Goal: Task Accomplishment & Management: Use online tool/utility

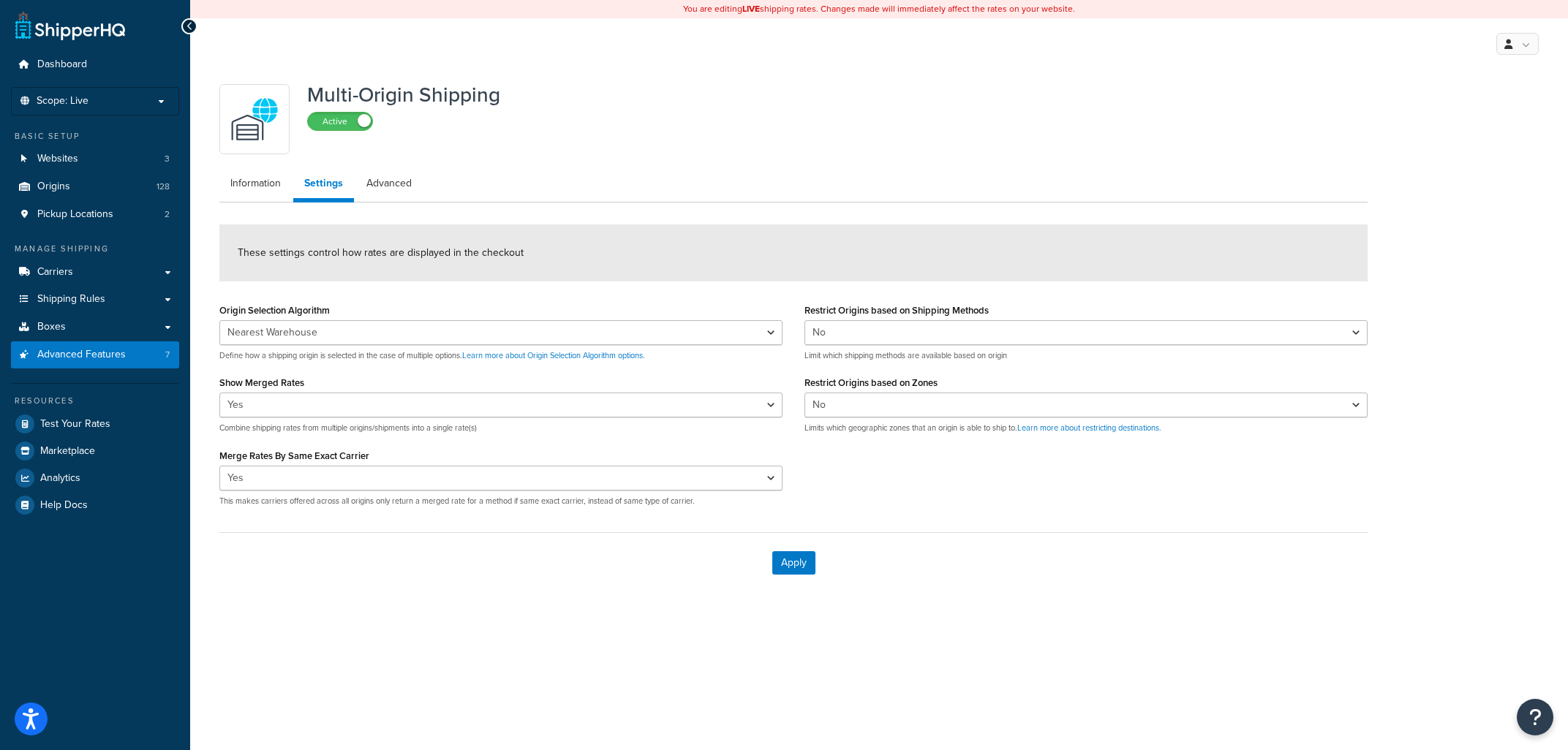
select select "false"
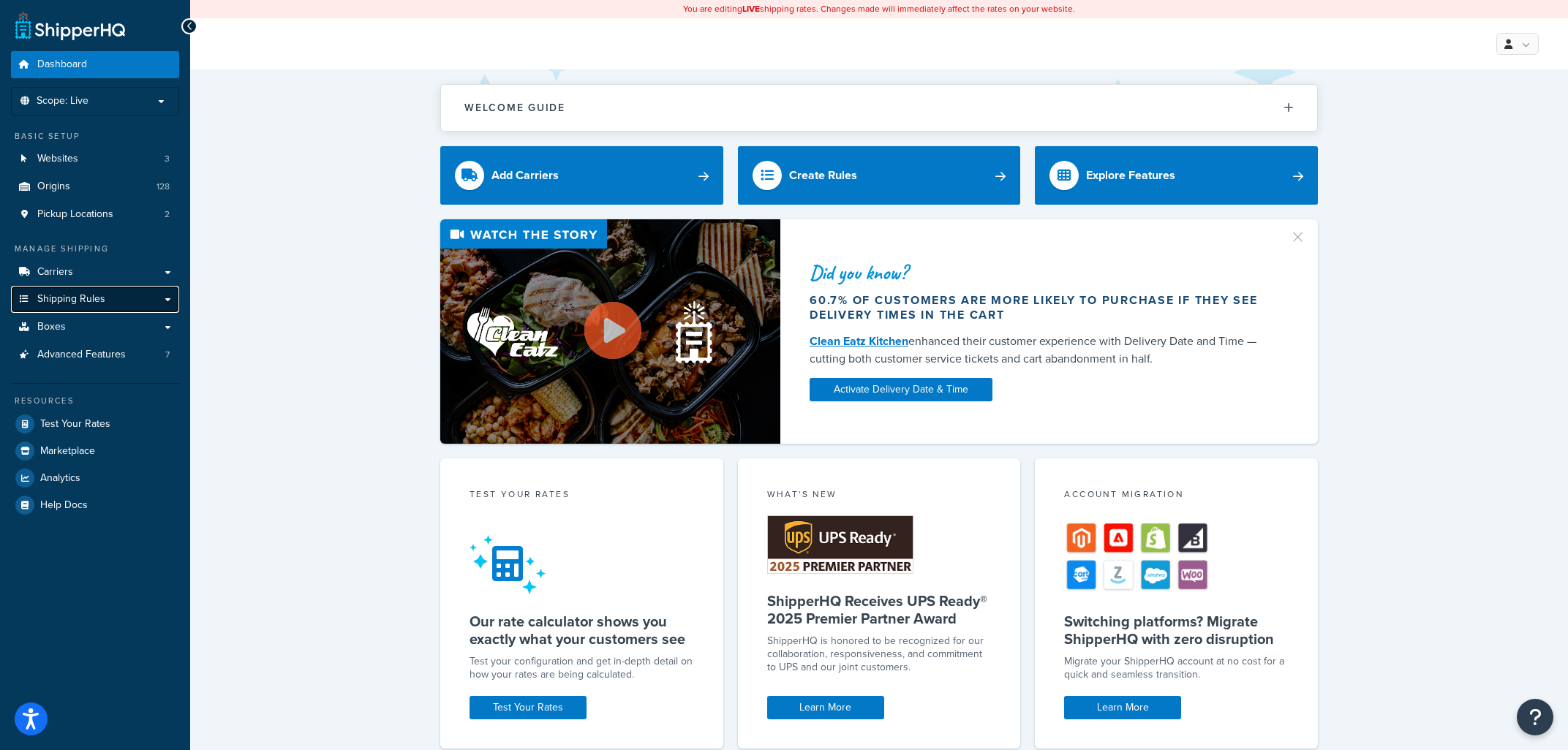
click at [147, 300] on link "Shipping Rules" at bounding box center [95, 299] width 168 height 27
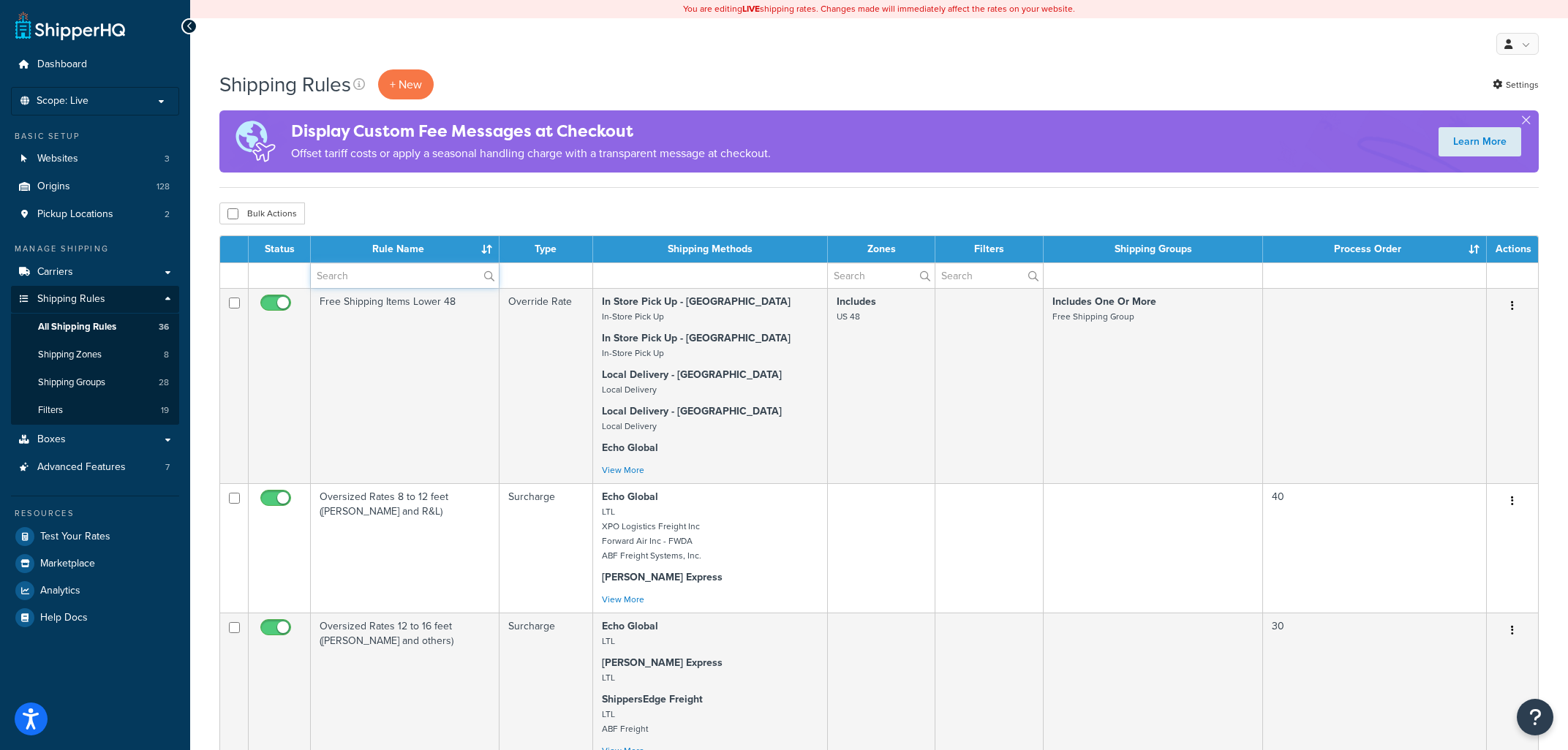
click at [395, 274] on input "text" at bounding box center [405, 276] width 188 height 25
type input "library"
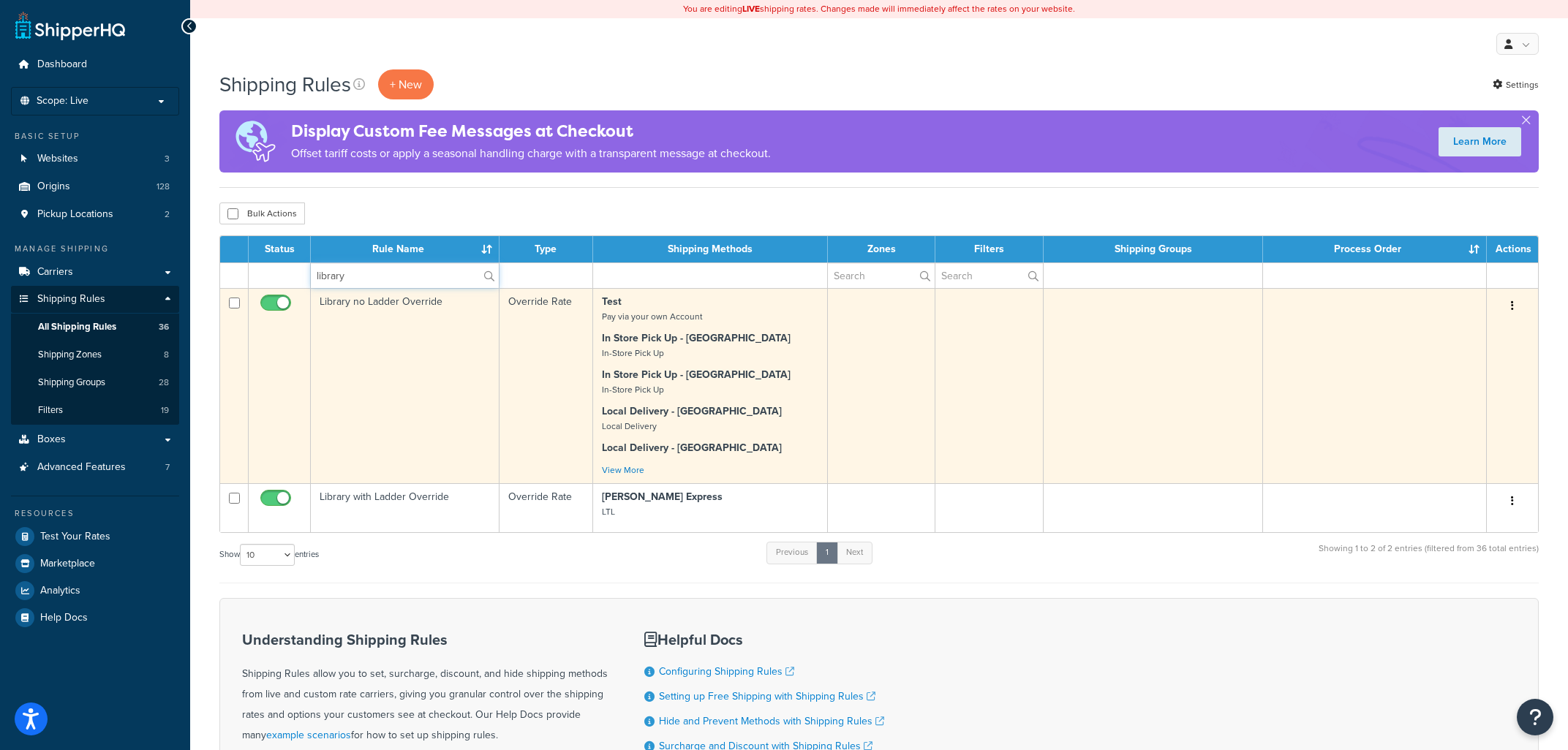
scroll to position [79, 0]
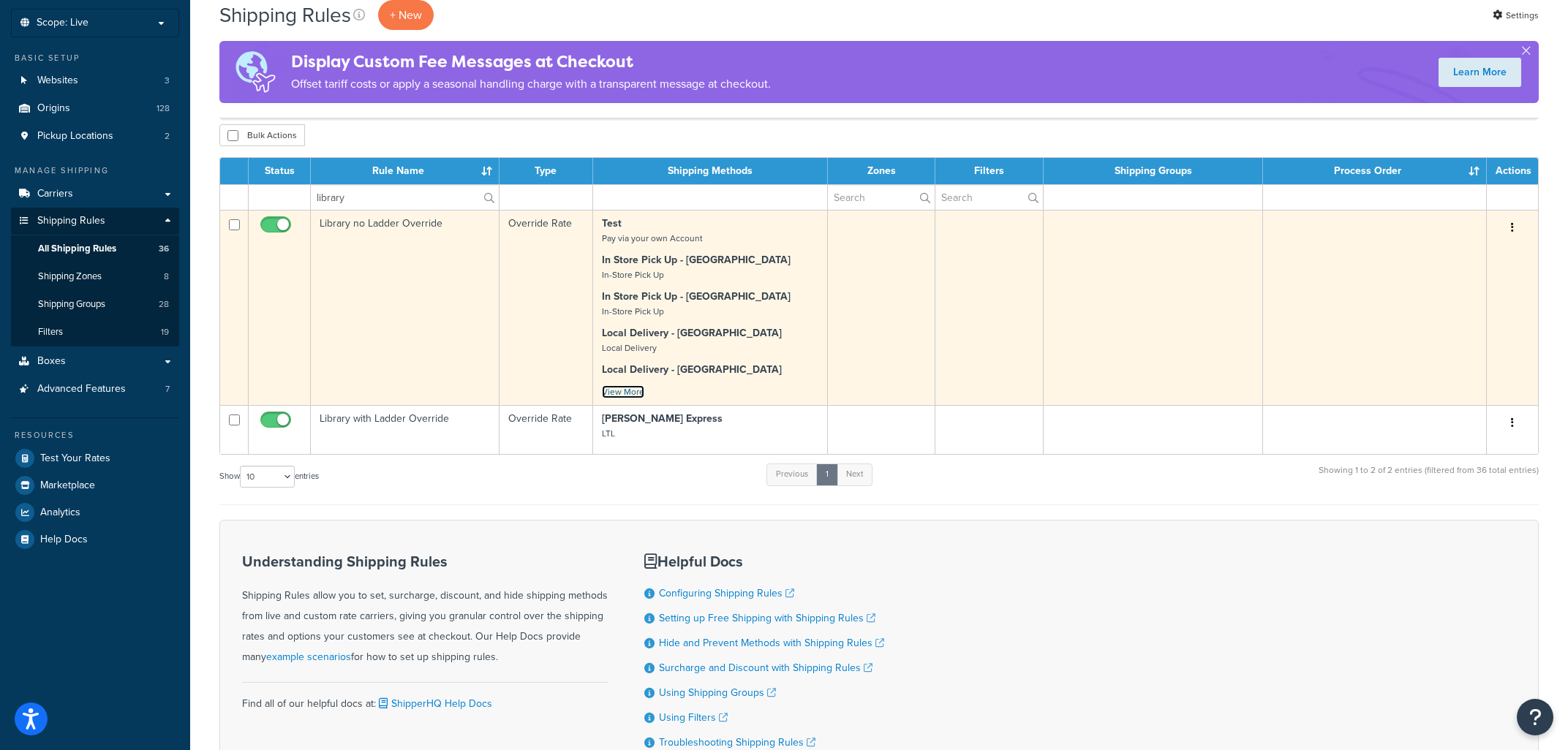
click at [634, 392] on link "View More" at bounding box center [623, 392] width 42 height 13
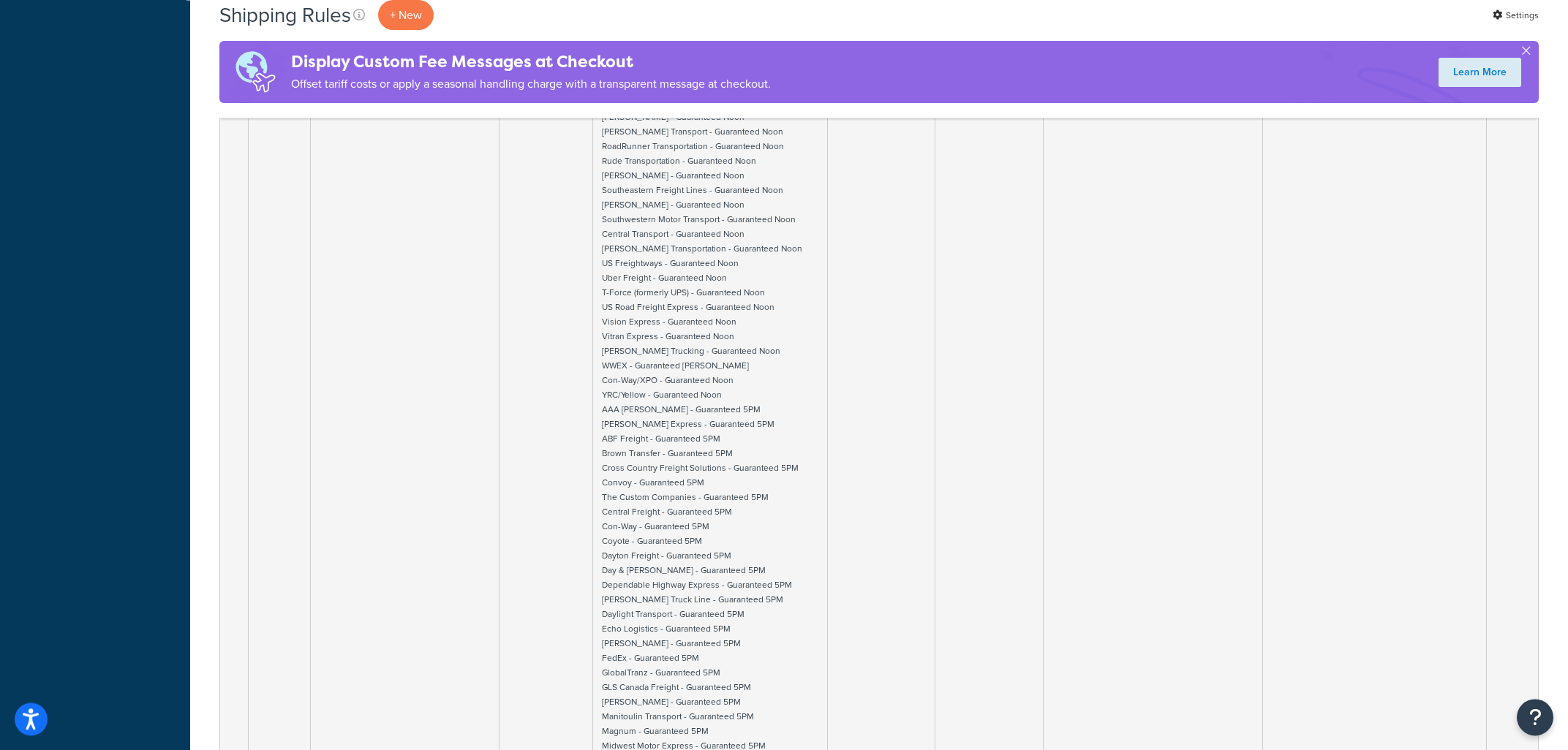
scroll to position [5630, 0]
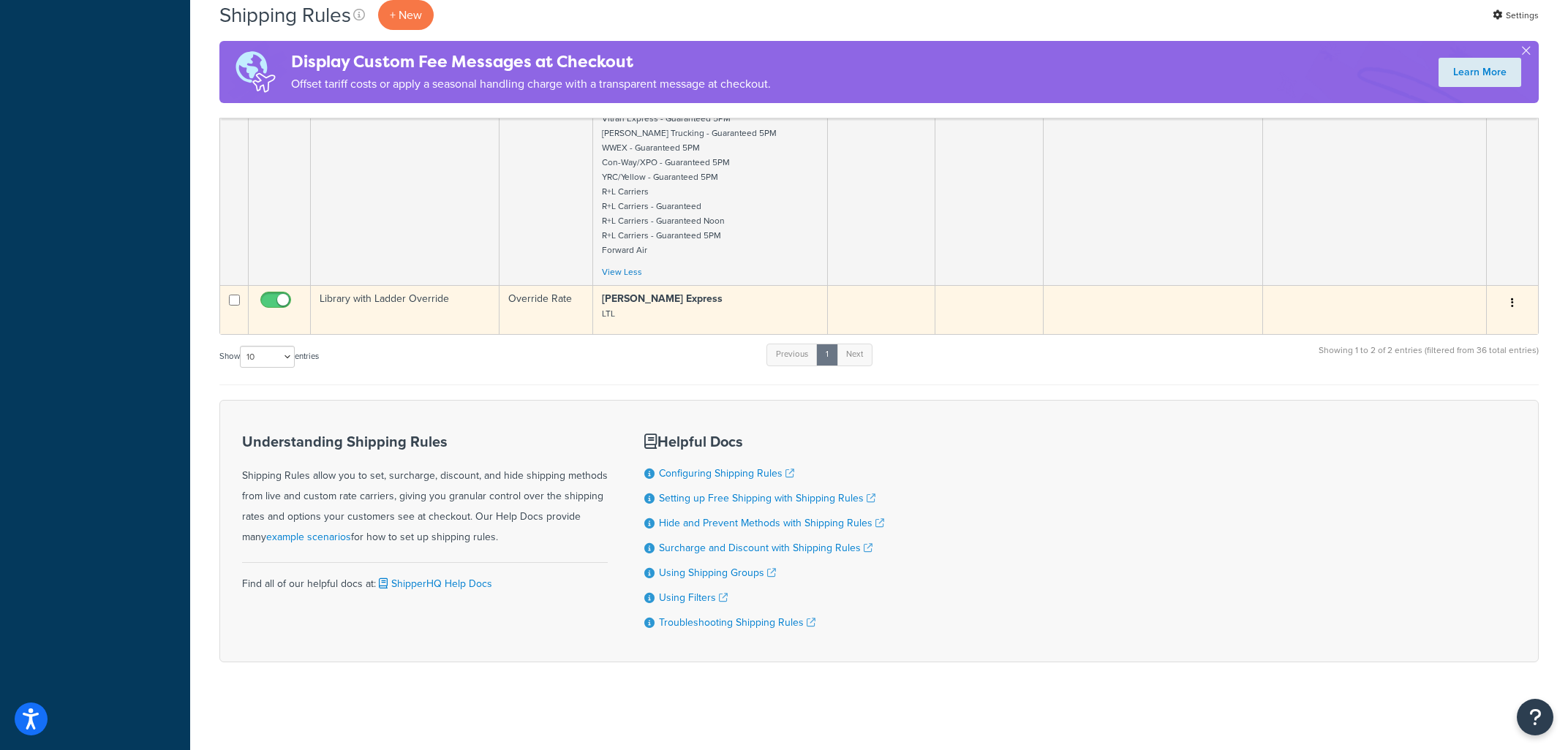
click at [510, 310] on td "Override Rate" at bounding box center [546, 310] width 93 height 49
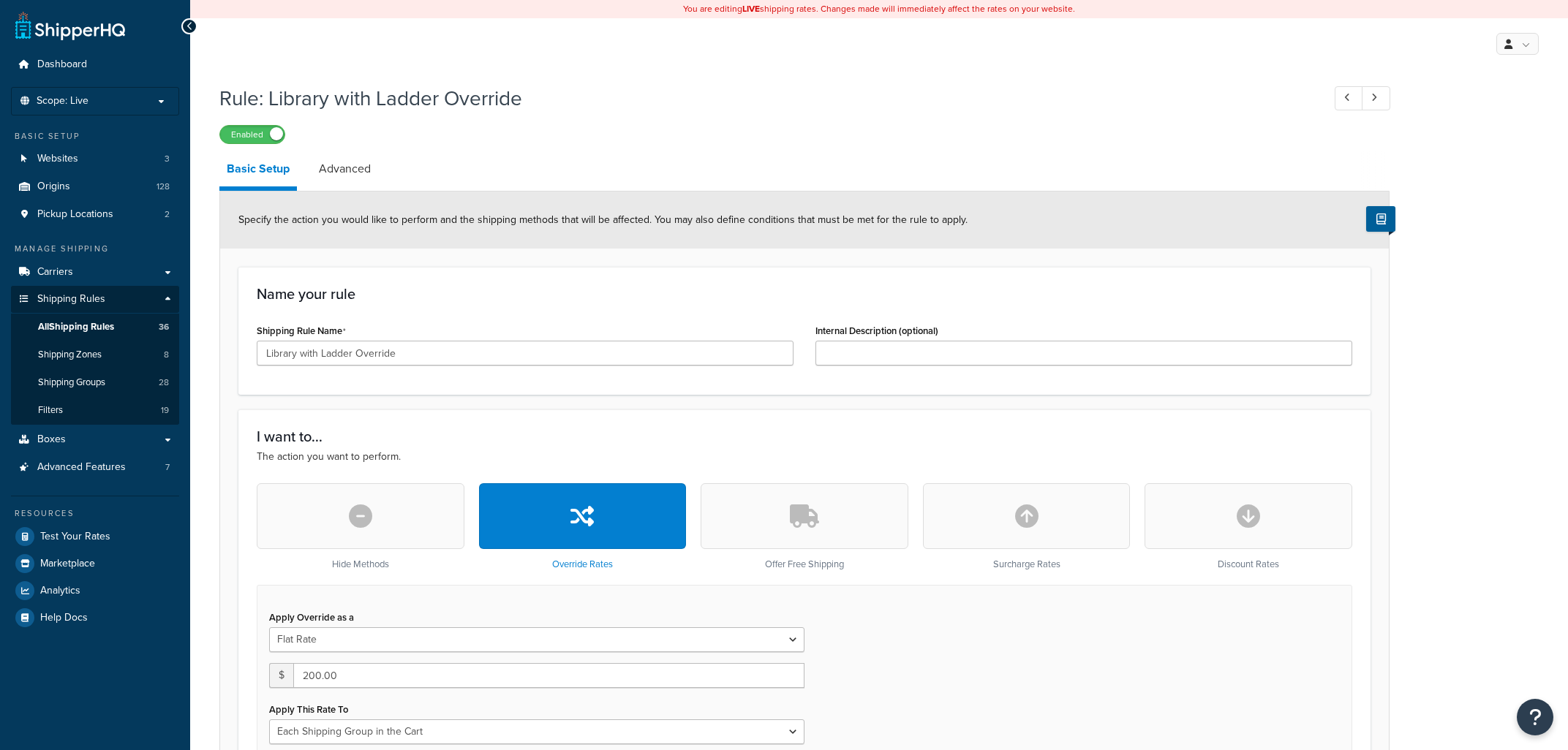
select select "SHIPPING_GROUP"
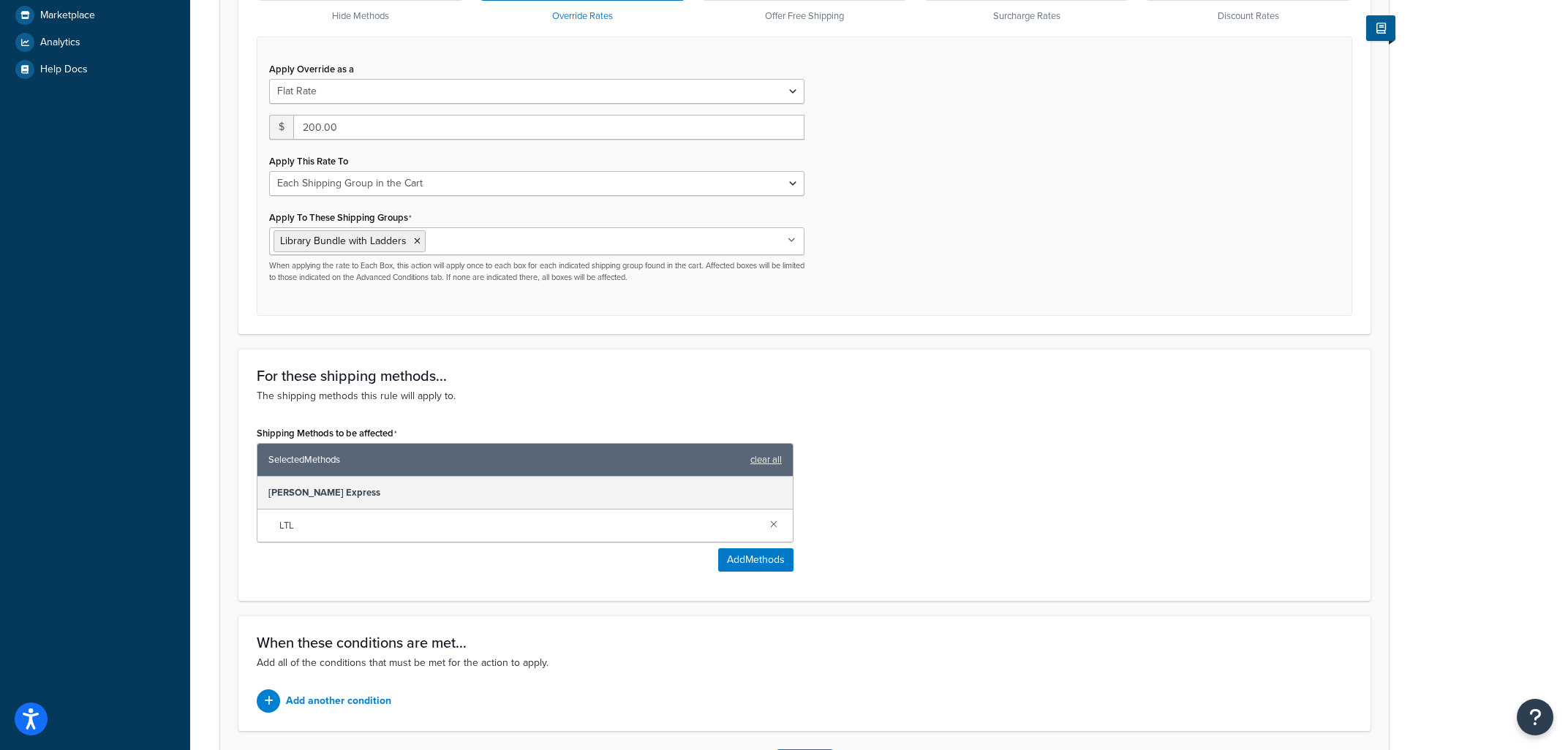
scroll to position [664, 0]
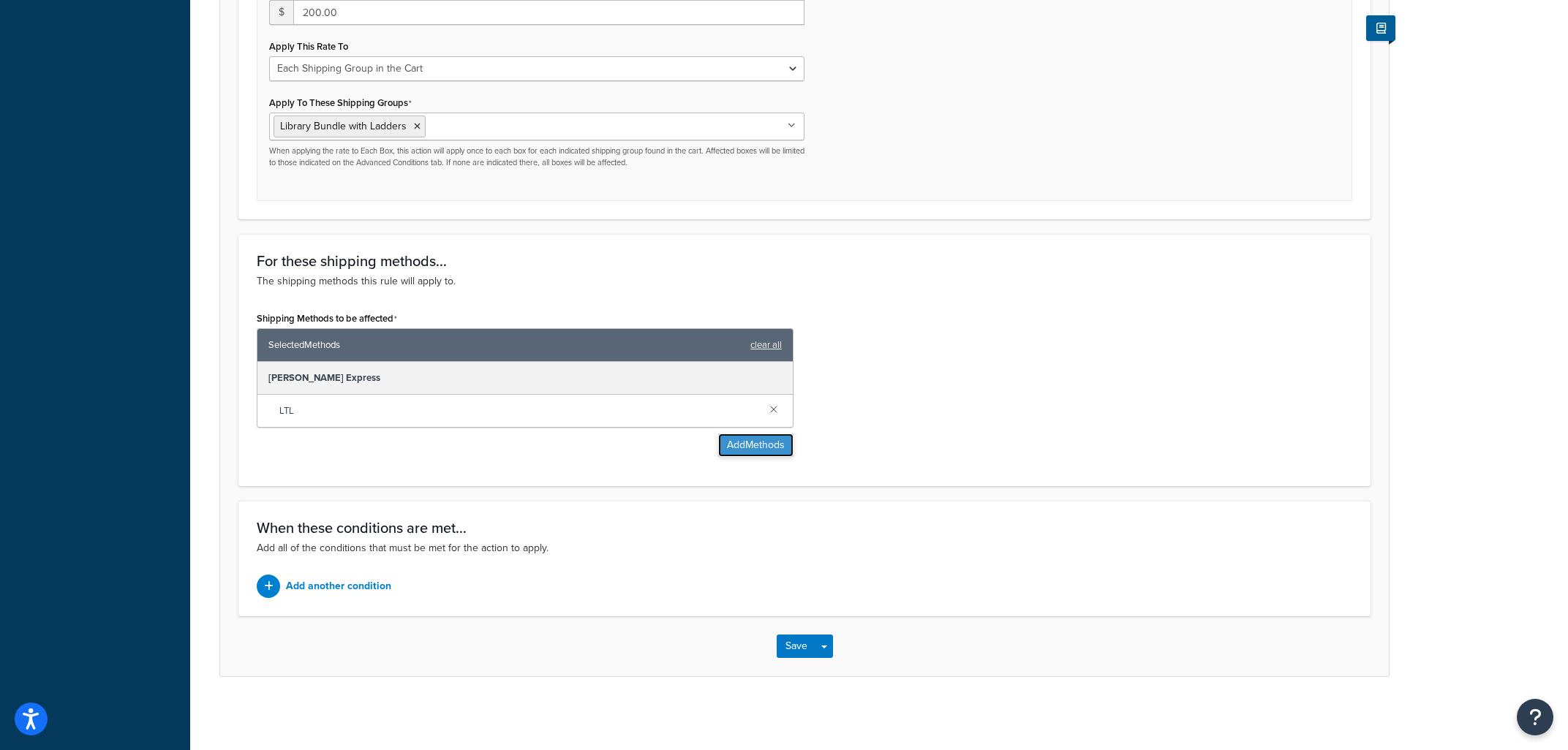
click at [728, 447] on button "Add Methods" at bounding box center [756, 445] width 75 height 24
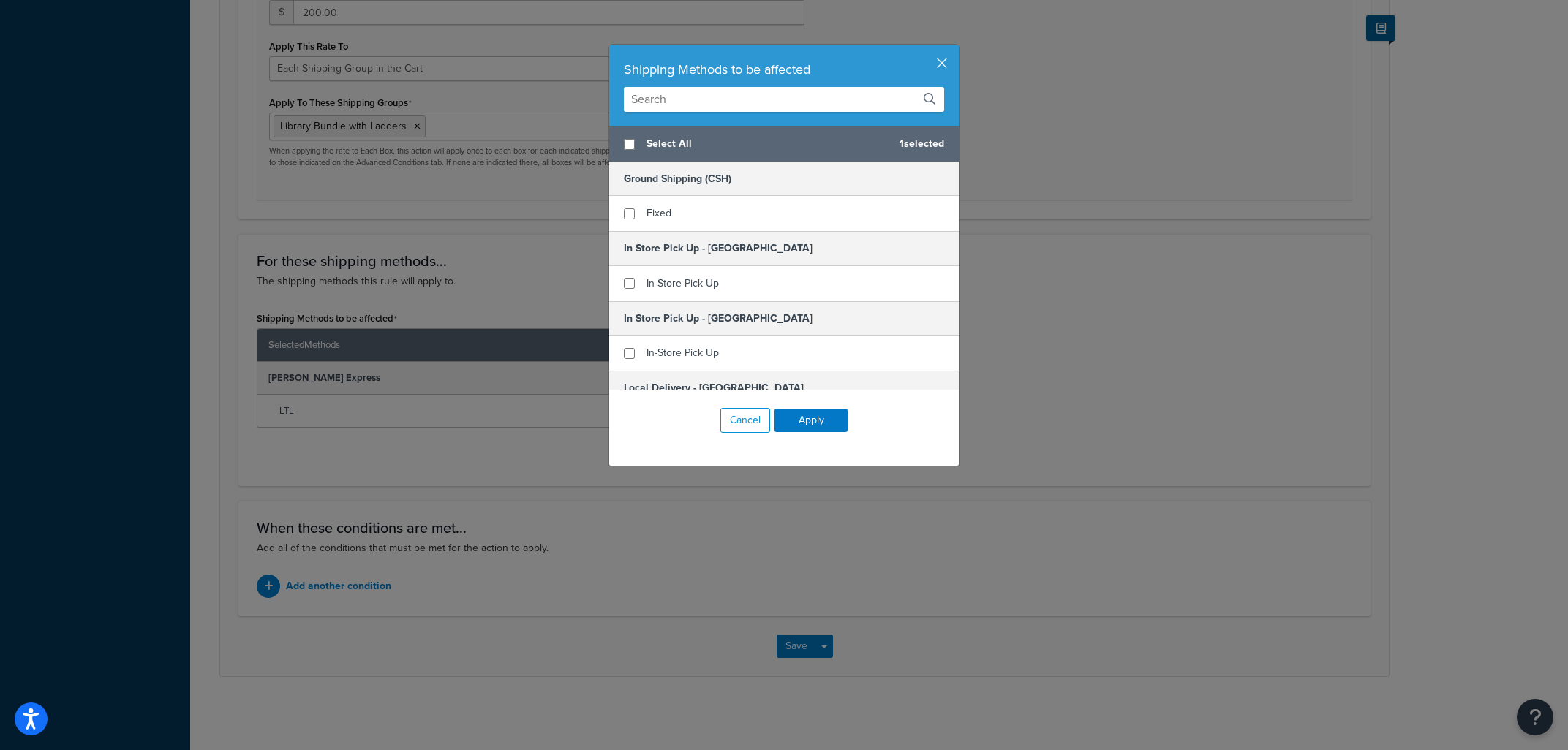
click at [730, 93] on input "text" at bounding box center [783, 99] width 320 height 25
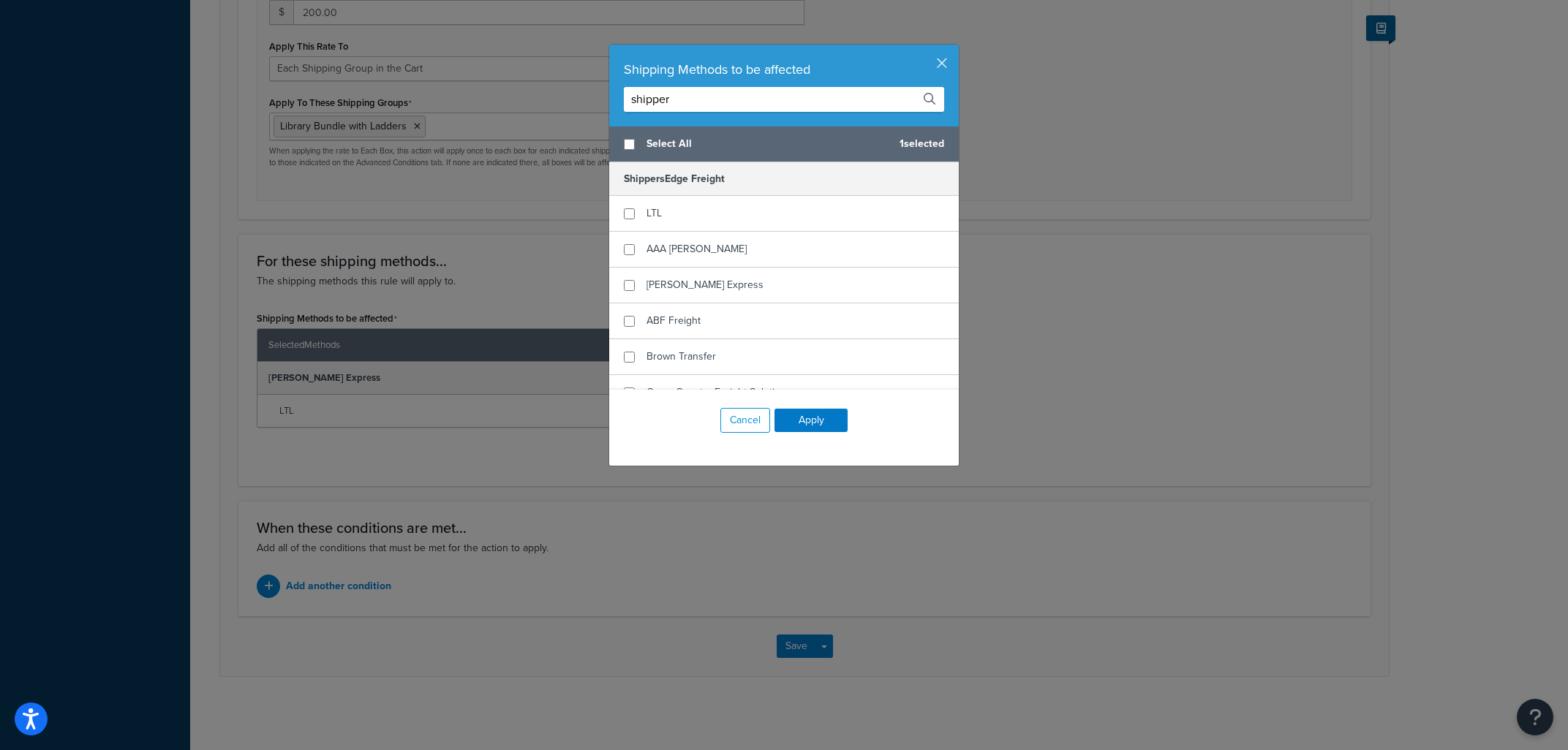
type input "shipper"
click at [628, 149] on input "checkbox" at bounding box center [629, 144] width 11 height 11
checkbox input "true"
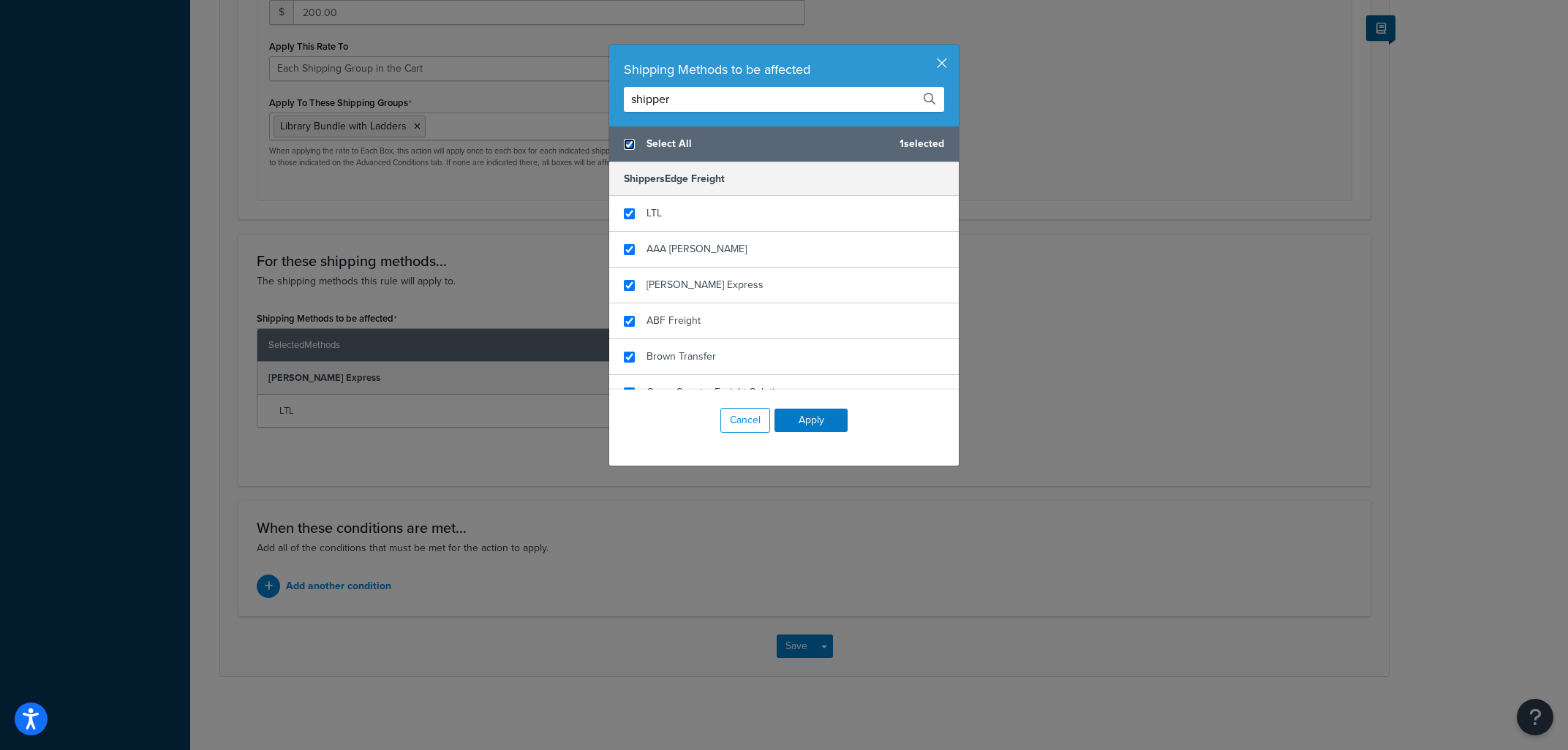
checkbox input "true"
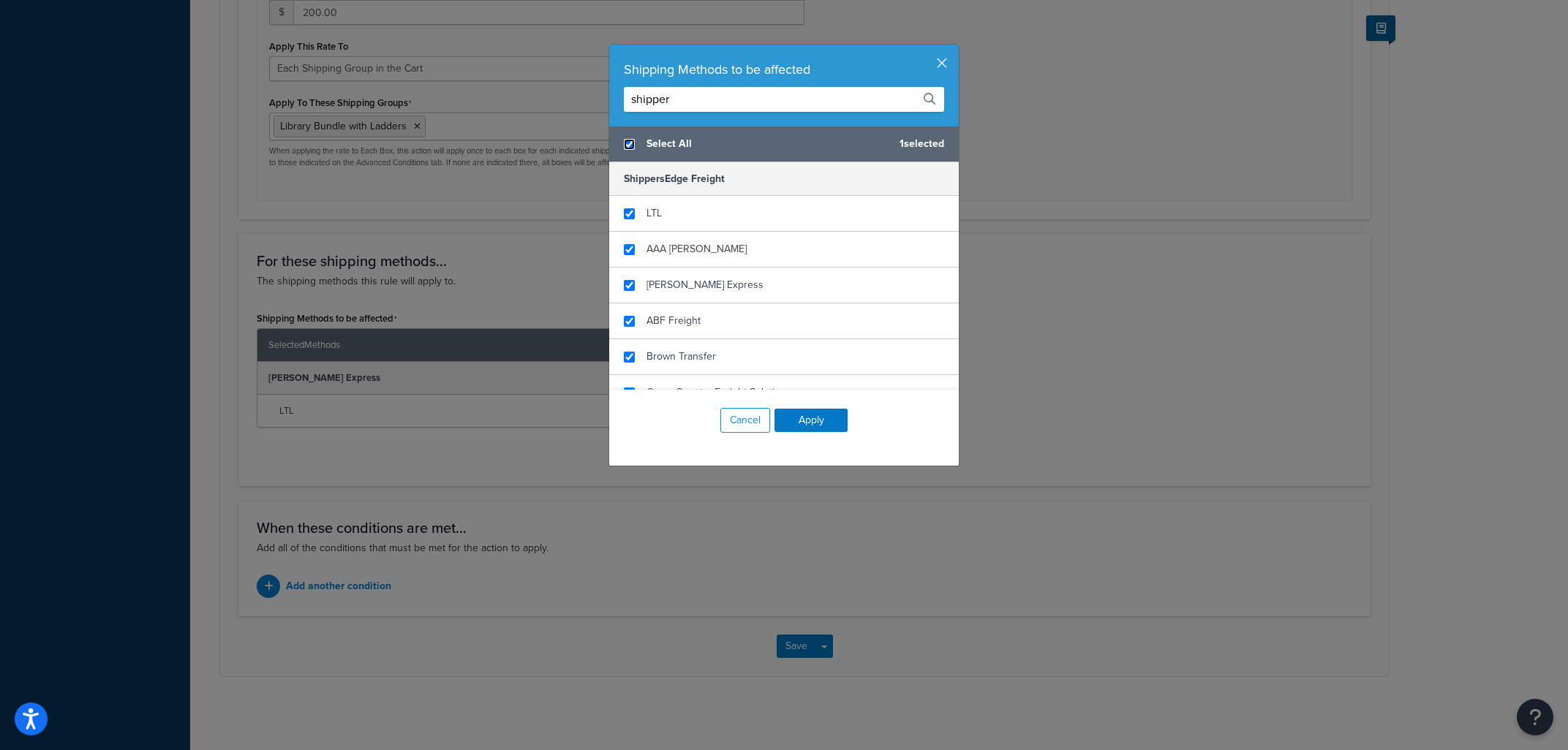
checkbox input "true"
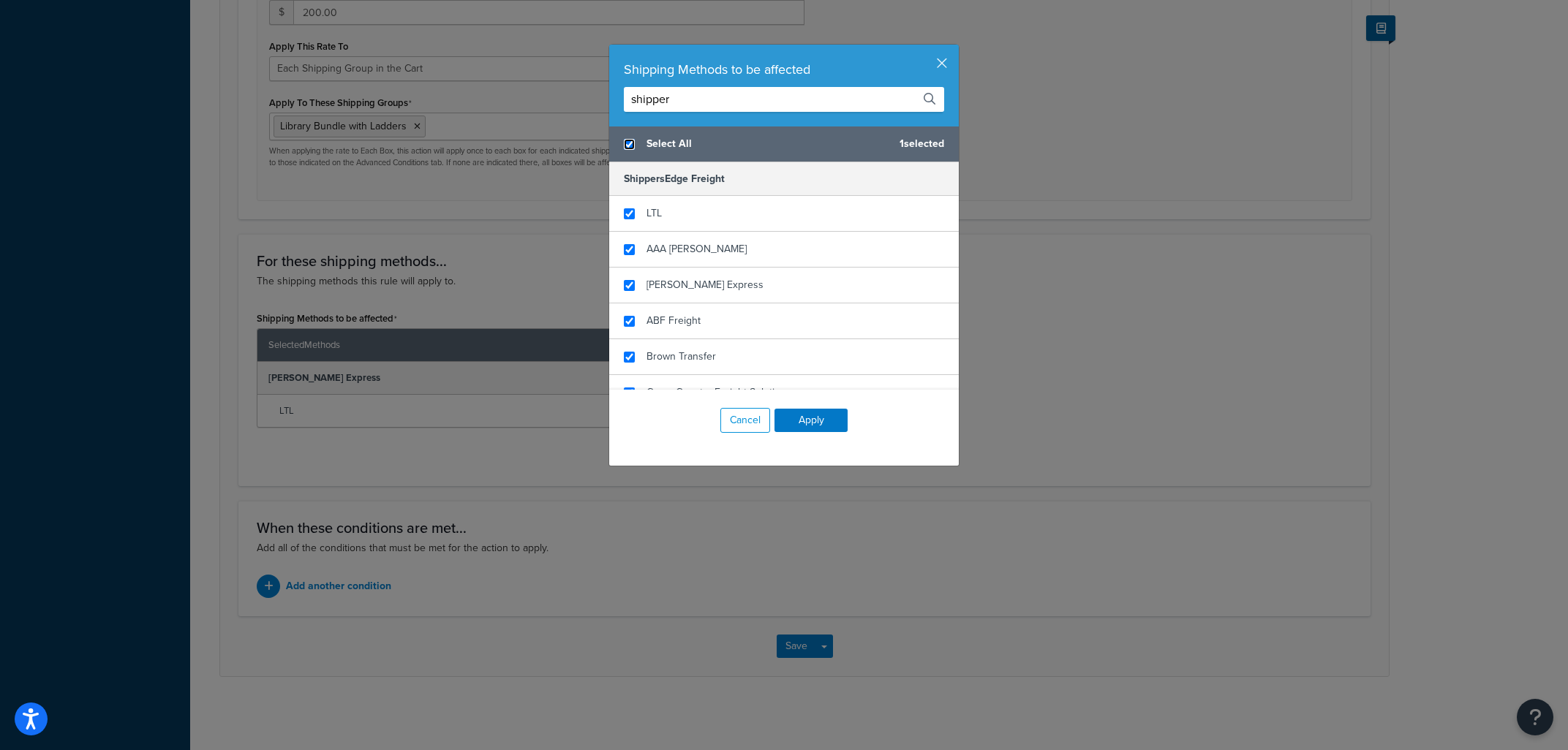
checkbox input "true"
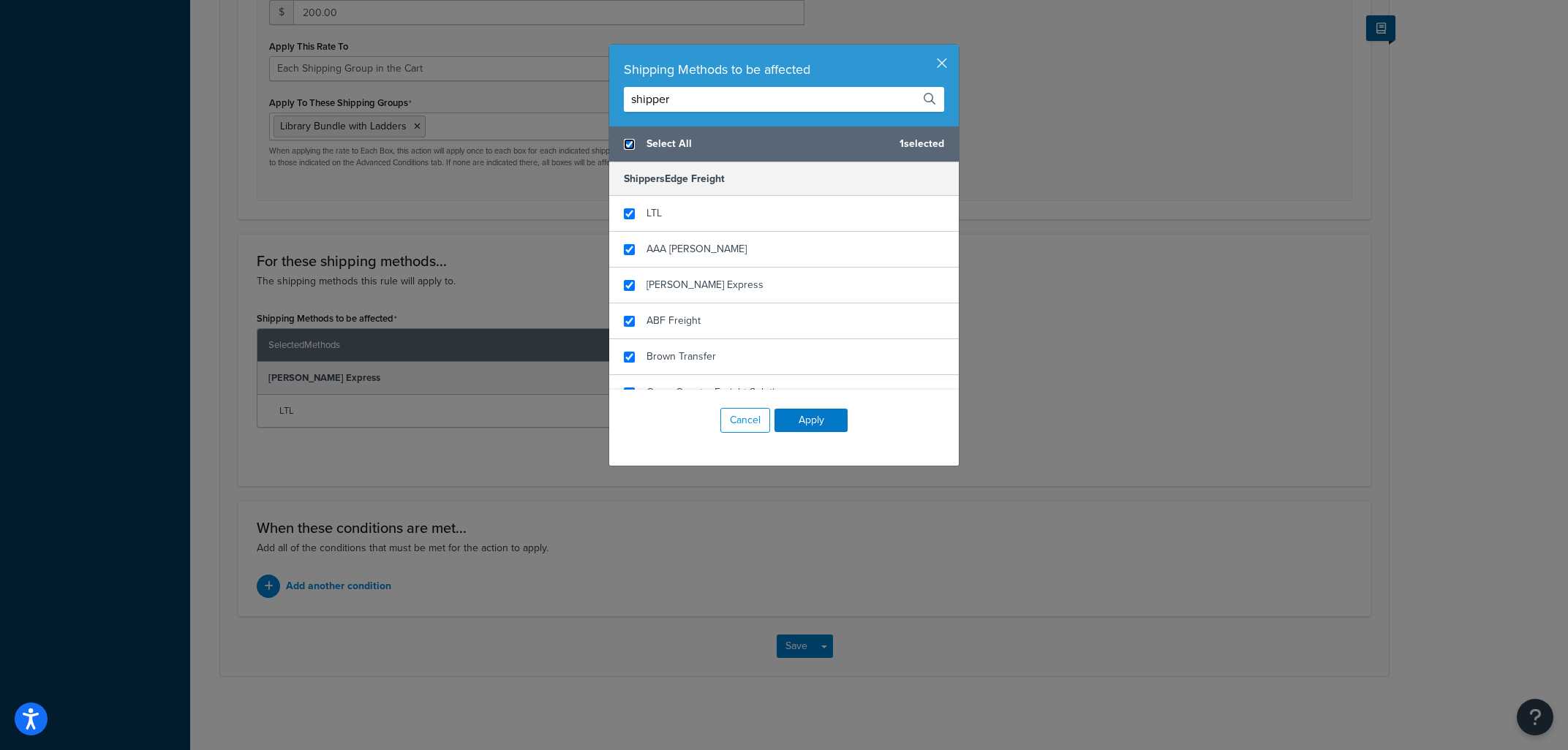
checkbox input "true"
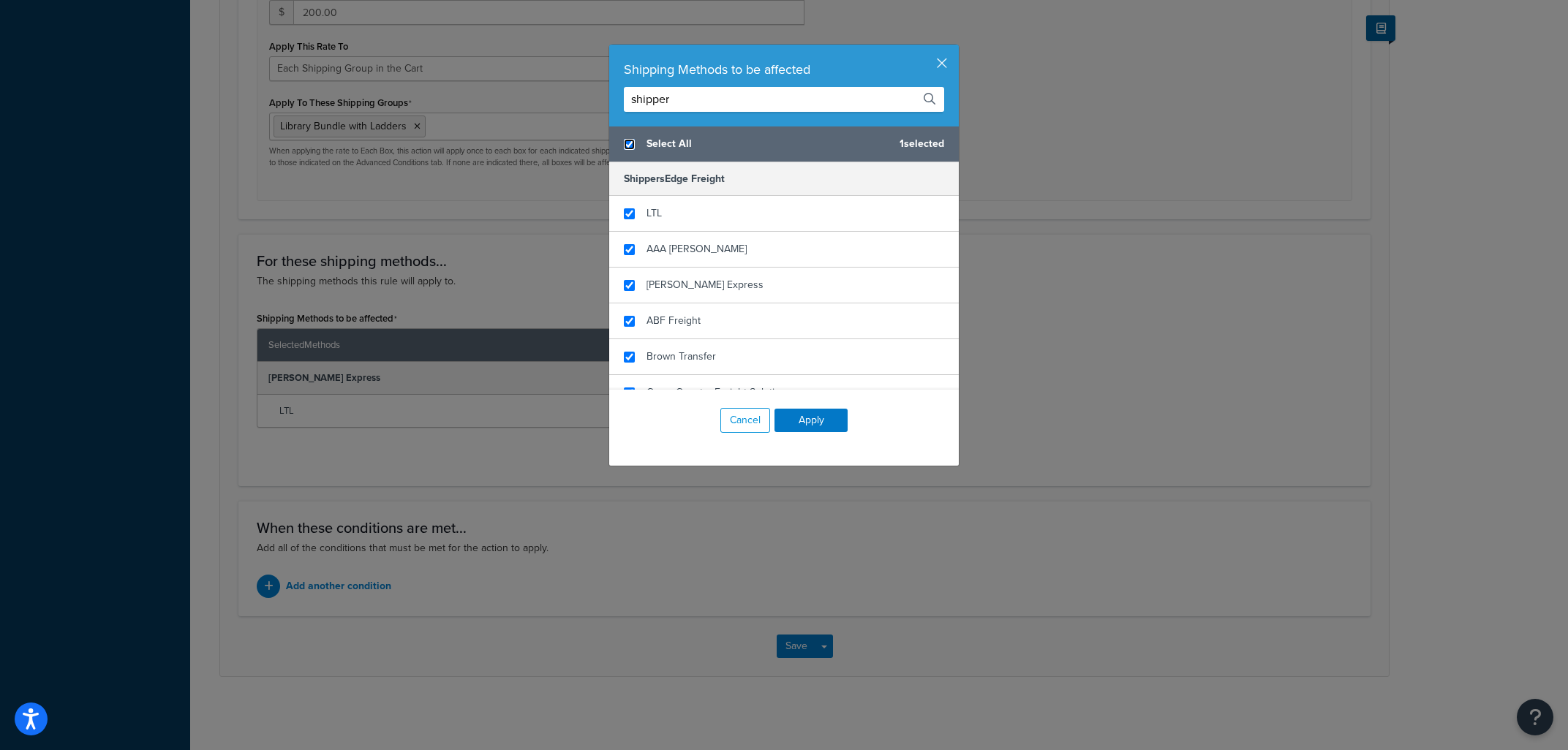
checkbox input "true"
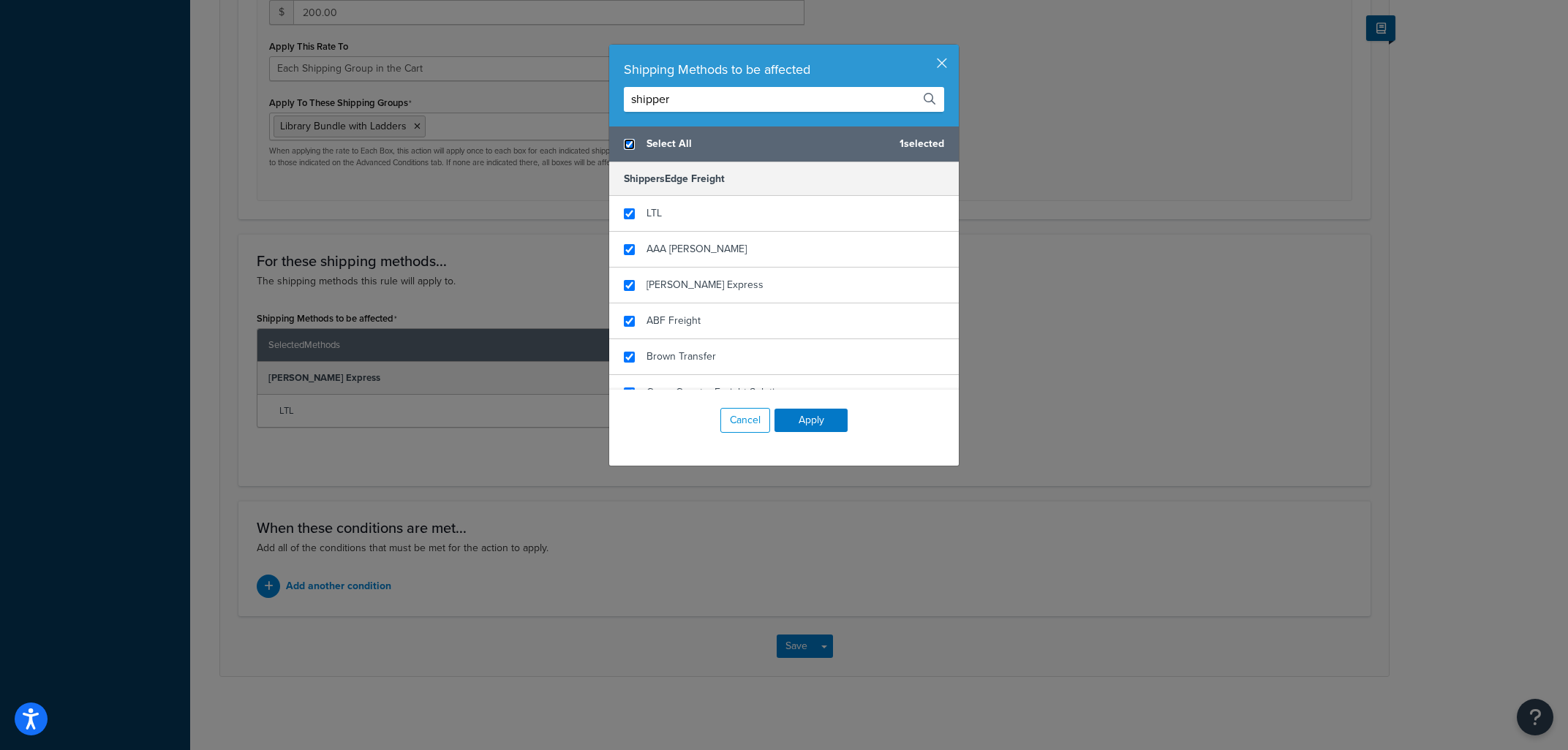
checkbox input "true"
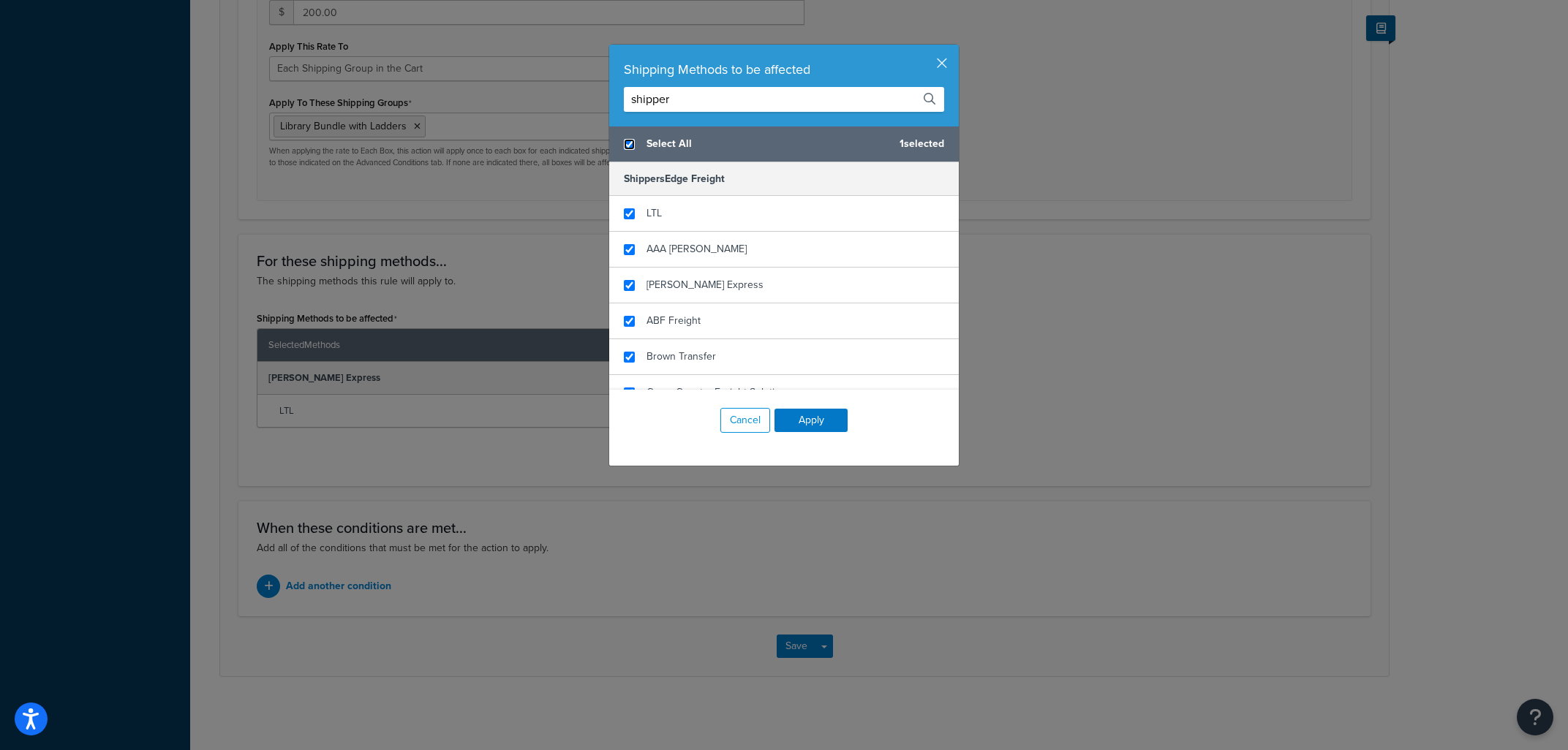
checkbox input "true"
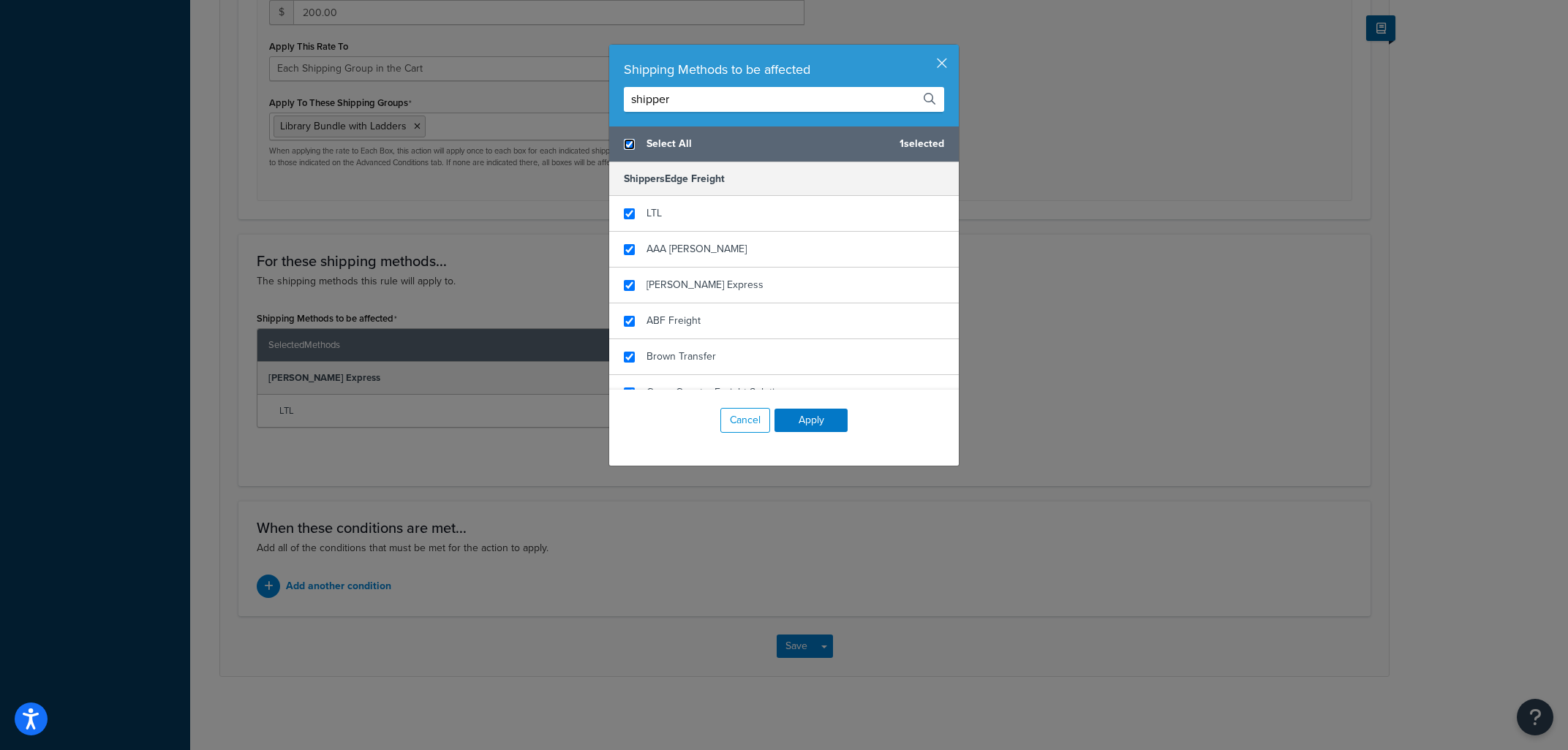
checkbox input "true"
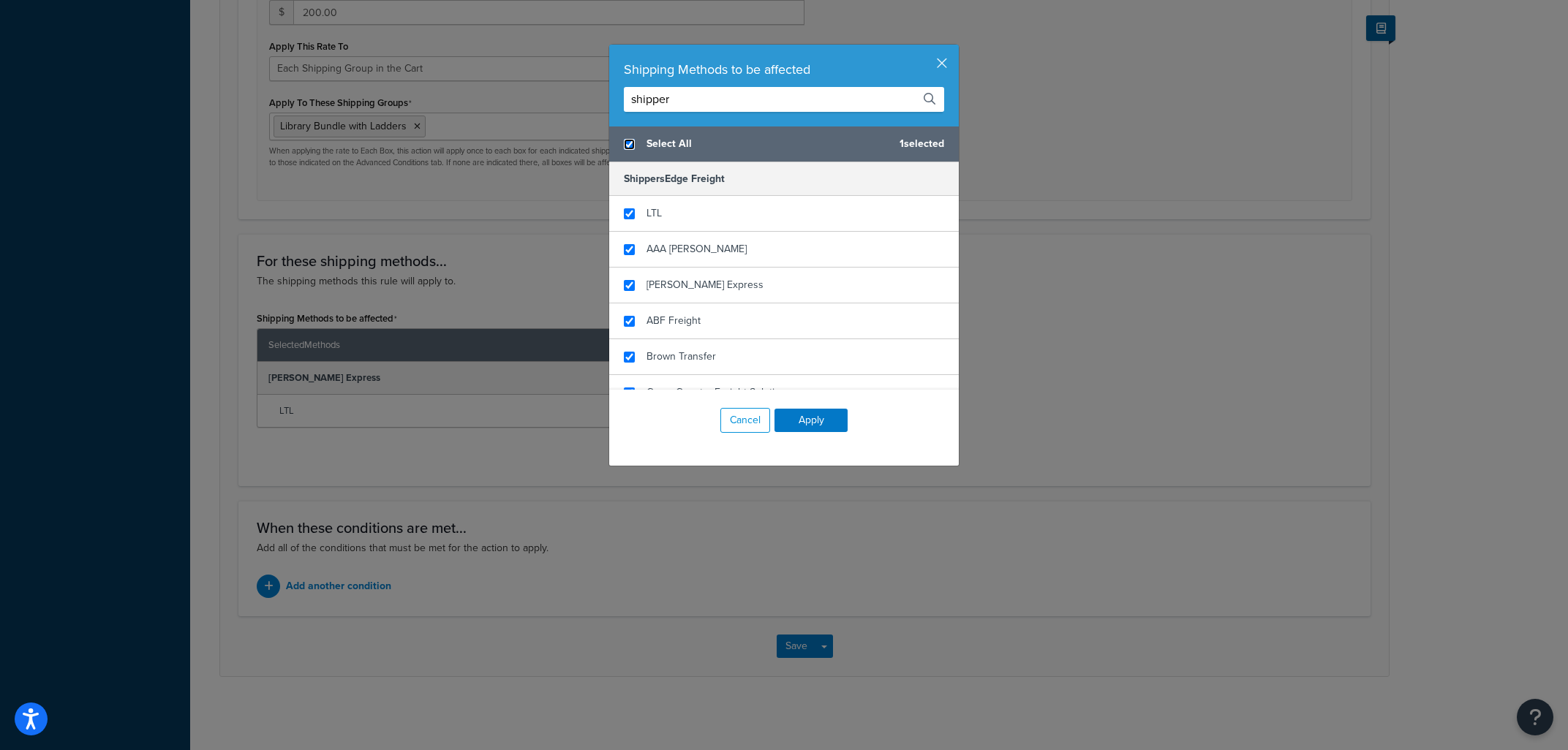
checkbox input "true"
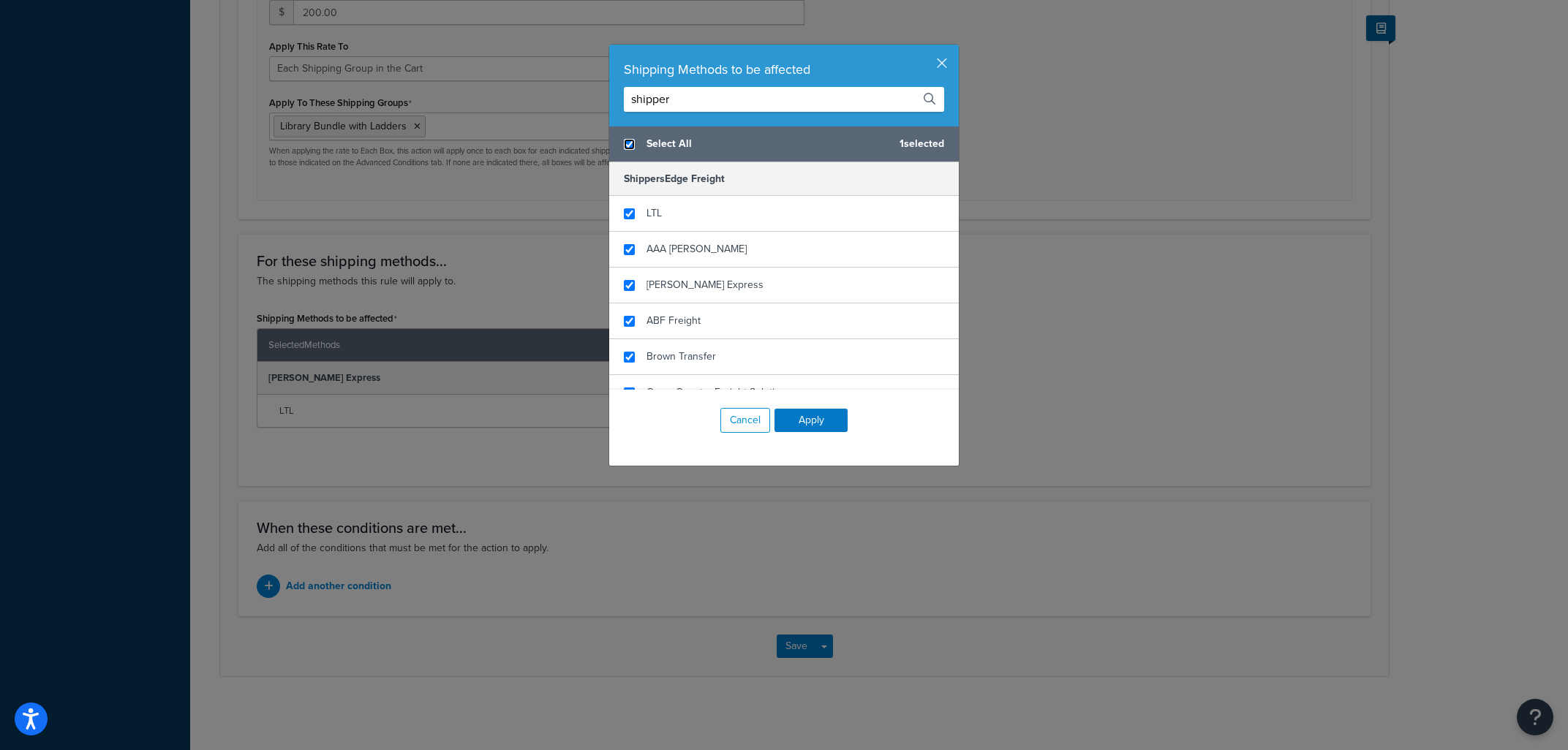
checkbox input "true"
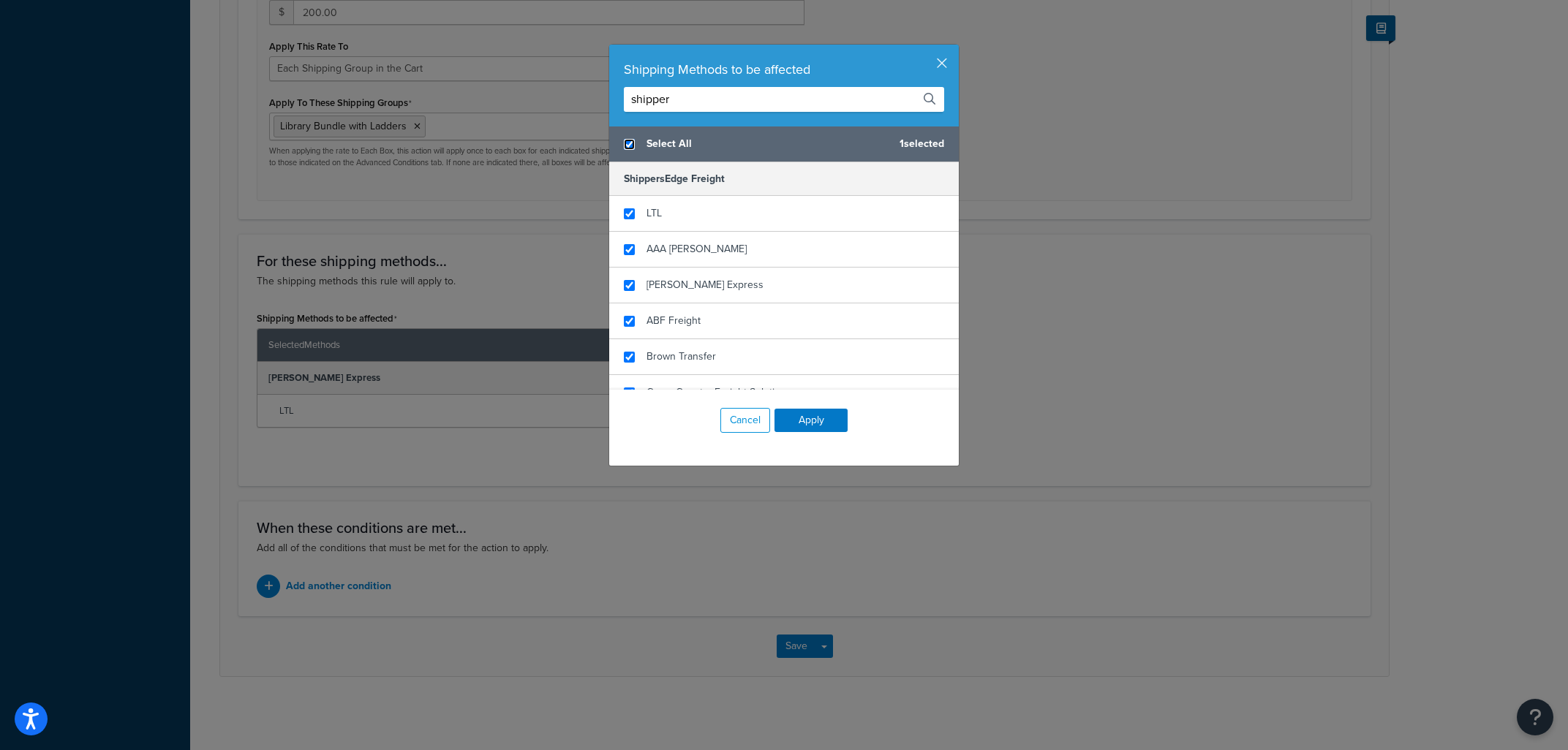
checkbox input "true"
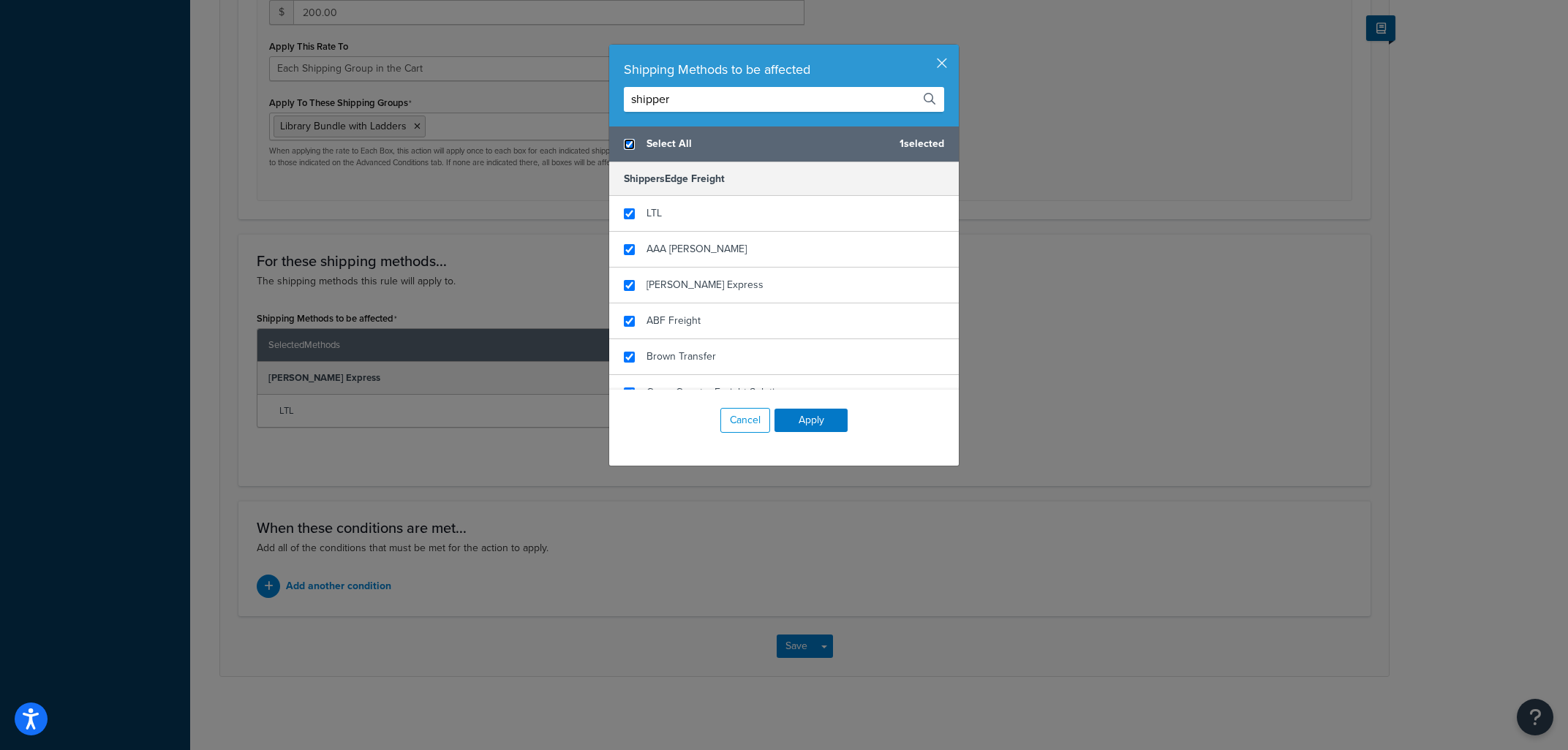
checkbox input "true"
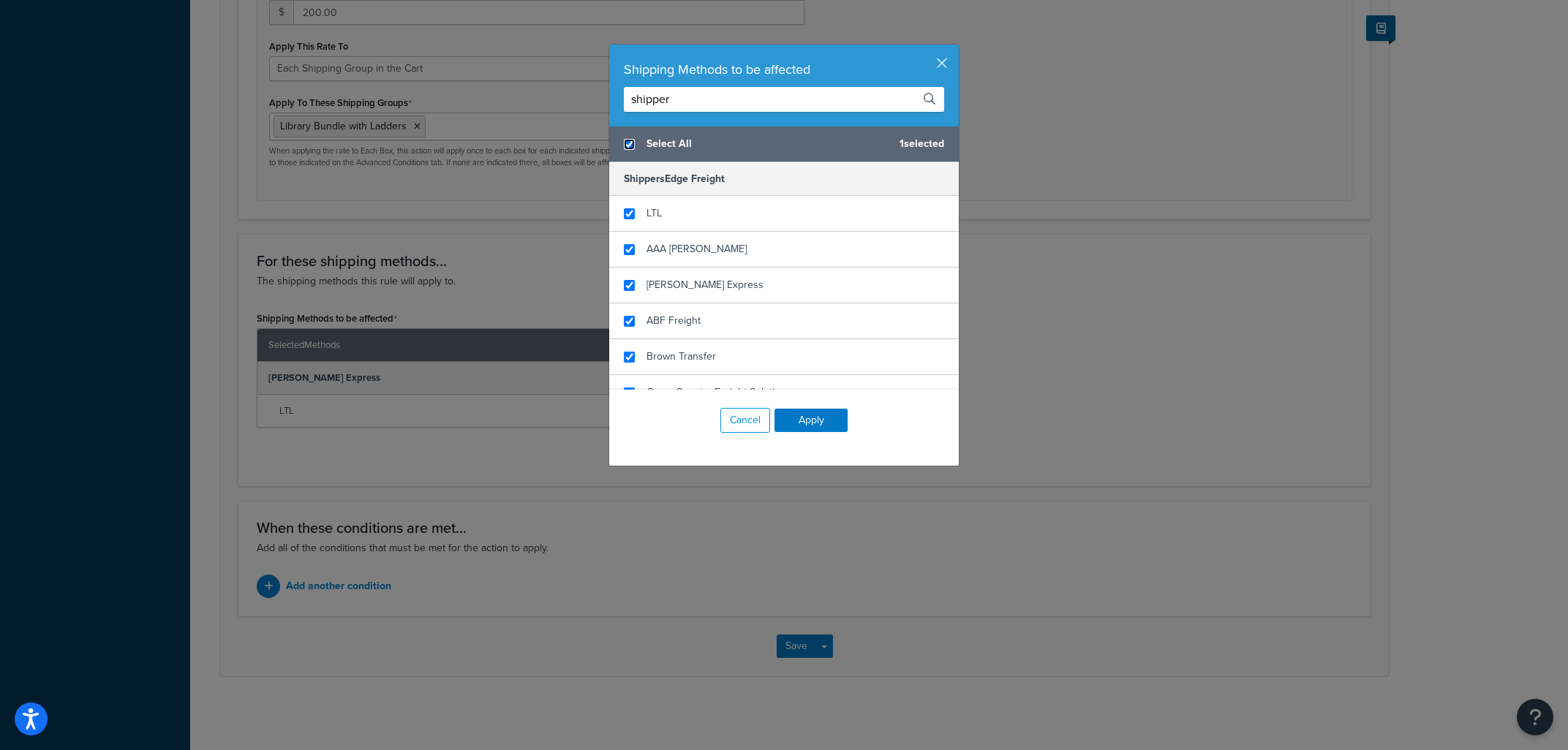
checkbox input "true"
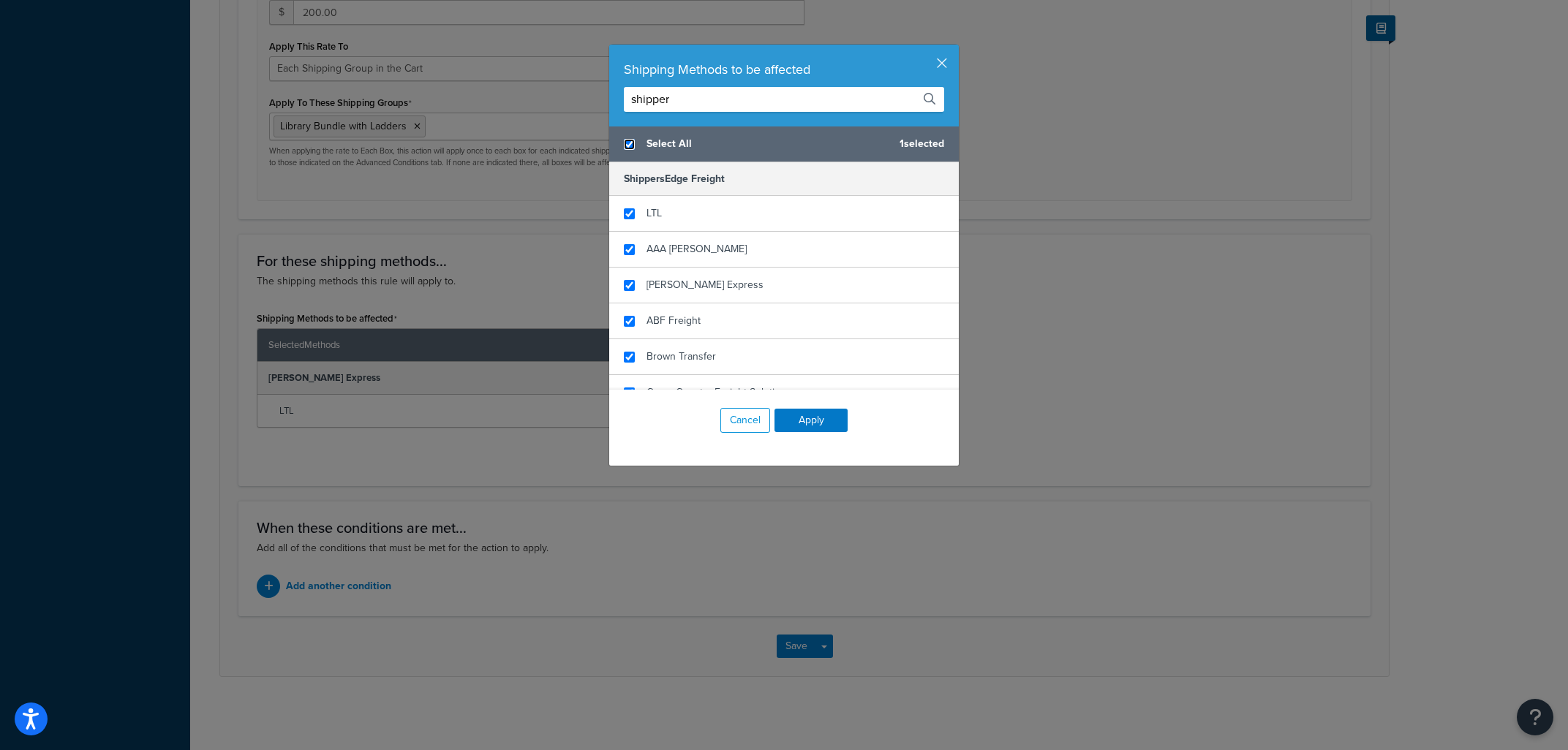
checkbox input "true"
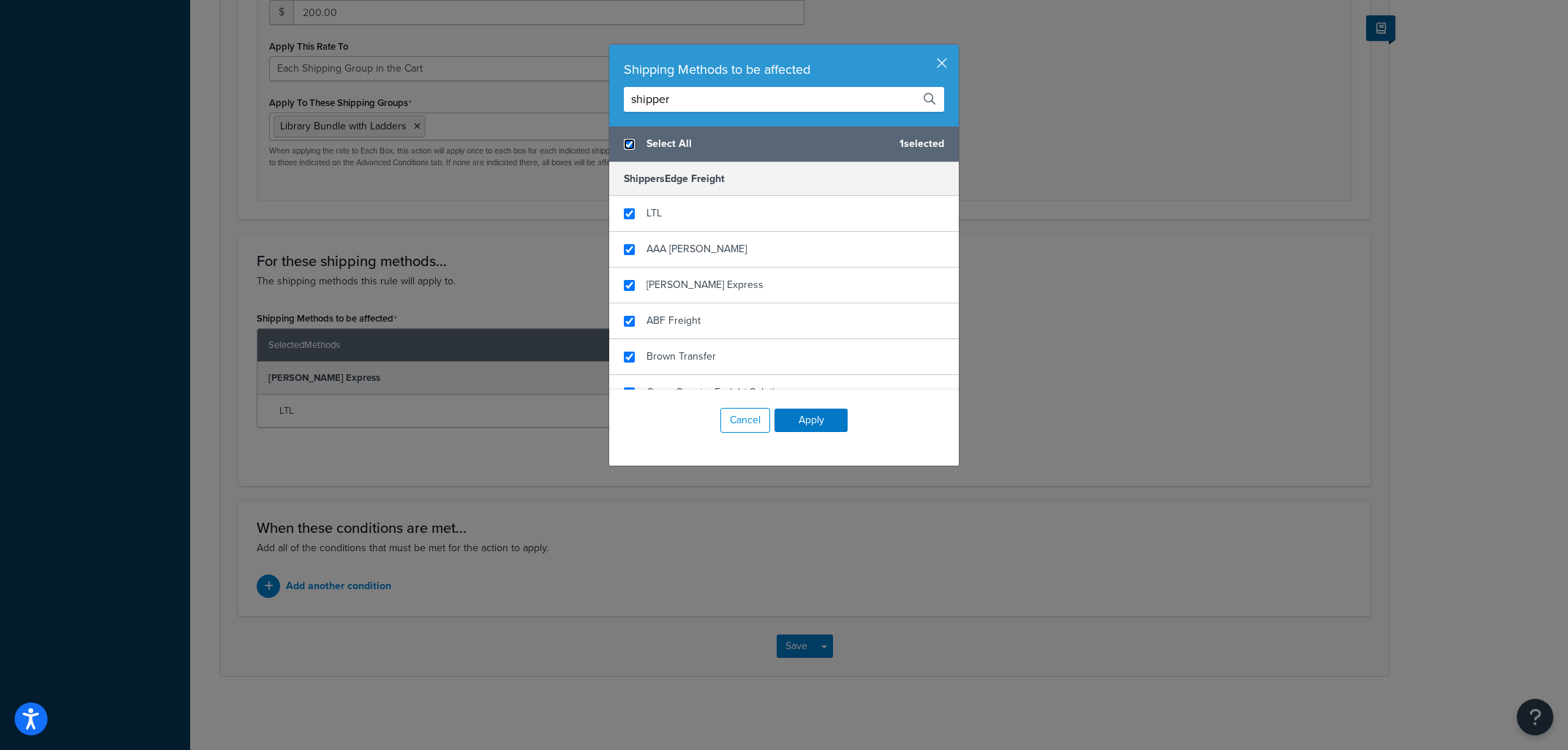
checkbox input "true"
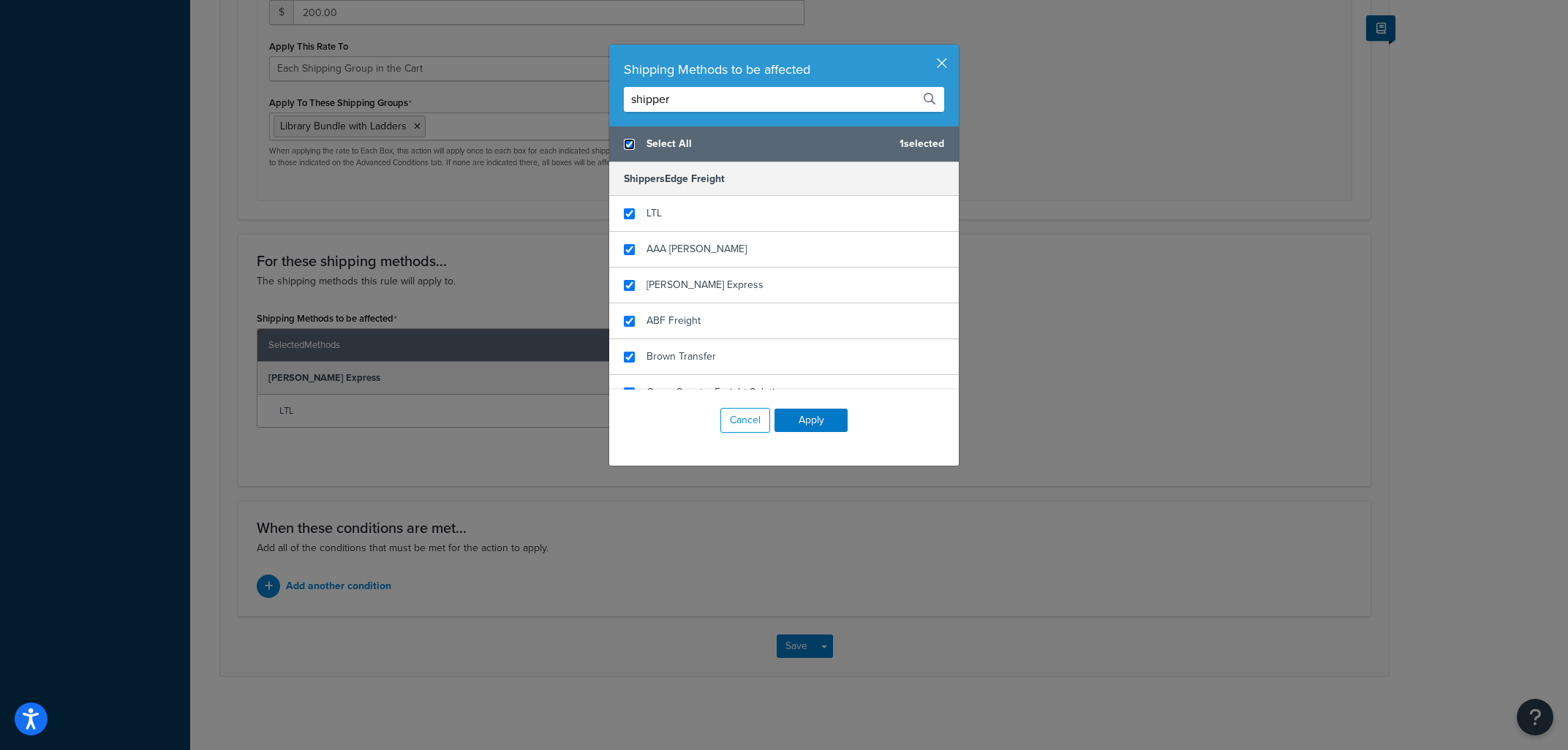
checkbox input "true"
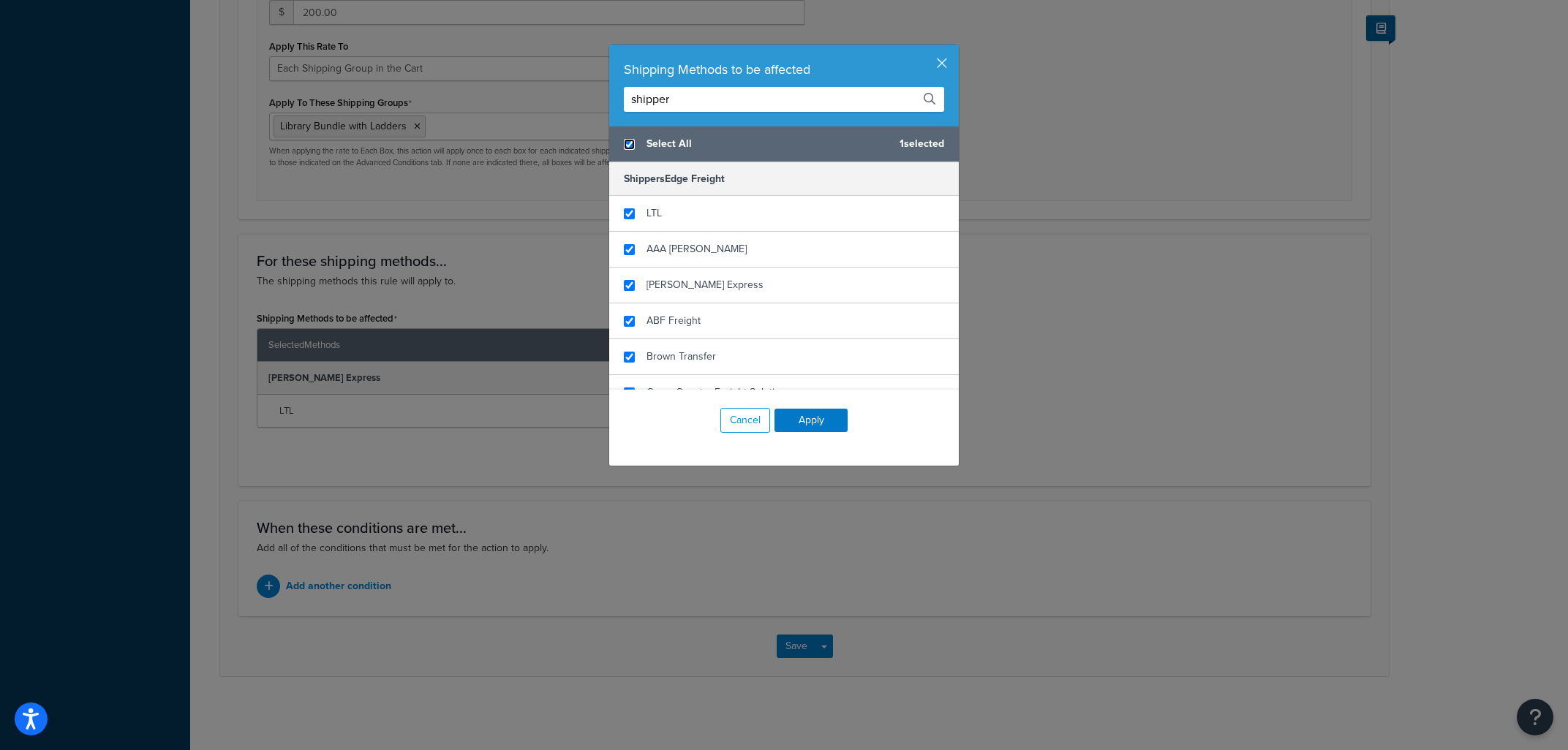
checkbox input "true"
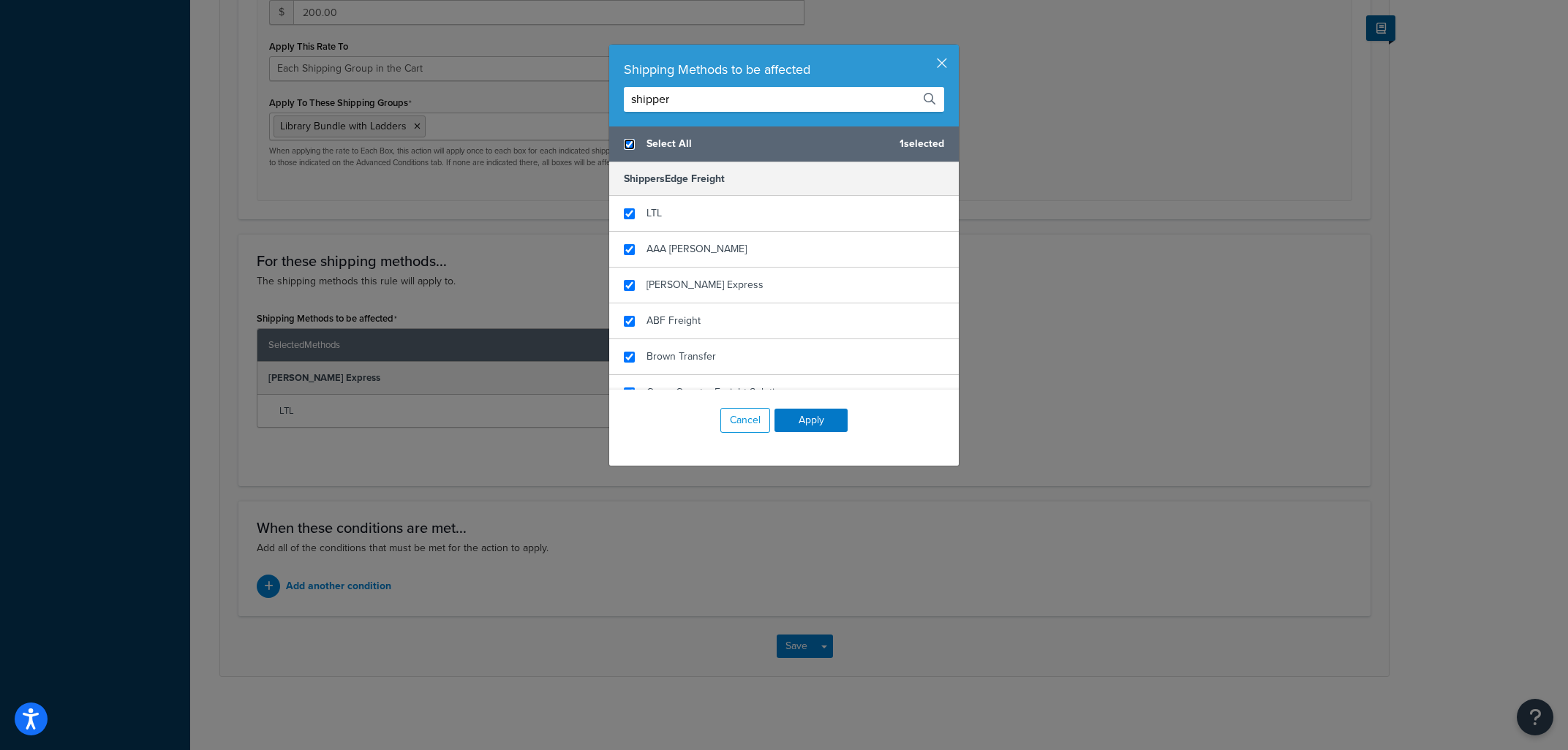
checkbox input "true"
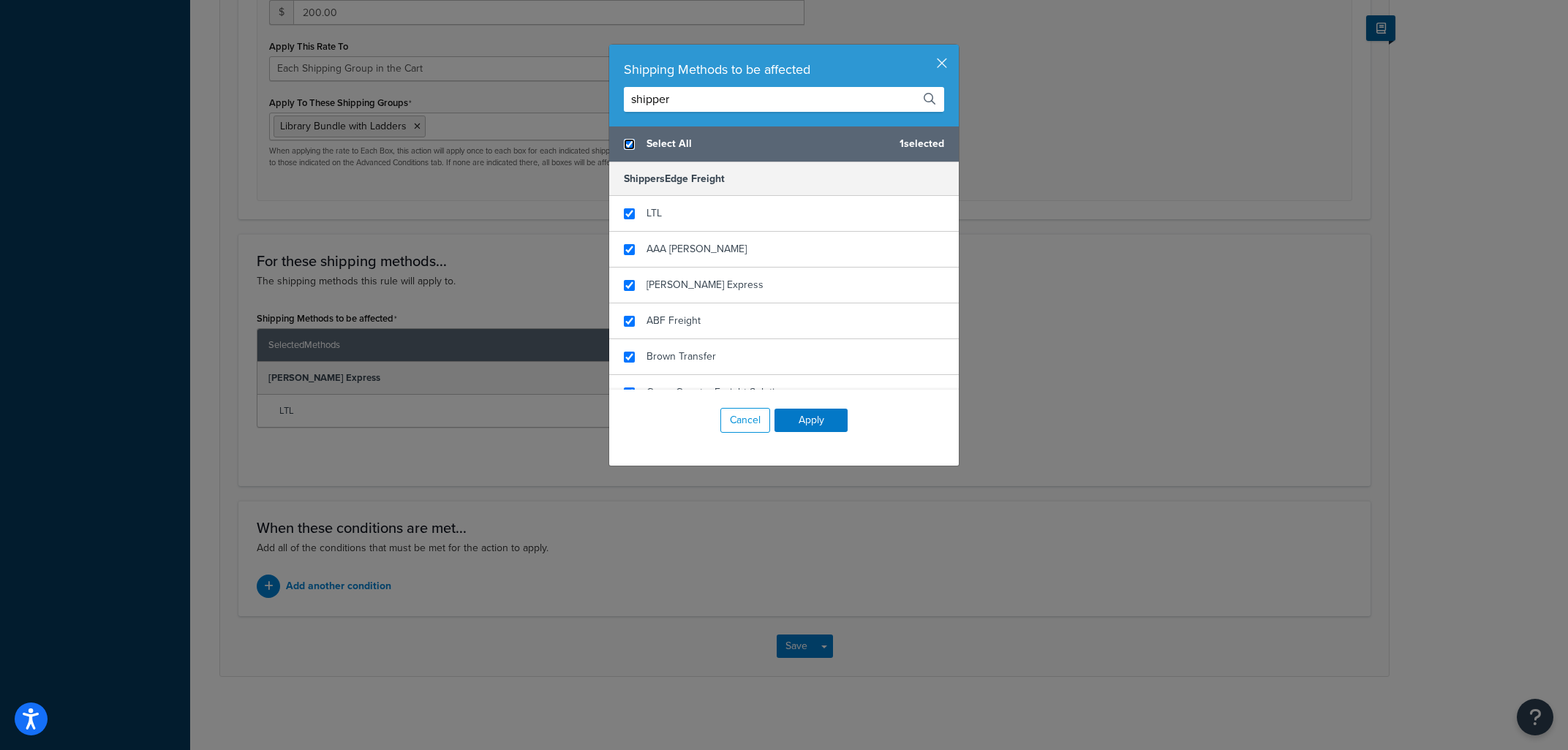
checkbox input "true"
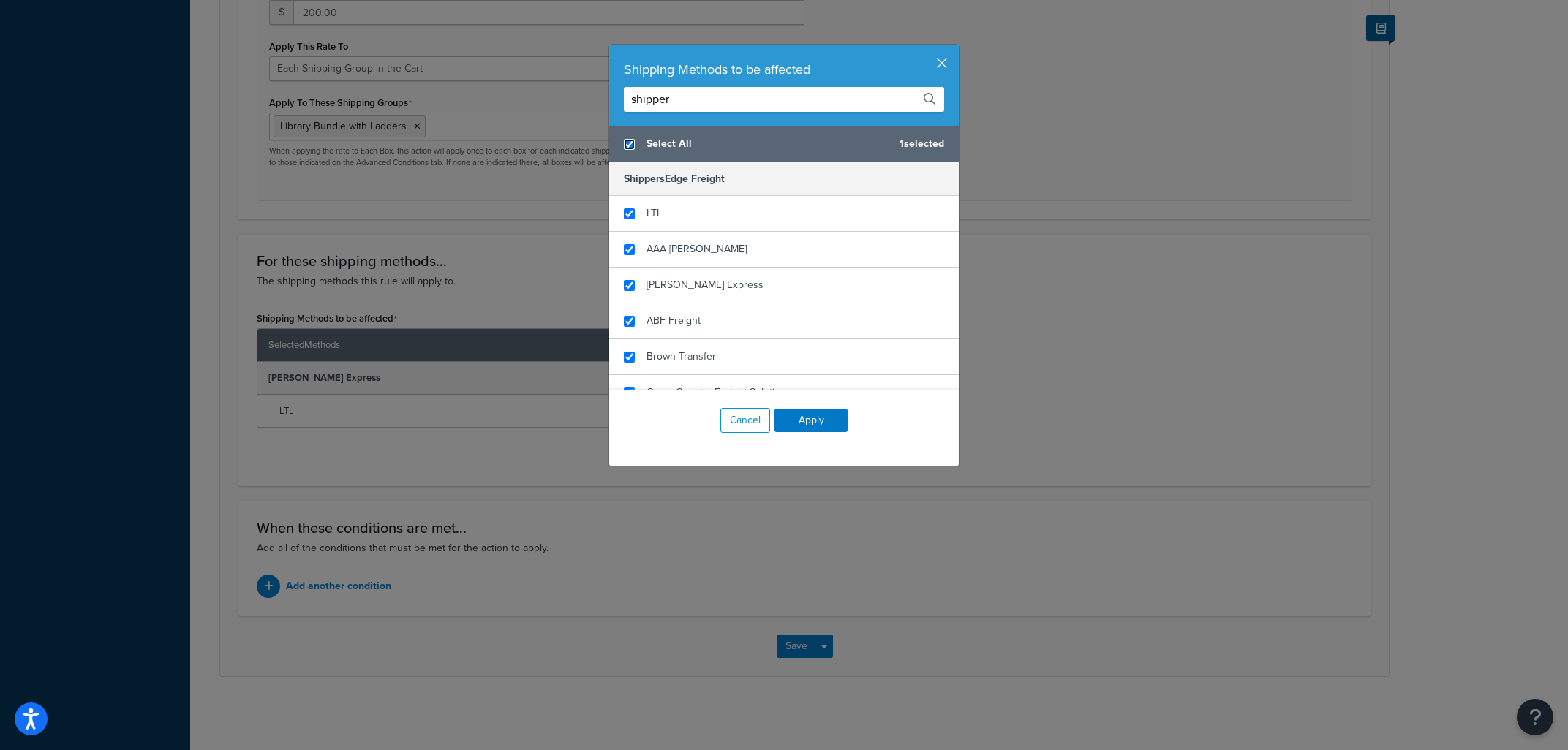
checkbox input "true"
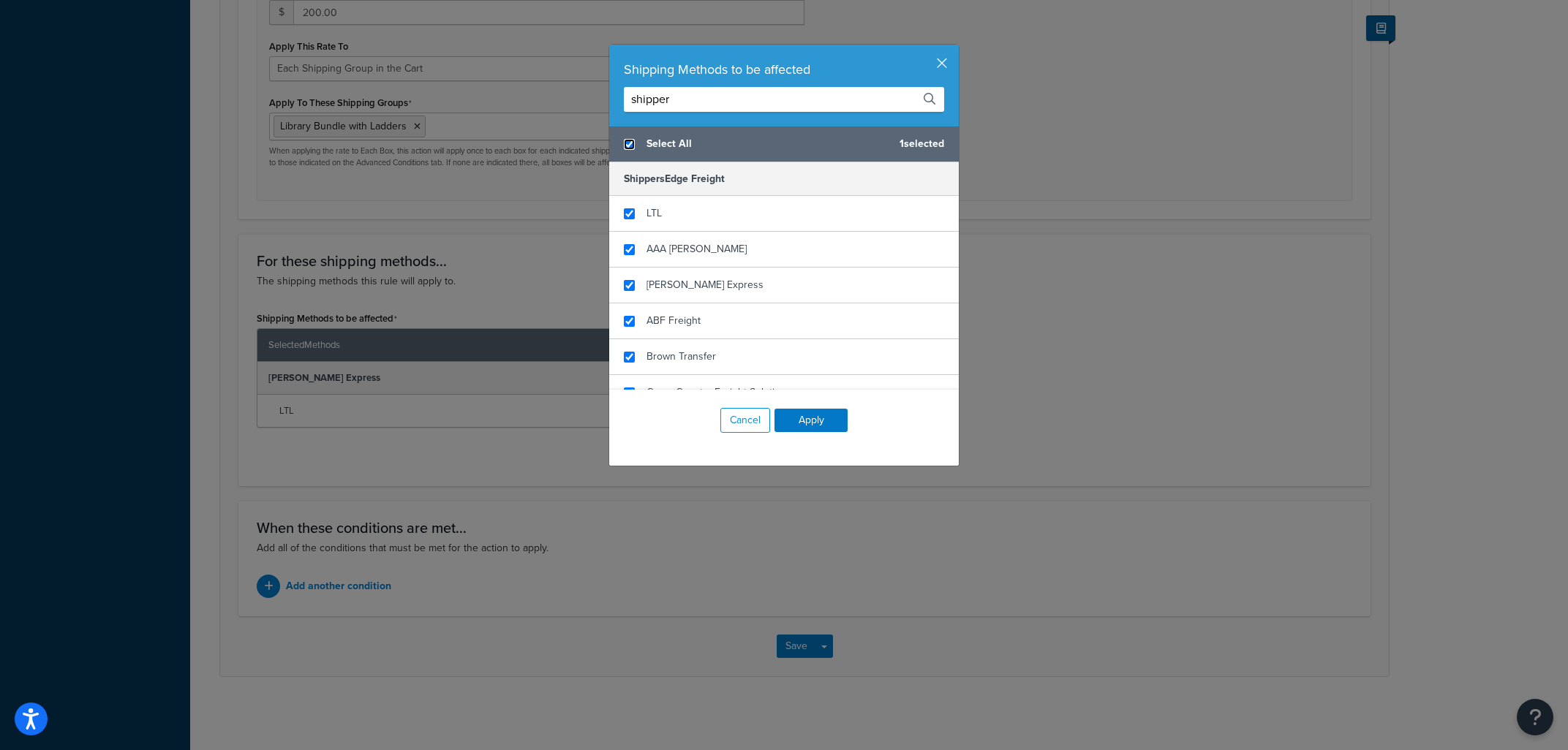
checkbox input "true"
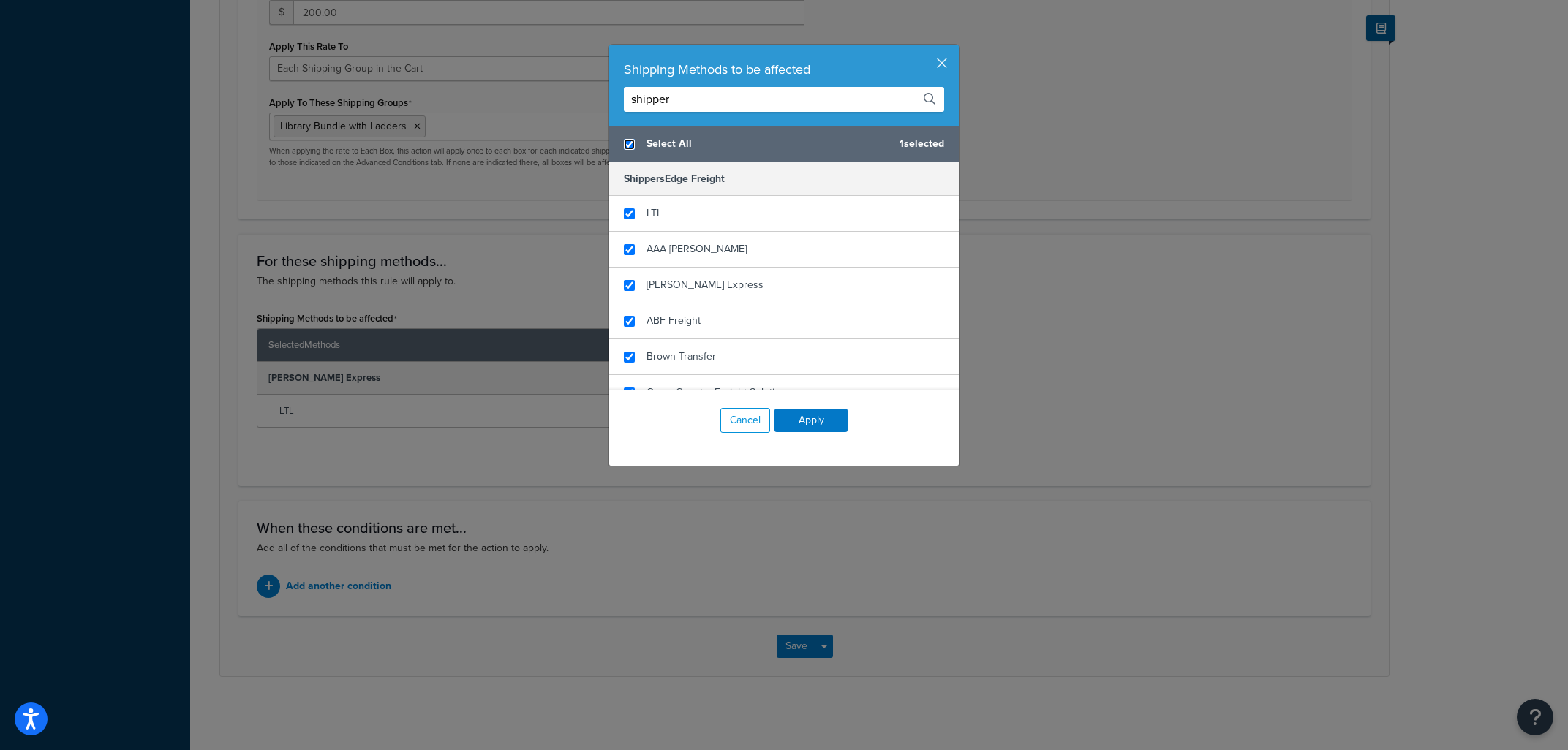
checkbox input "true"
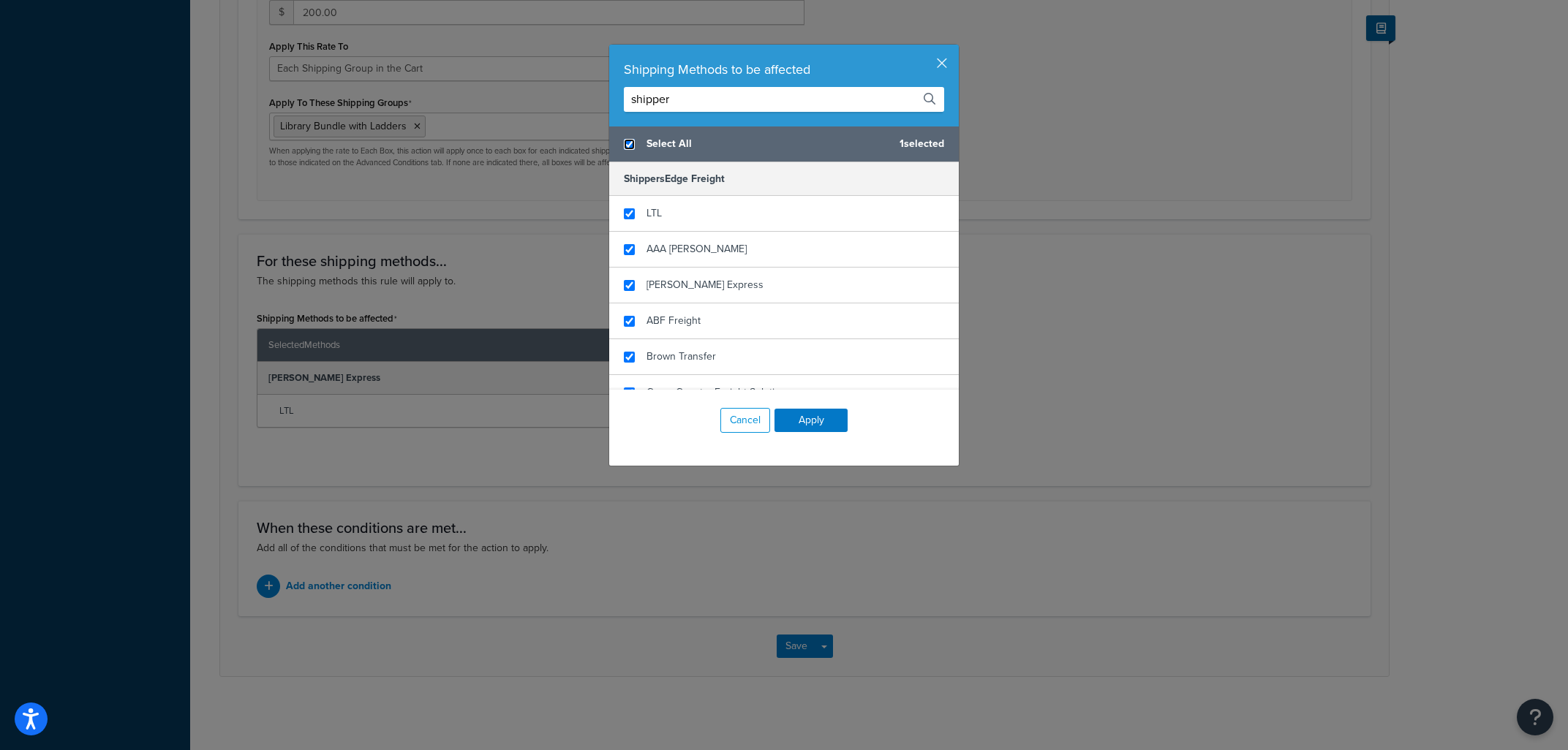
checkbox input "true"
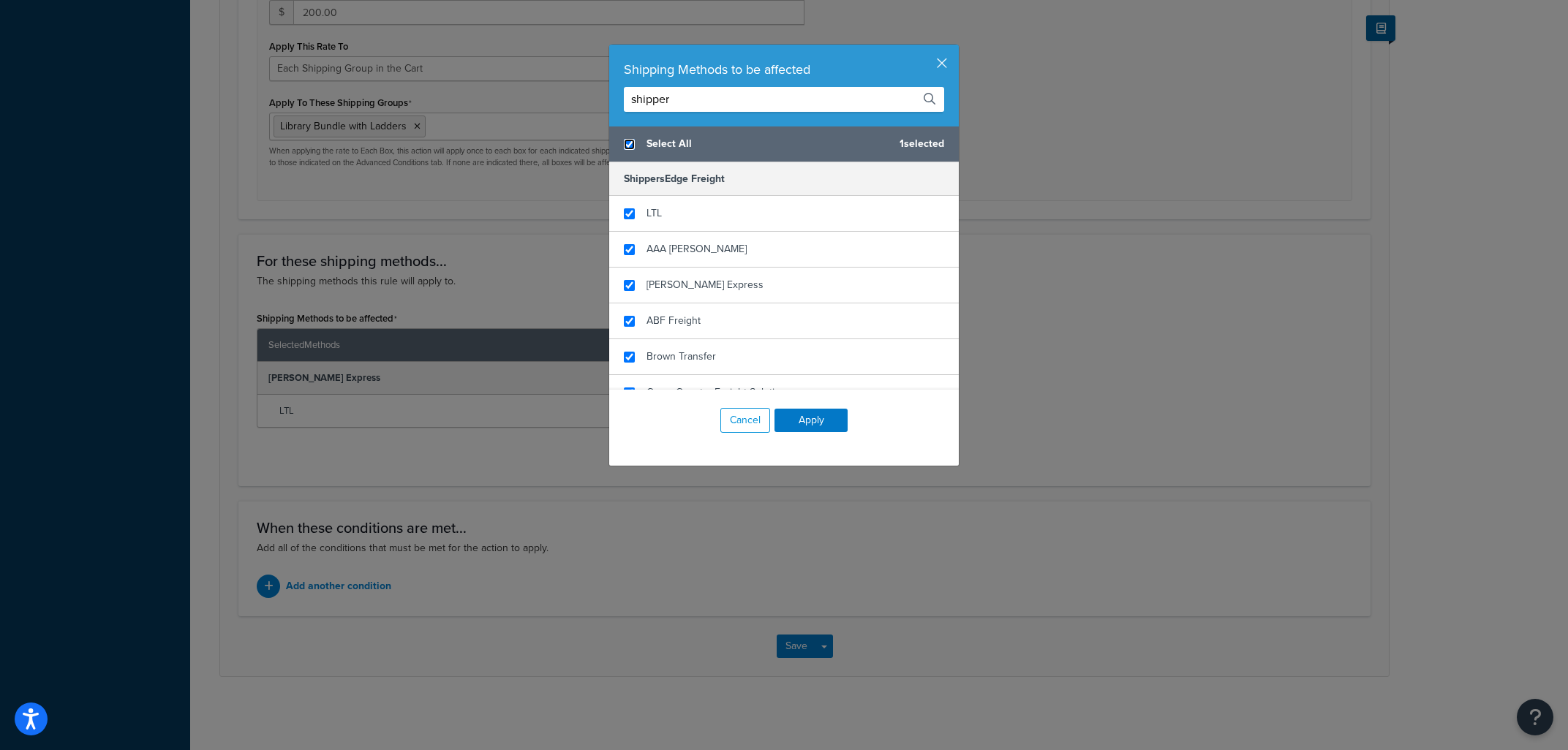
checkbox input "true"
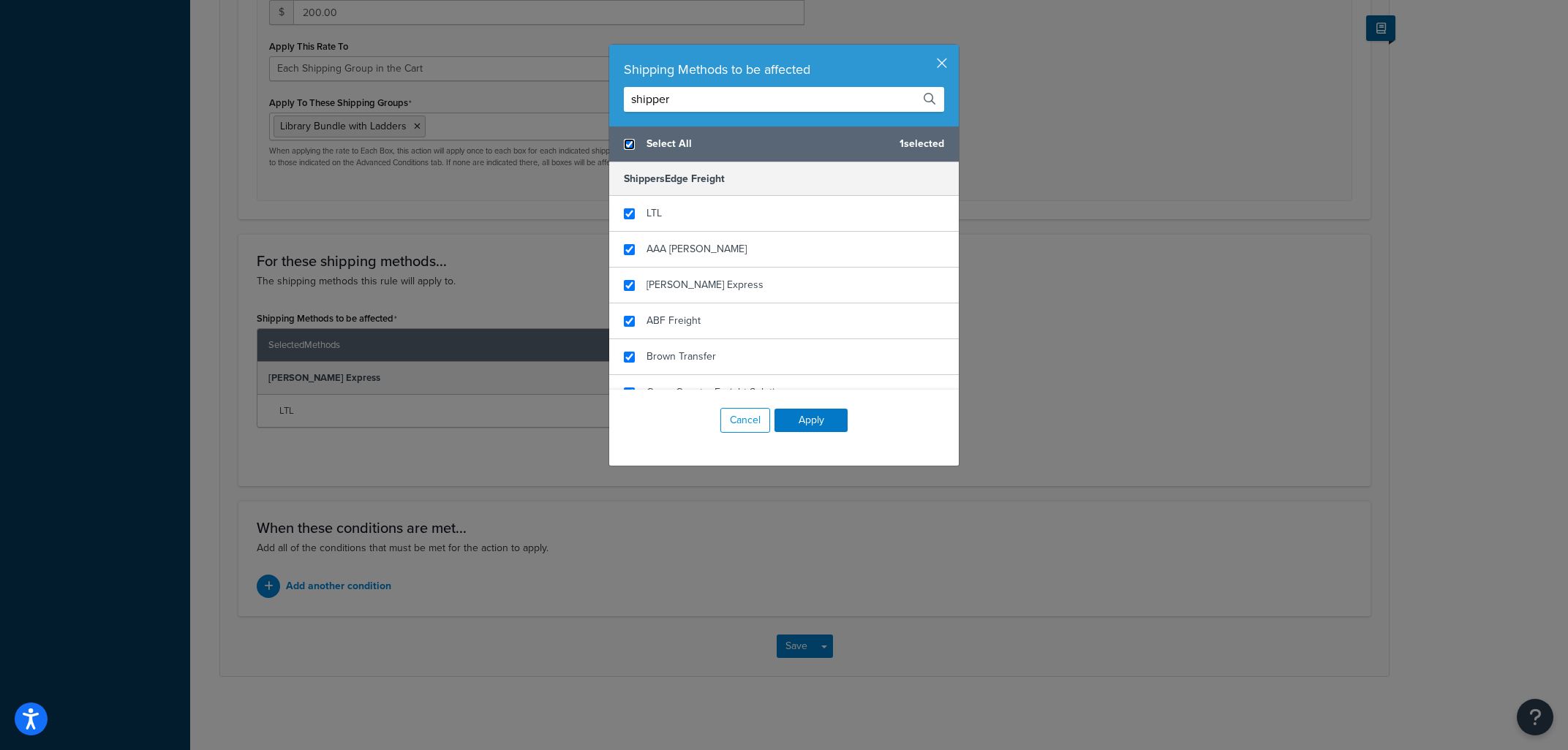
checkbox input "true"
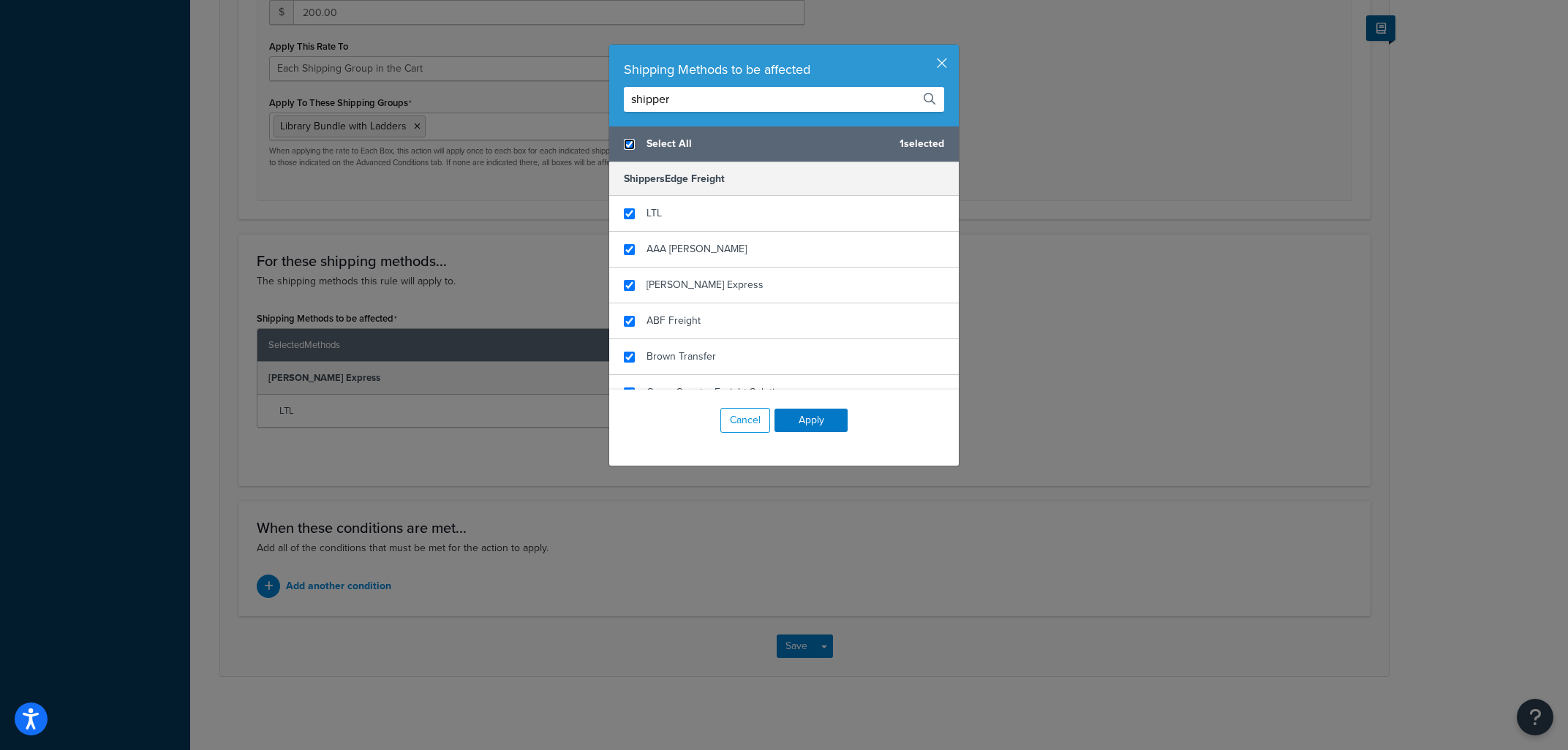
checkbox input "true"
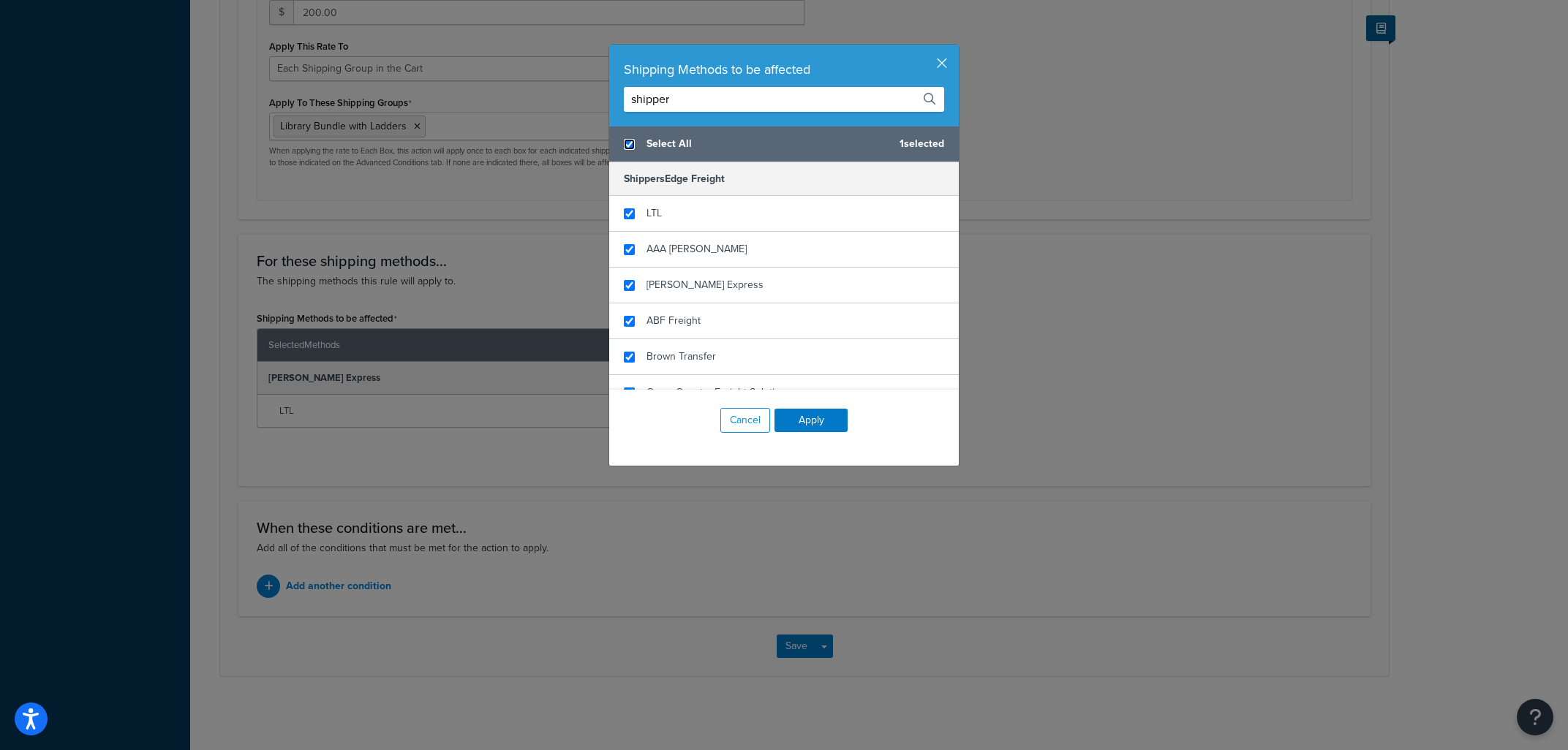
checkbox input "true"
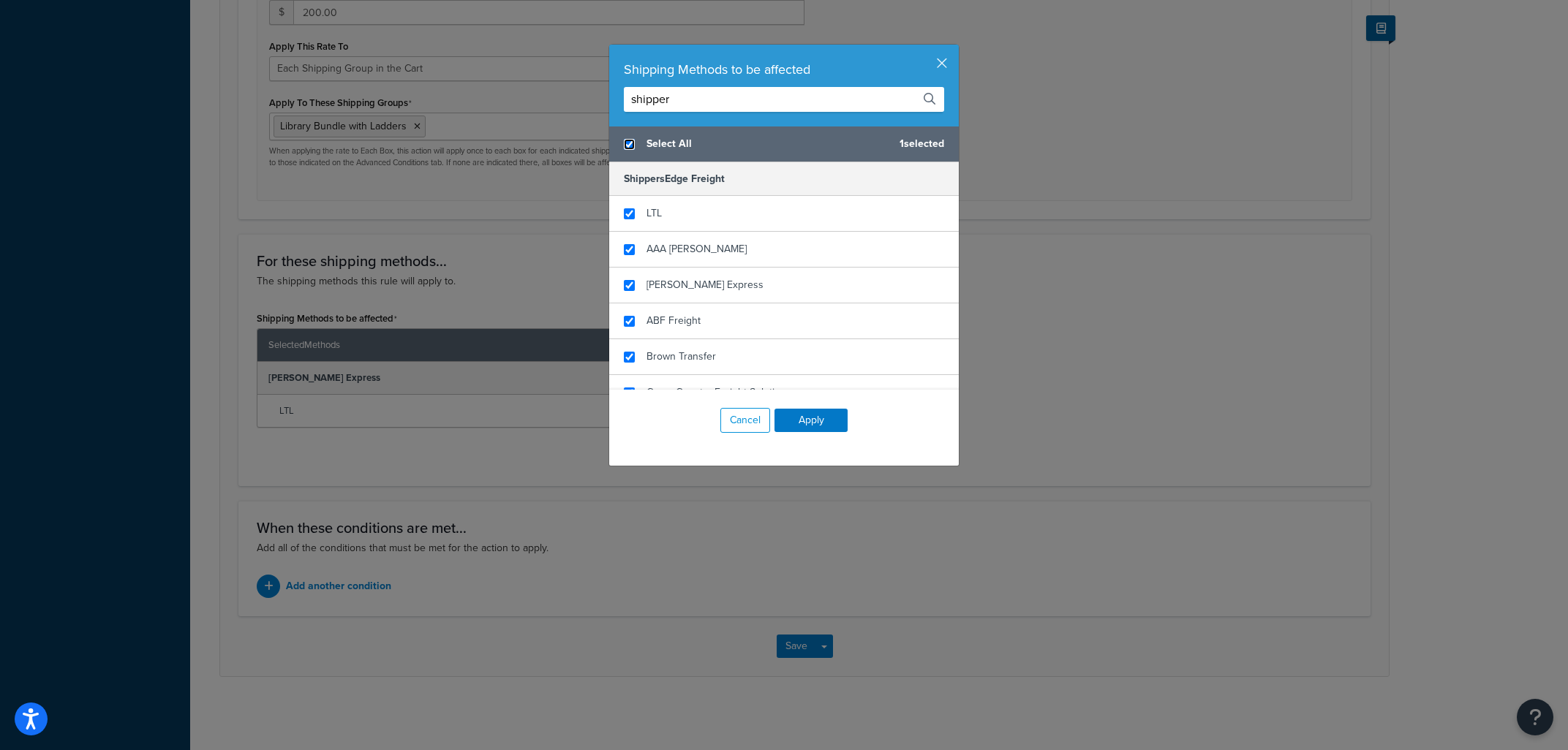
checkbox input "true"
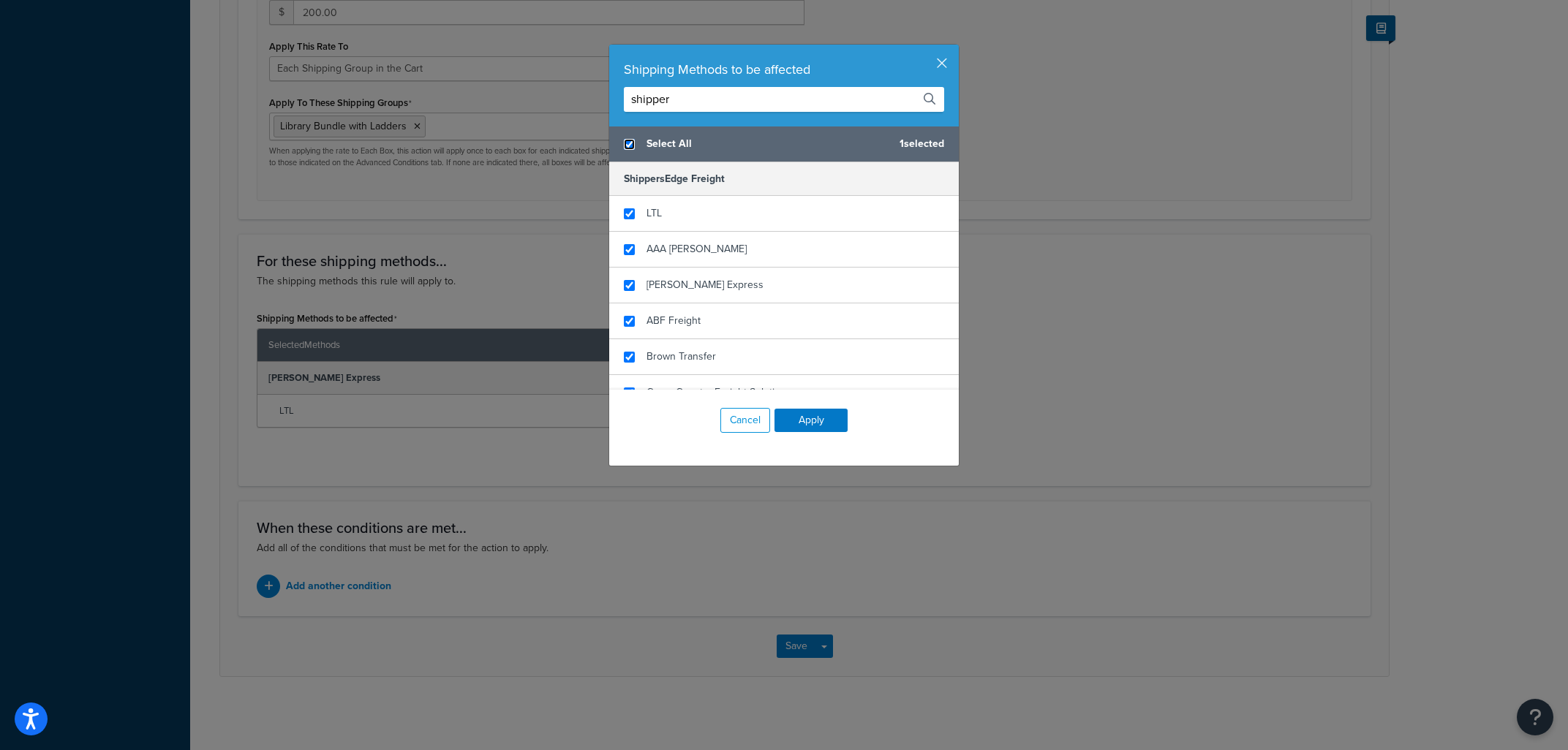
checkbox input "true"
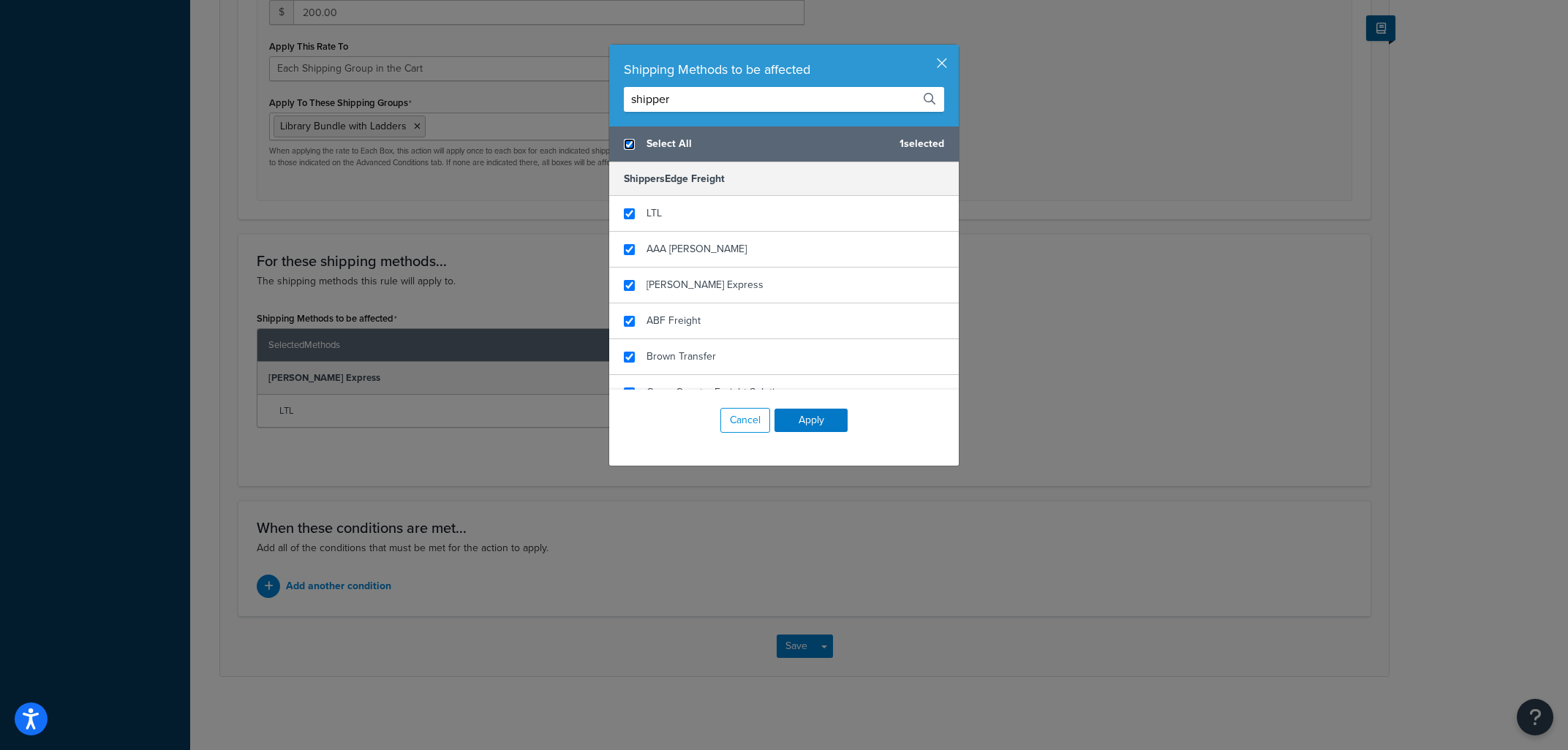
checkbox input "true"
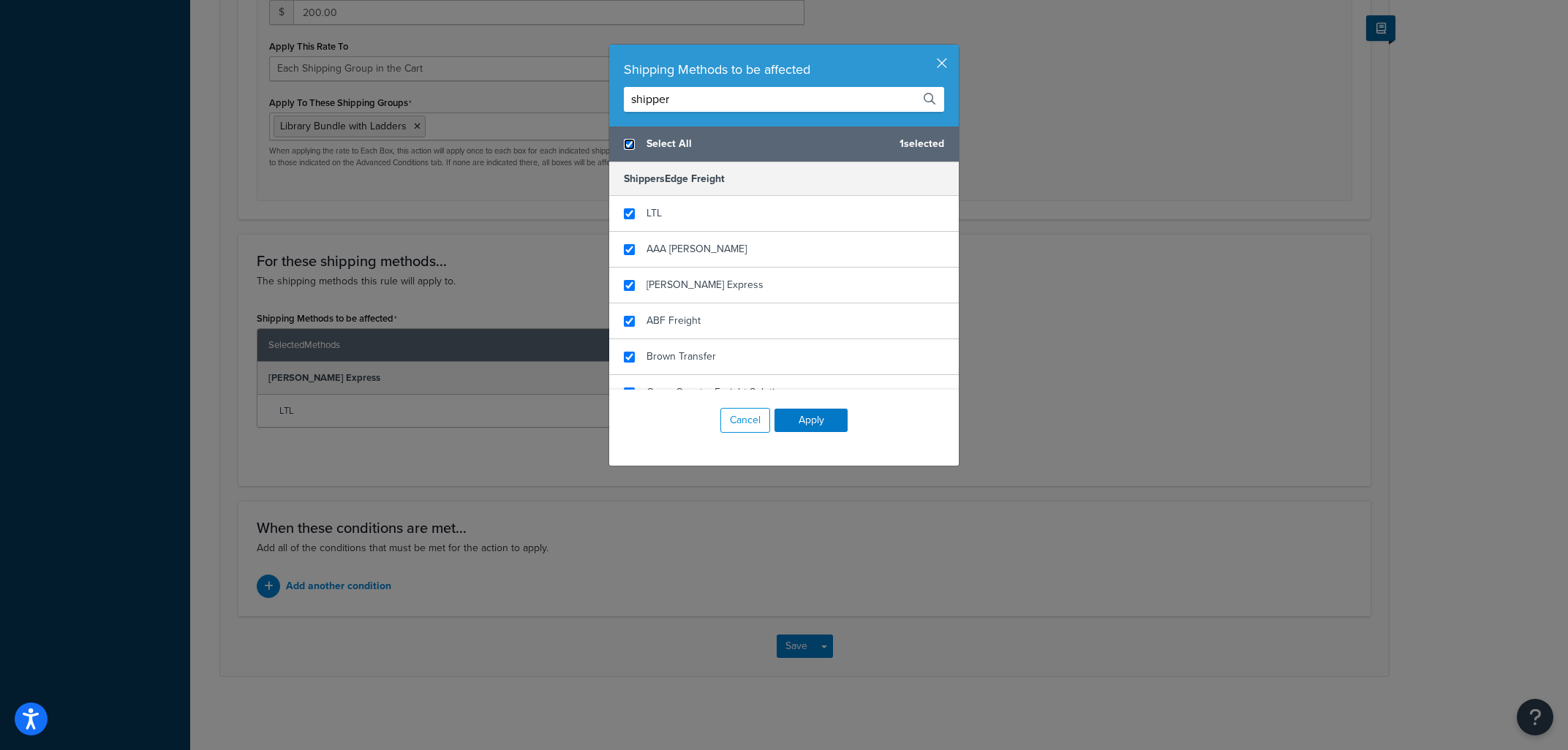
checkbox input "true"
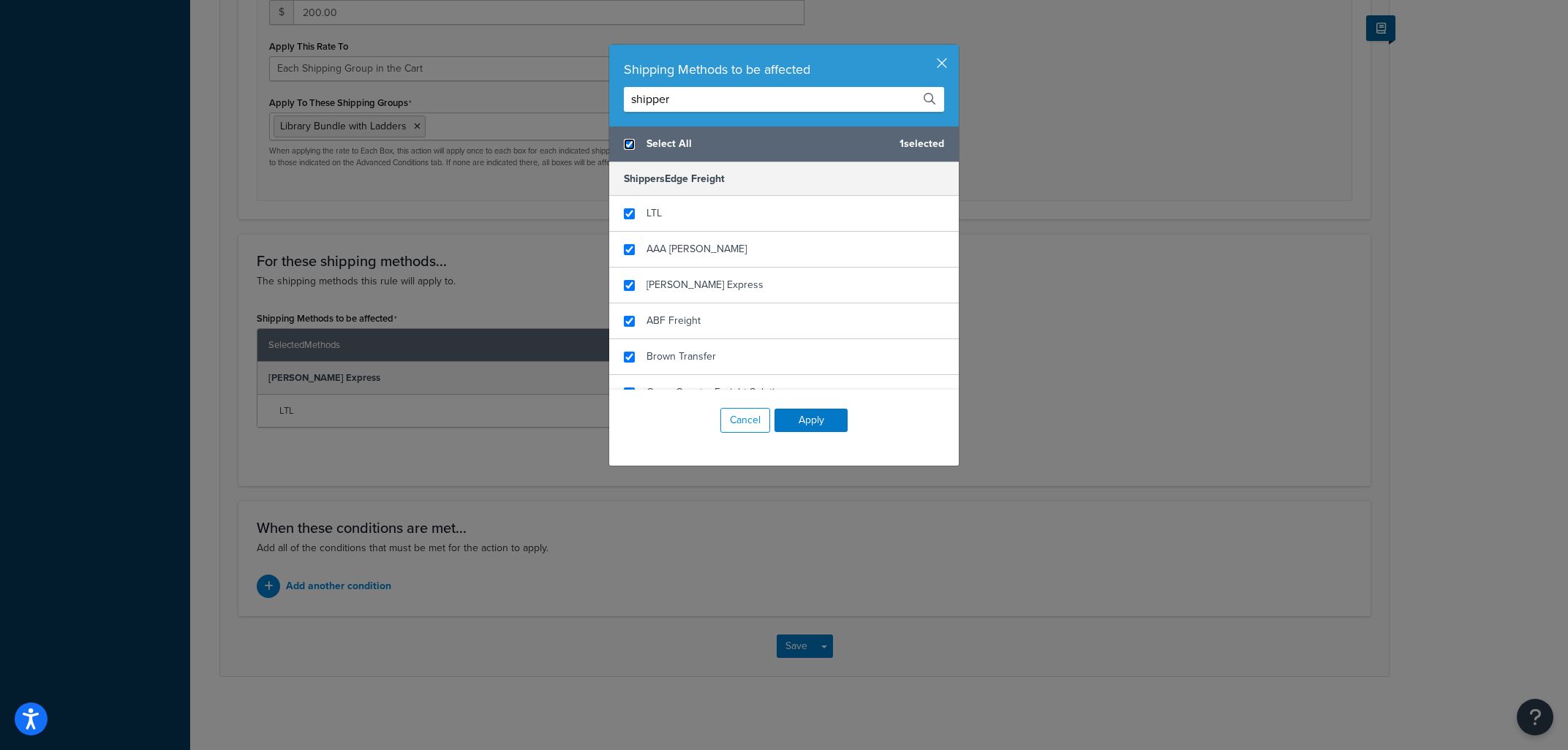
checkbox input "true"
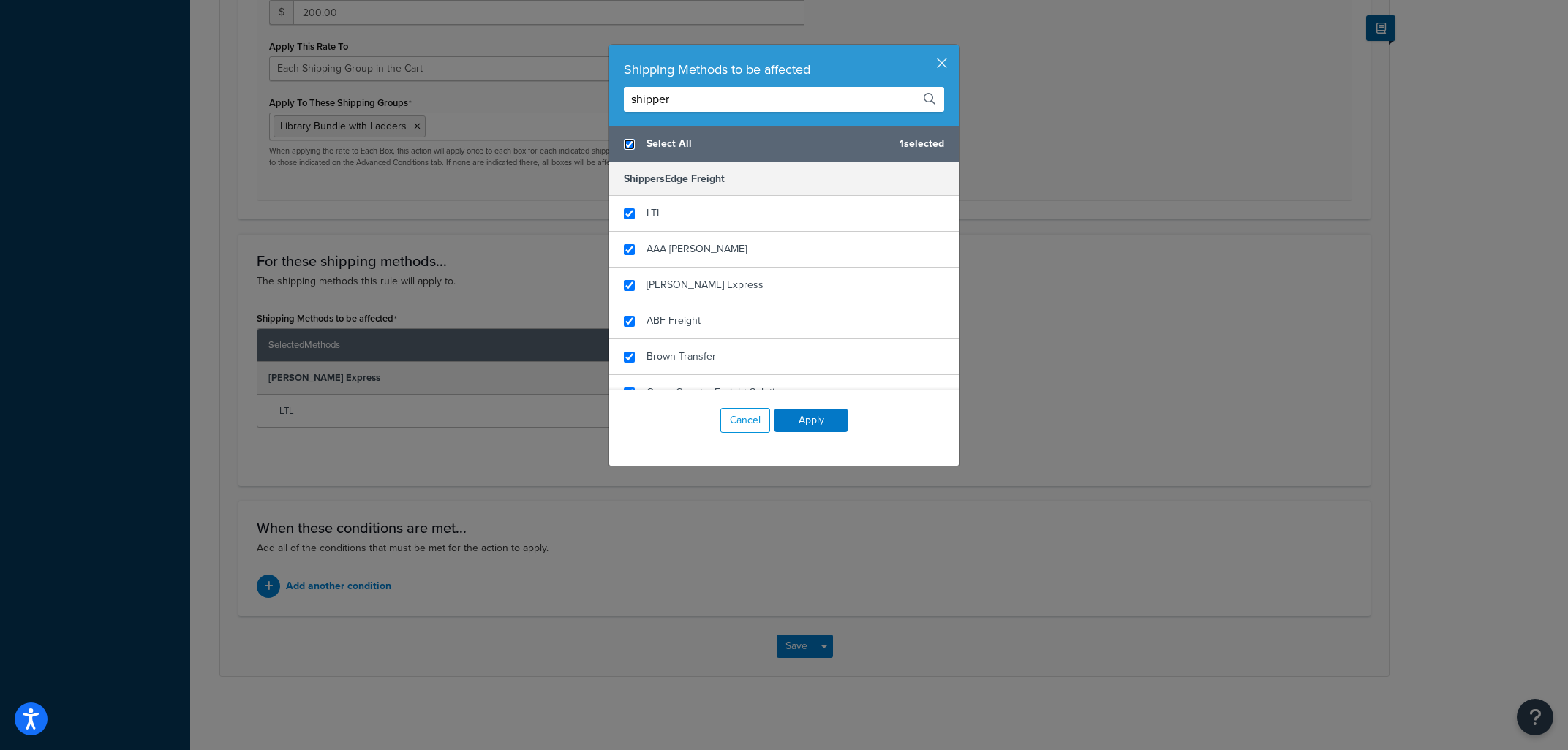
checkbox input "true"
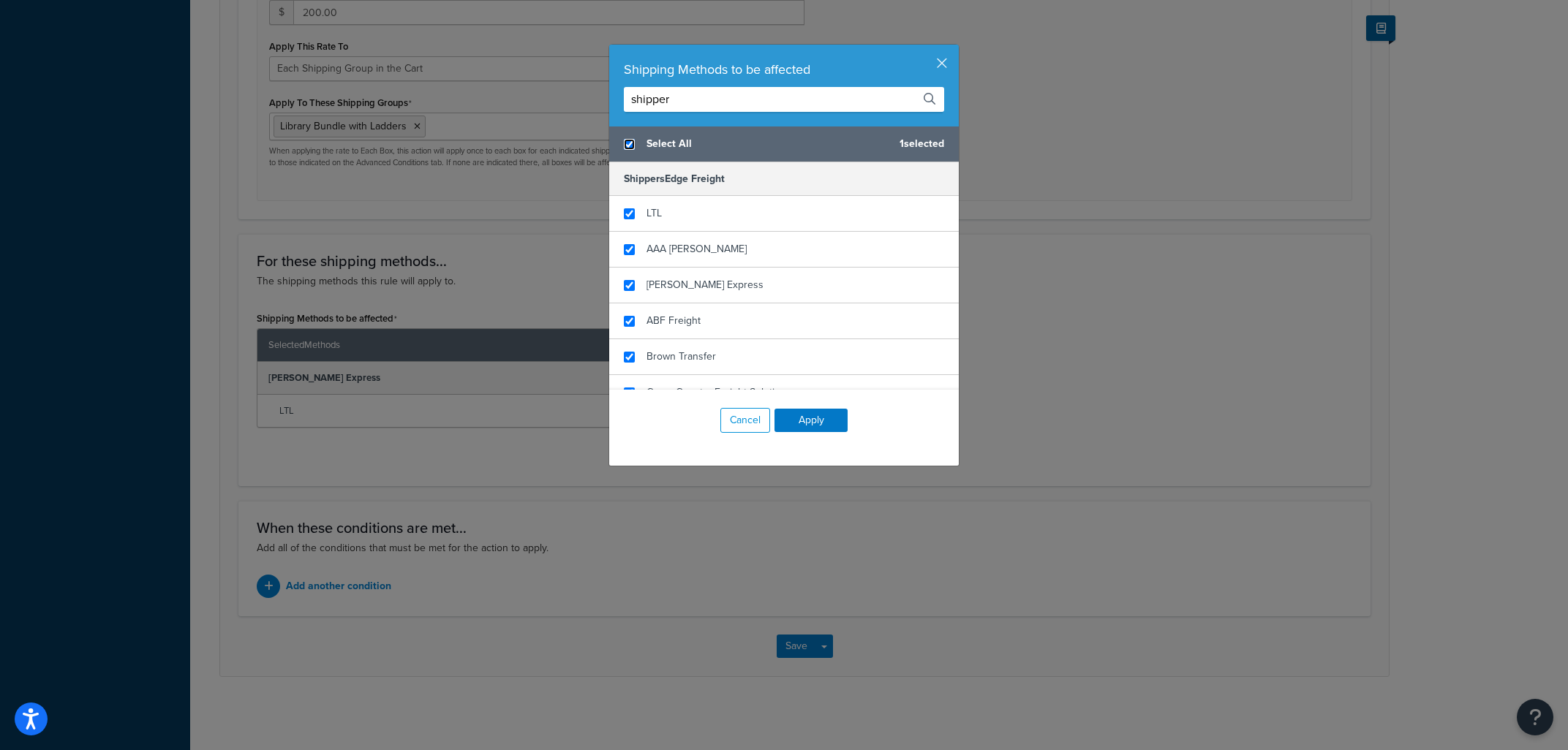
checkbox input "true"
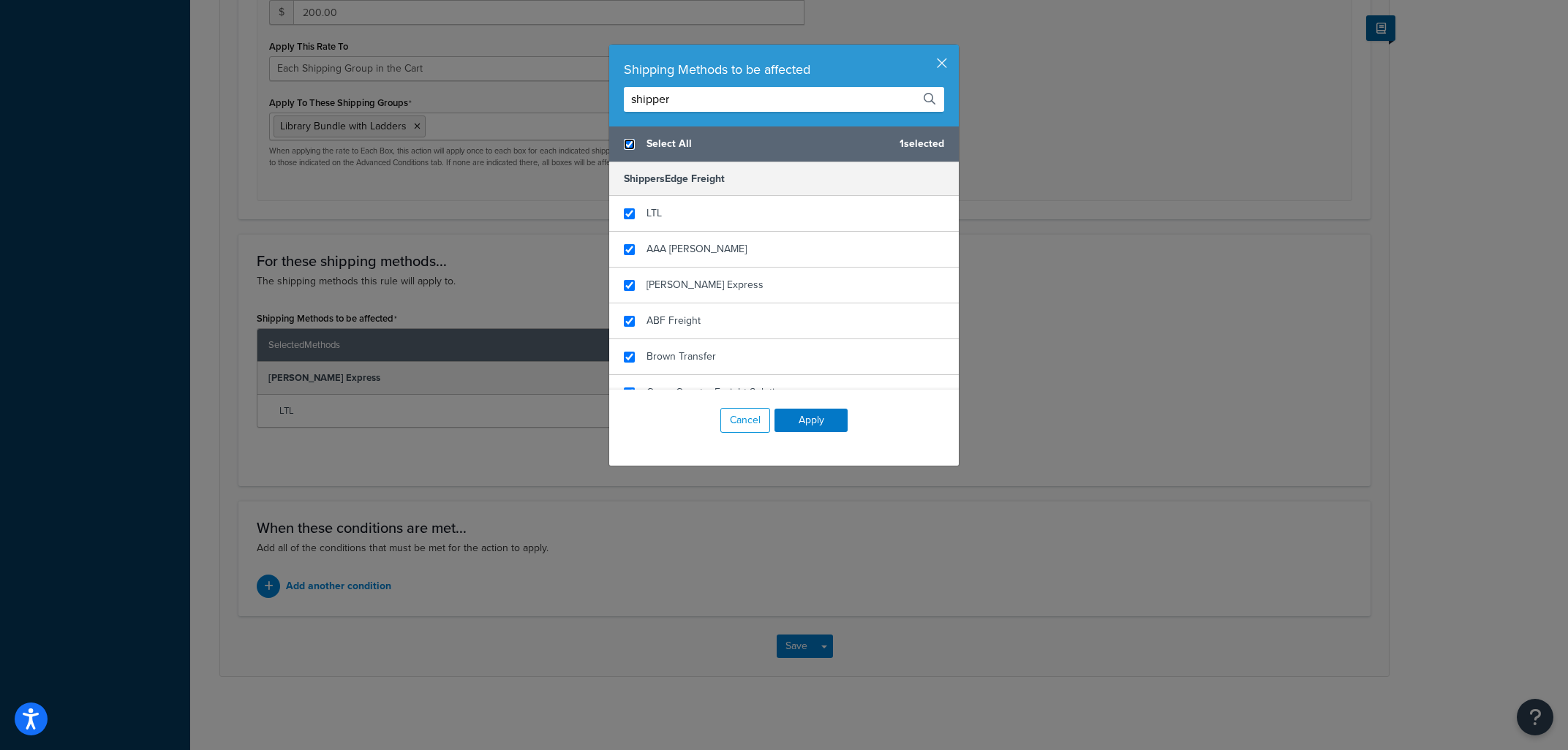
checkbox input "true"
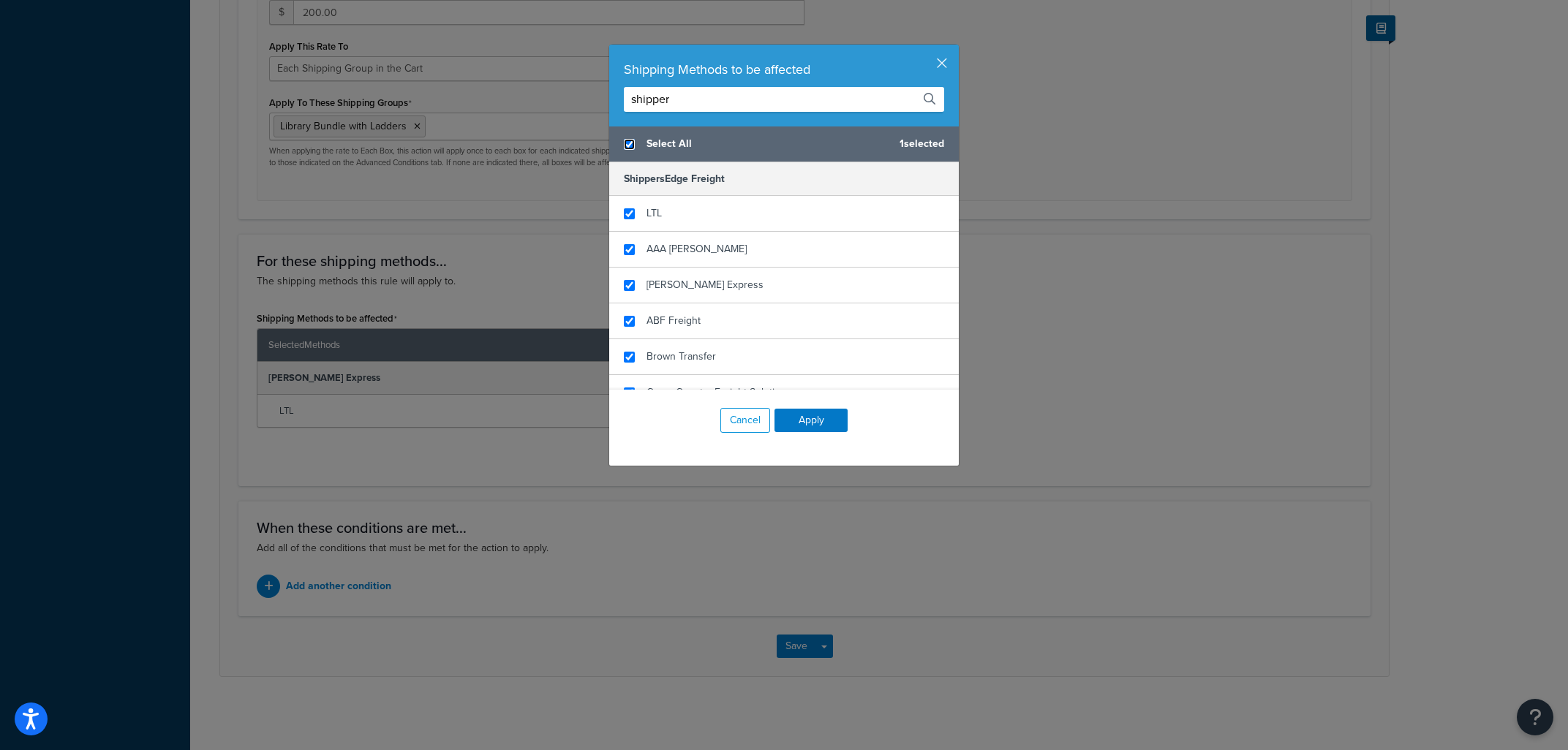
checkbox input "true"
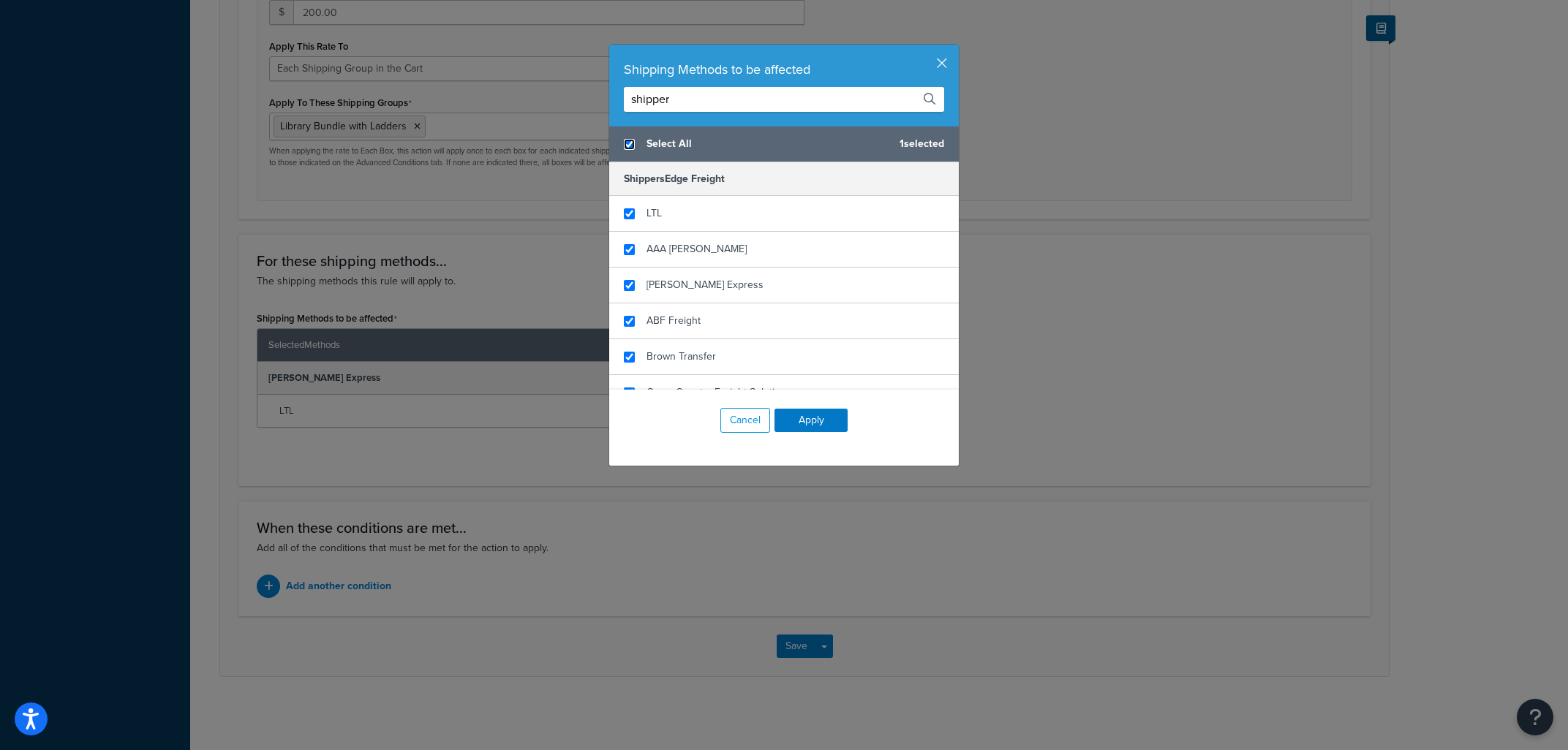
checkbox input "true"
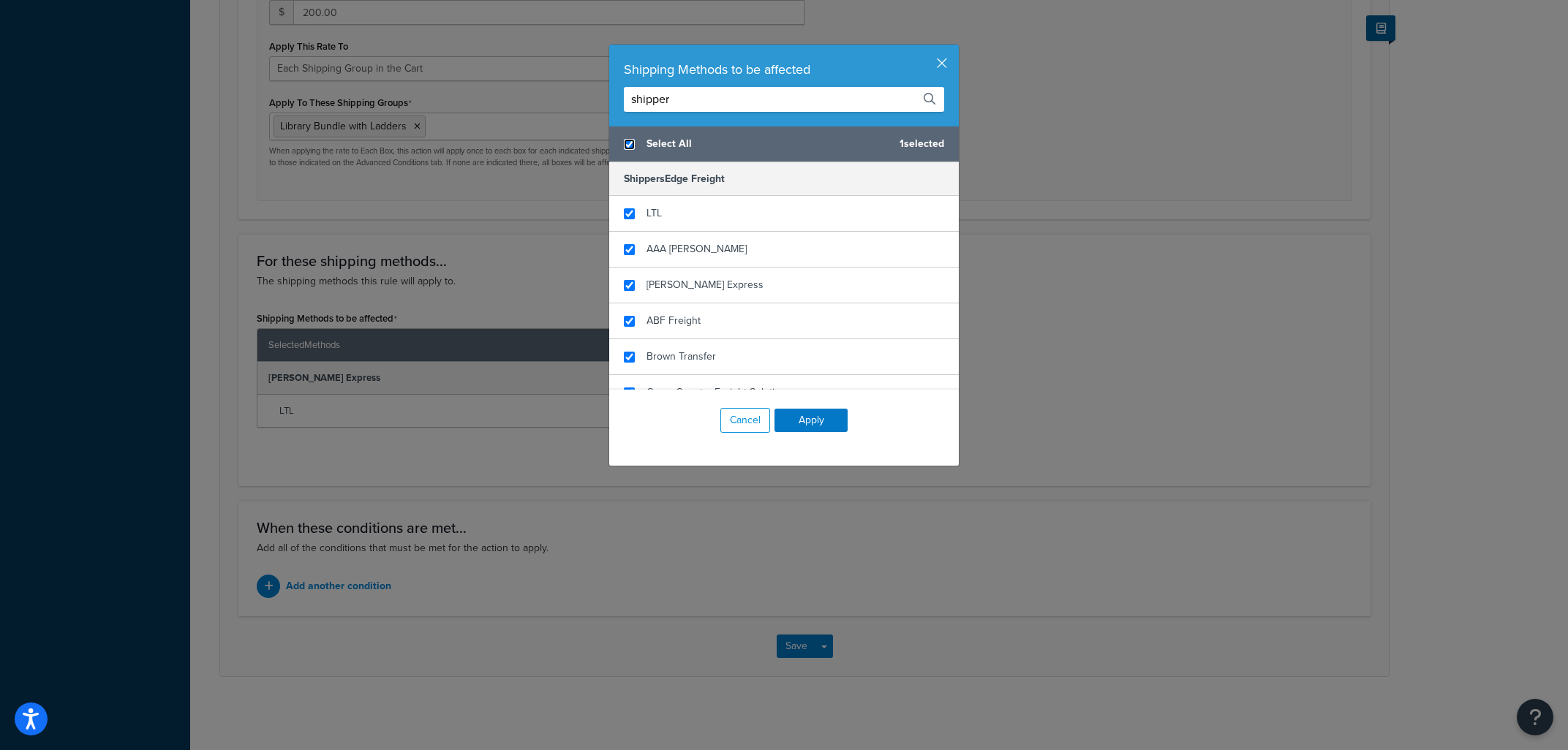
checkbox input "true"
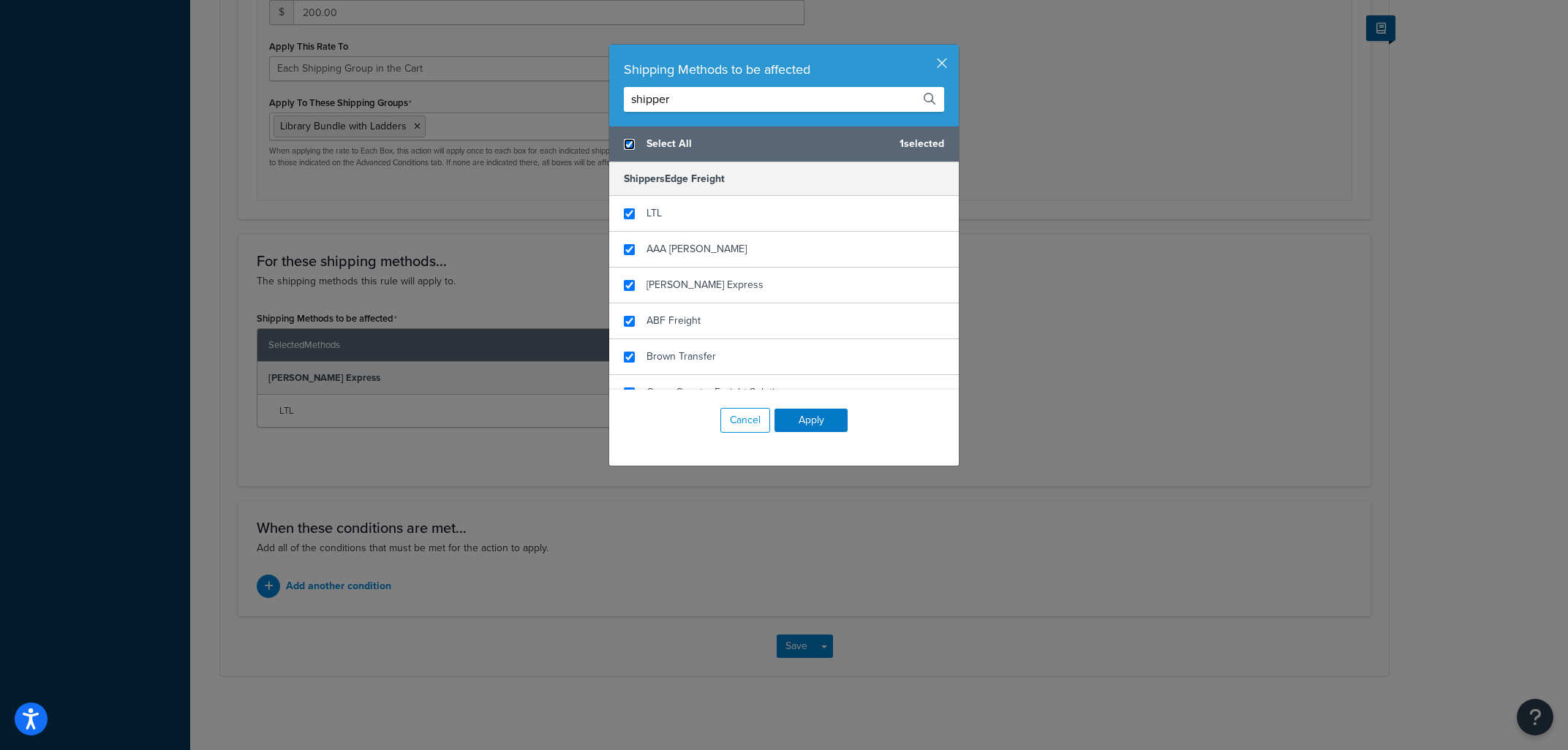
checkbox input "true"
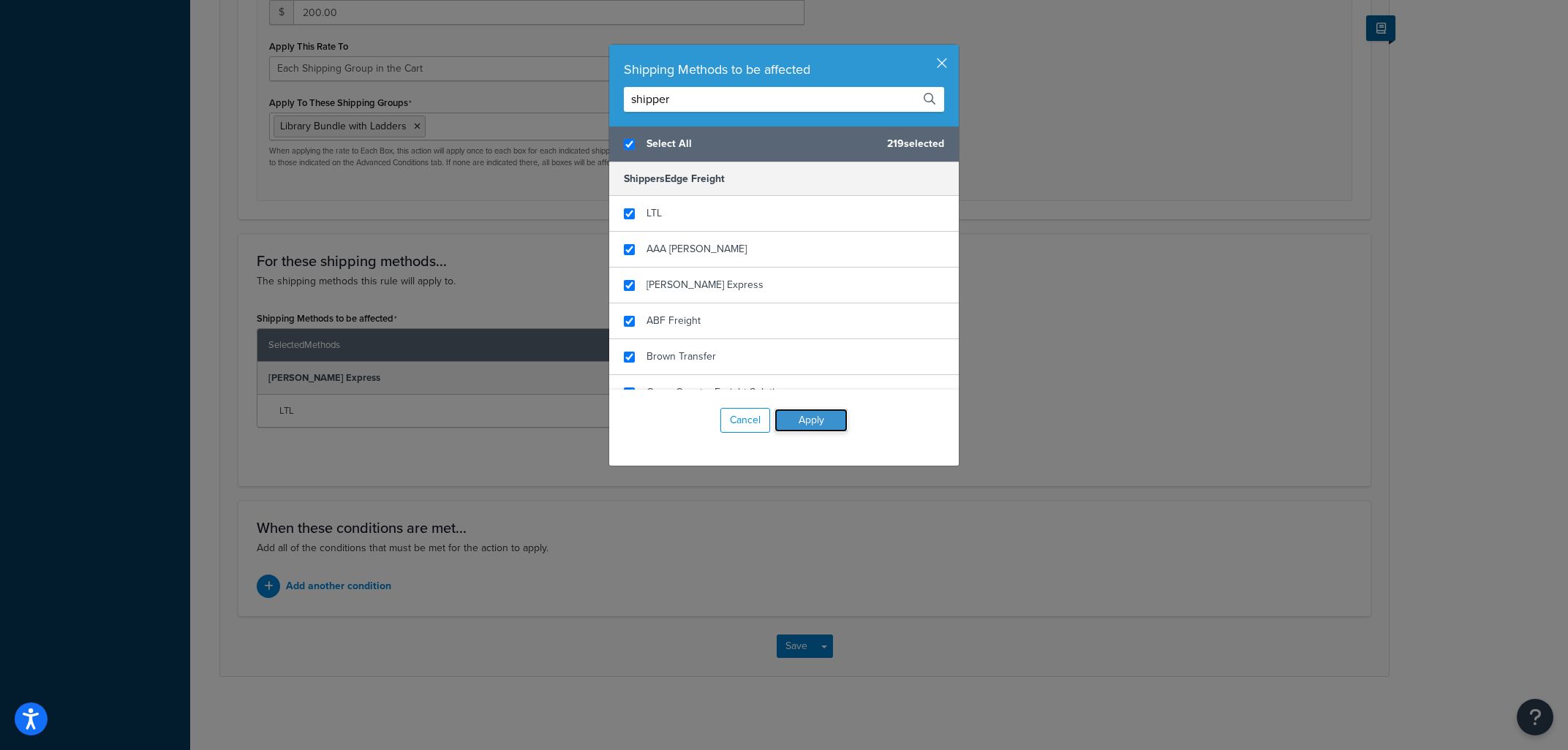
click at [825, 422] on button "Apply" at bounding box center [811, 420] width 73 height 24
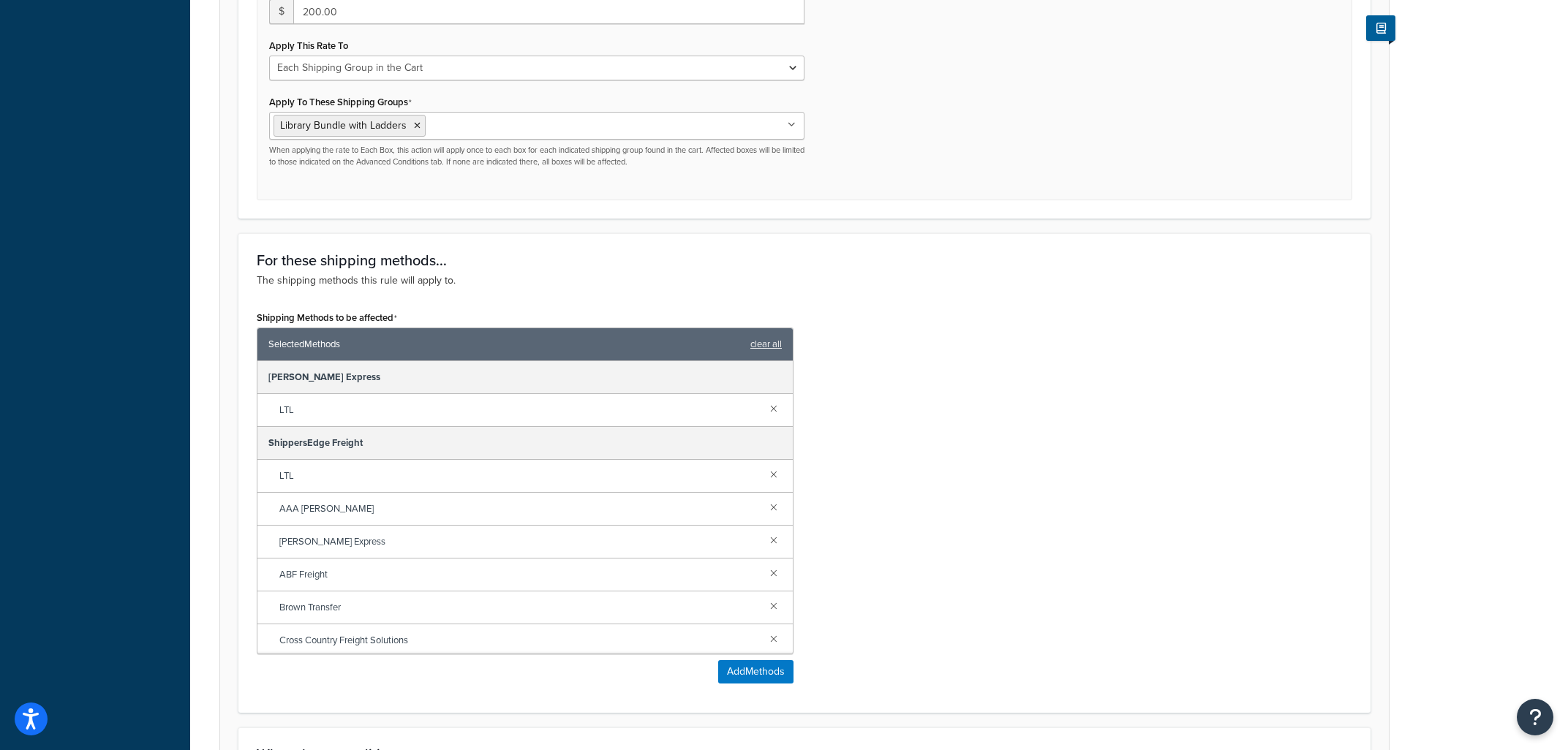
scroll to position [892, 0]
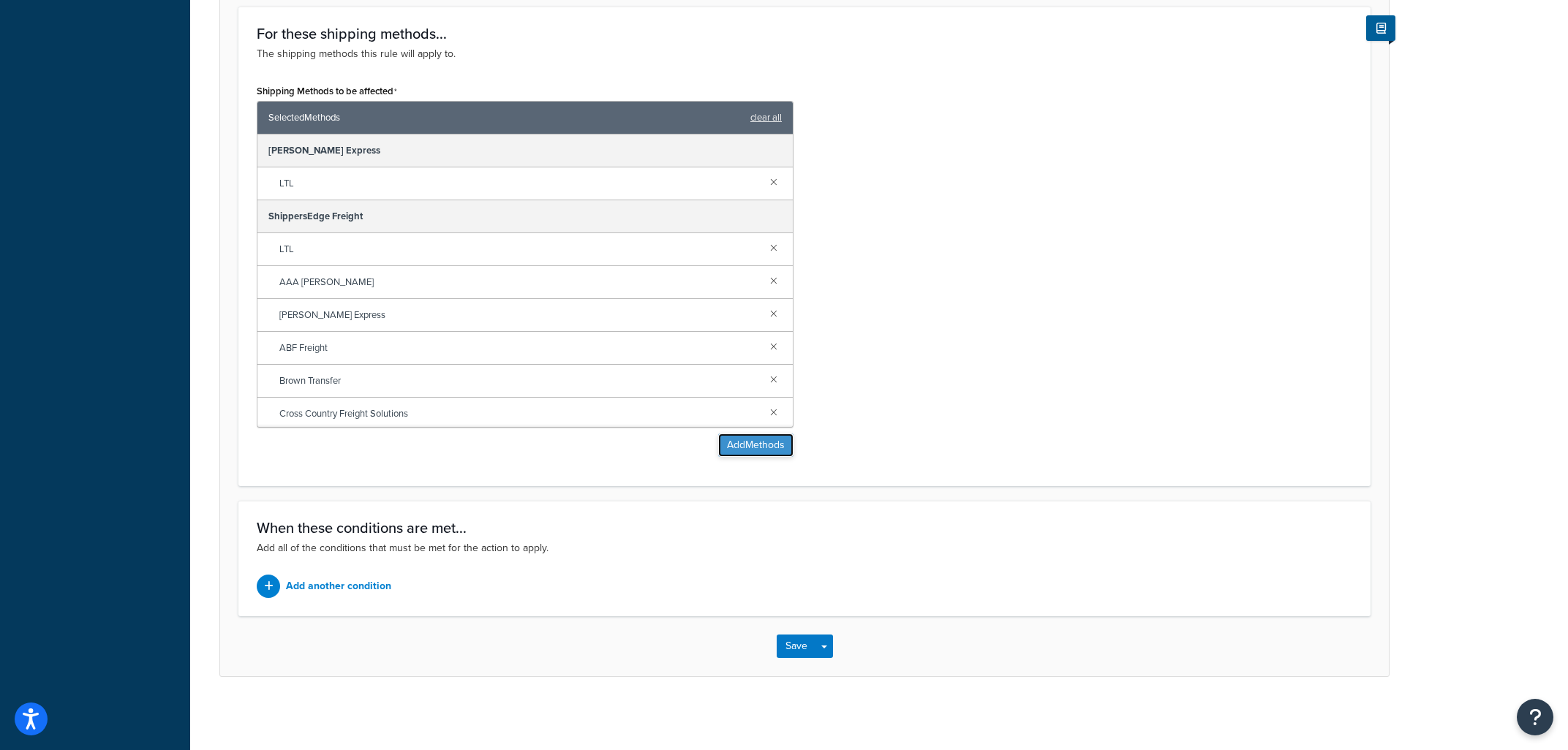
click at [747, 450] on button "Add Methods" at bounding box center [756, 445] width 75 height 24
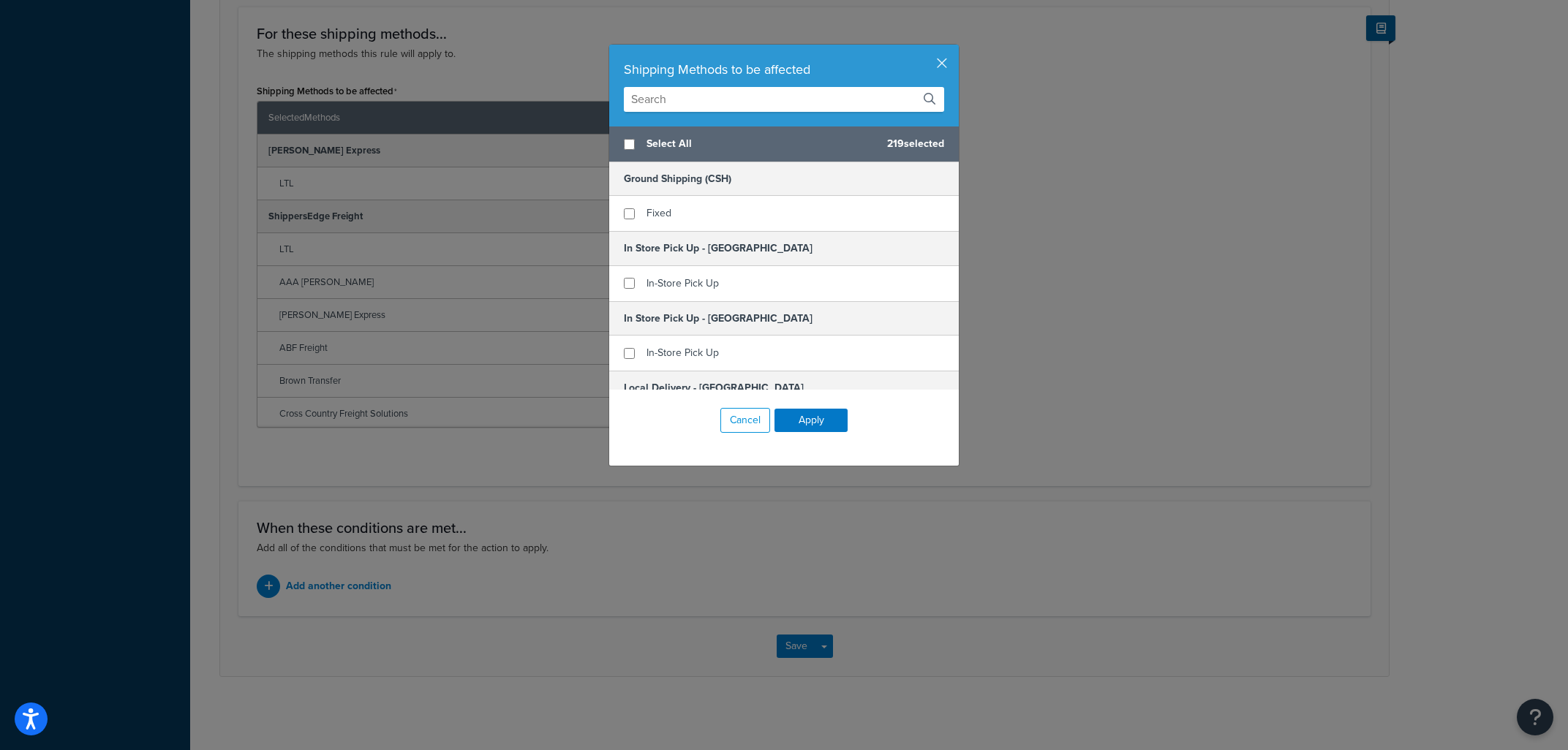
click at [699, 97] on input "text" at bounding box center [783, 99] width 320 height 25
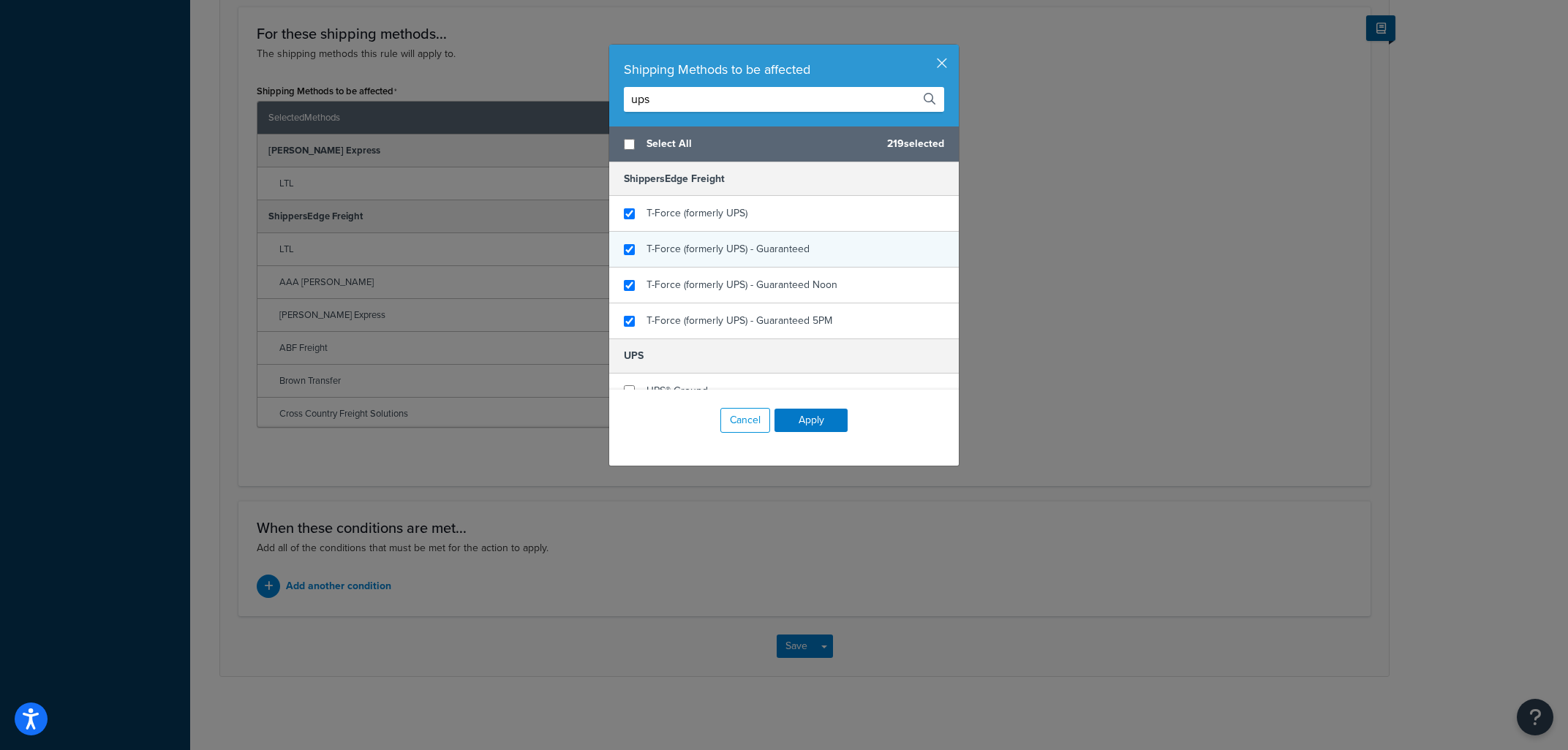
scroll to position [176, 0]
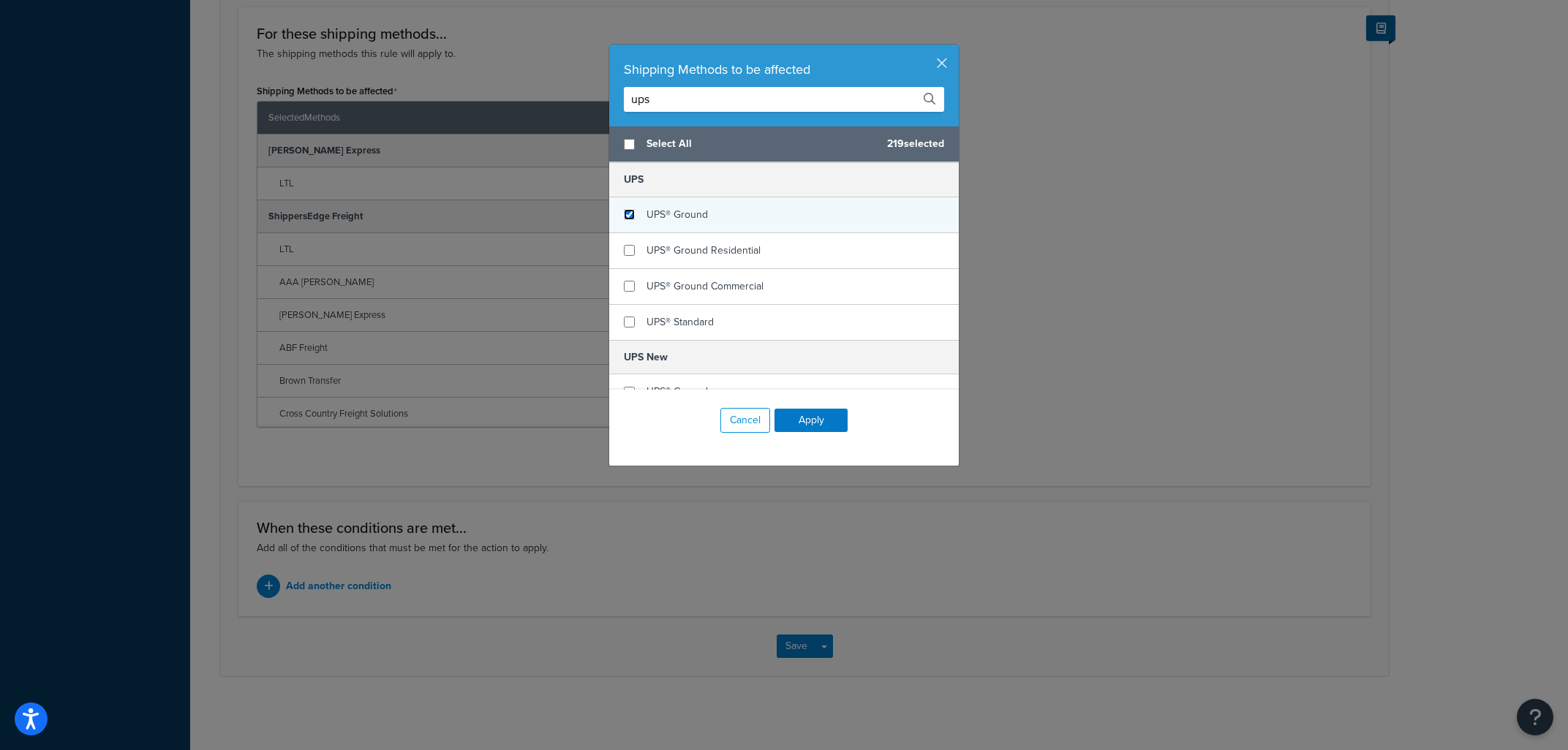
click at [626, 215] on input "checkbox" at bounding box center [629, 215] width 11 height 11
click at [631, 242] on div "UPS® Ground Residential" at bounding box center [783, 251] width 349 height 36
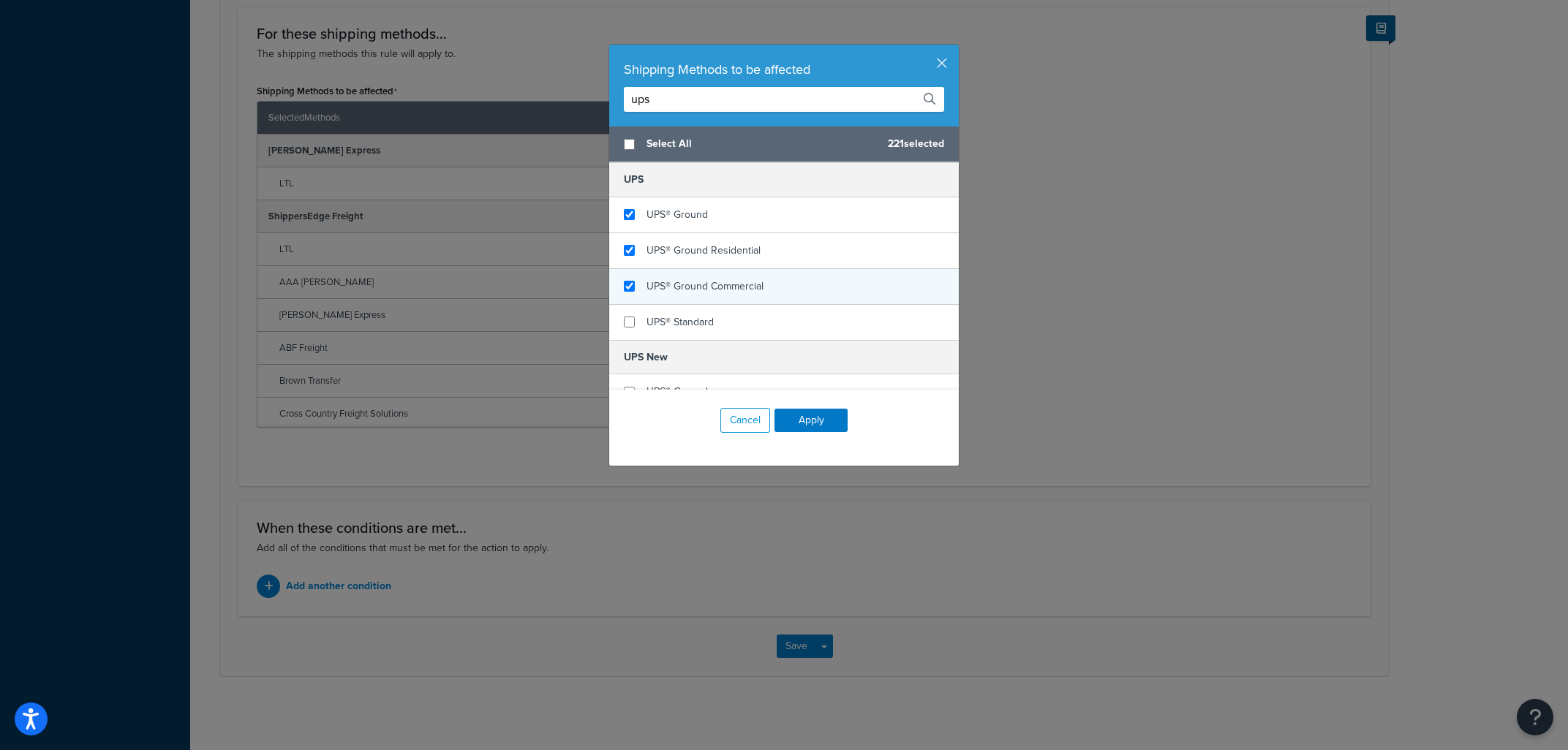
click at [630, 281] on div "UPS® Ground Commercial" at bounding box center [783, 287] width 349 height 36
click at [626, 324] on input "checkbox" at bounding box center [629, 323] width 11 height 11
click at [790, 414] on button "Apply" at bounding box center [811, 420] width 73 height 24
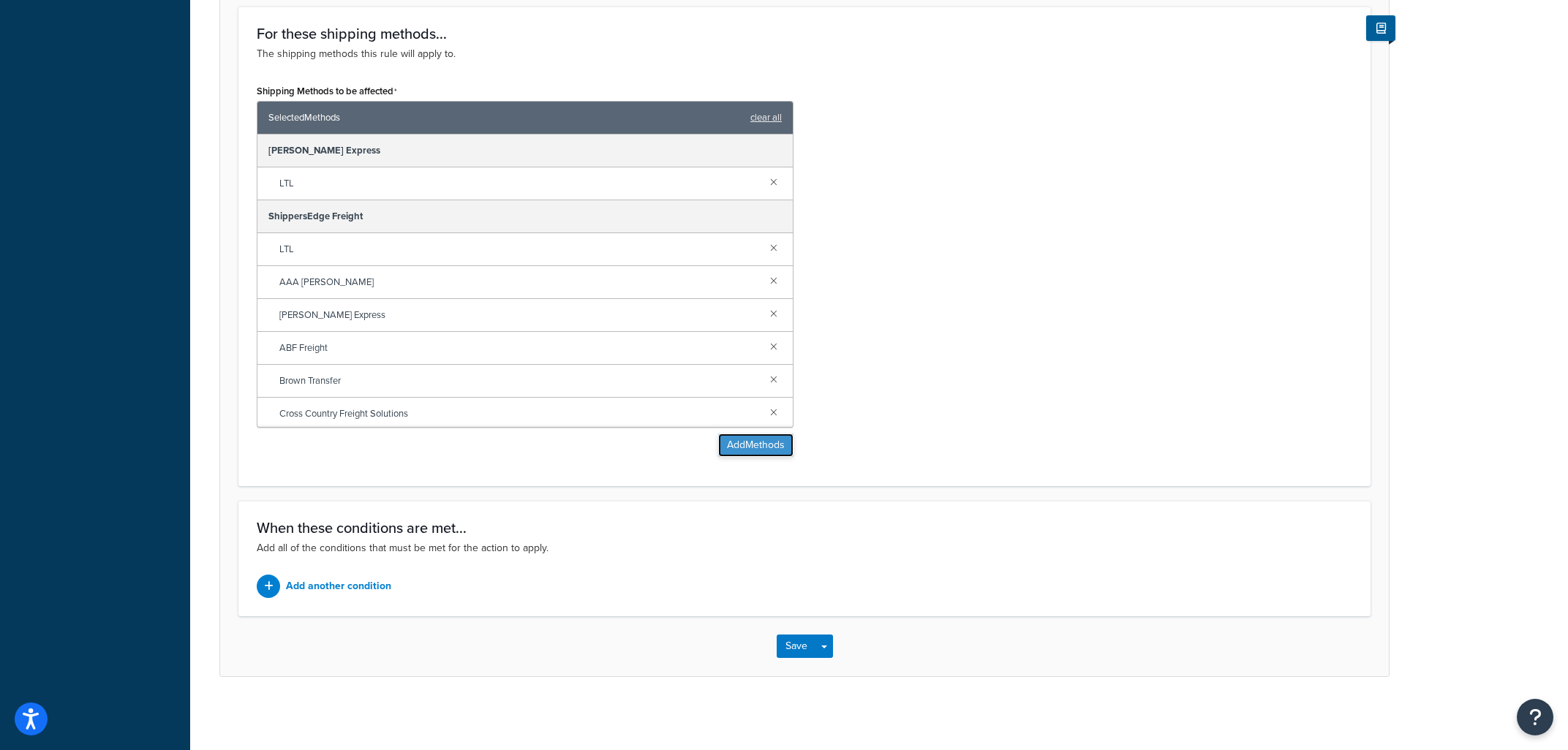
click at [735, 445] on button "Add Methods" at bounding box center [756, 445] width 75 height 24
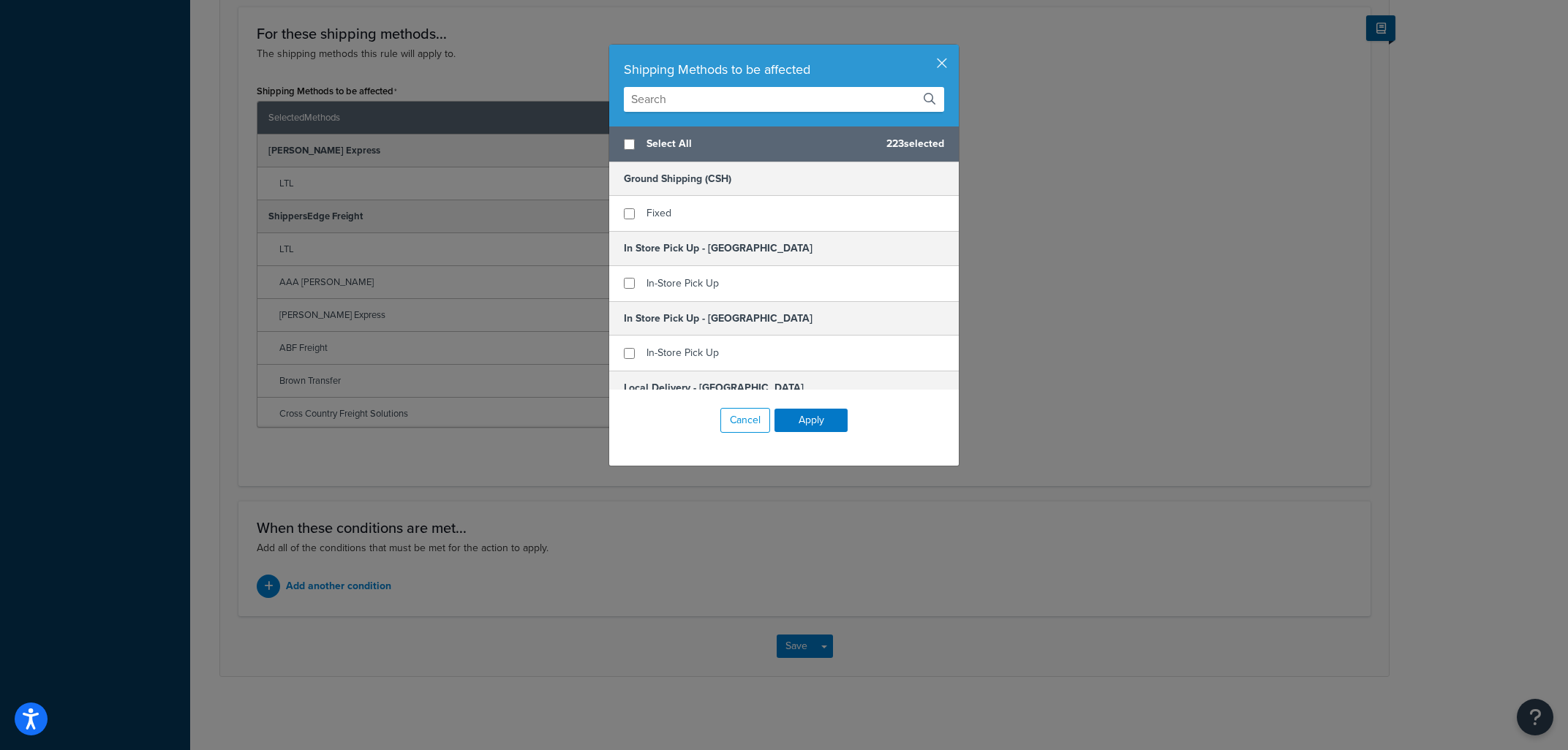
click at [767, 108] on input "text" at bounding box center [783, 99] width 320 height 25
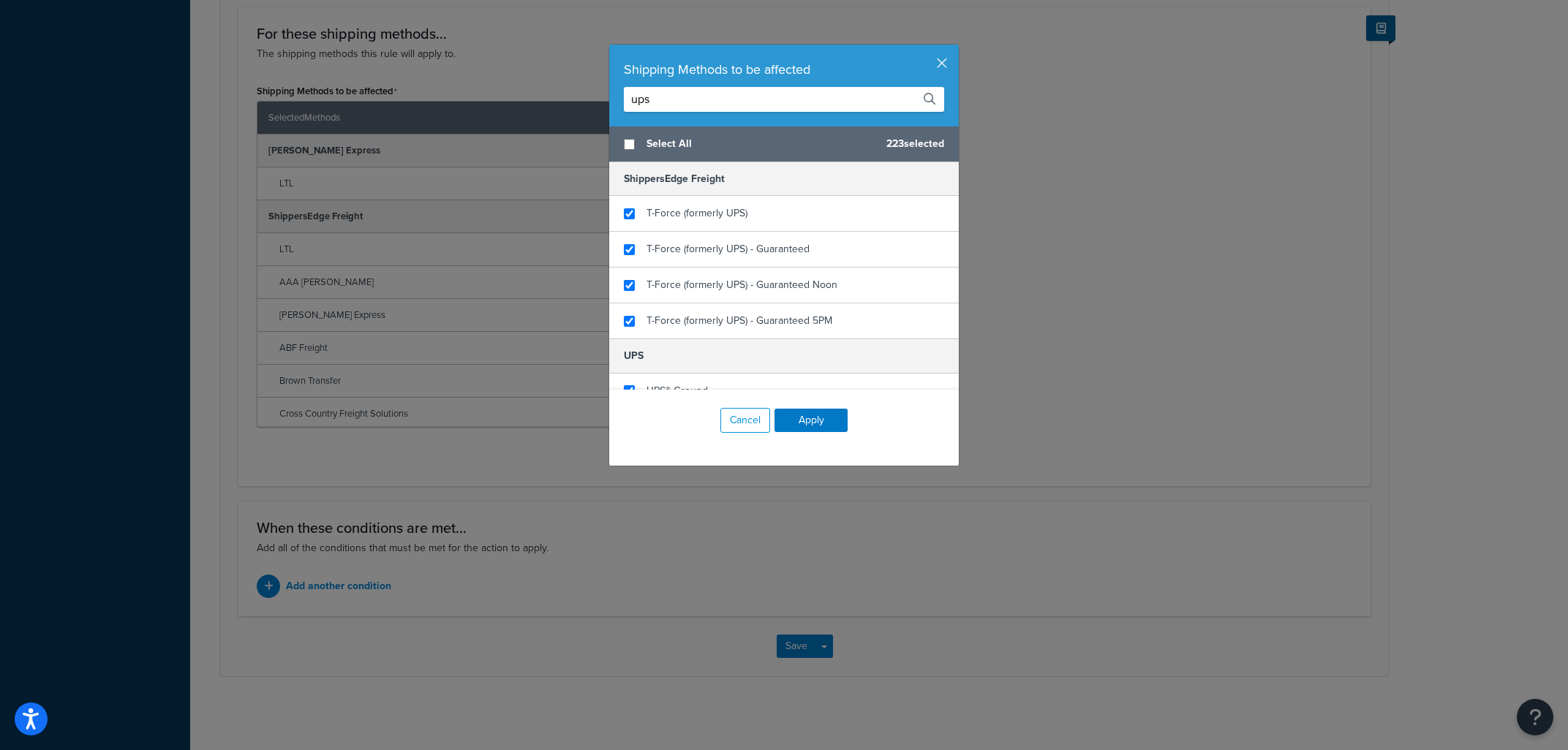
click button "Save" at bounding box center [796, 646] width 40 height 24
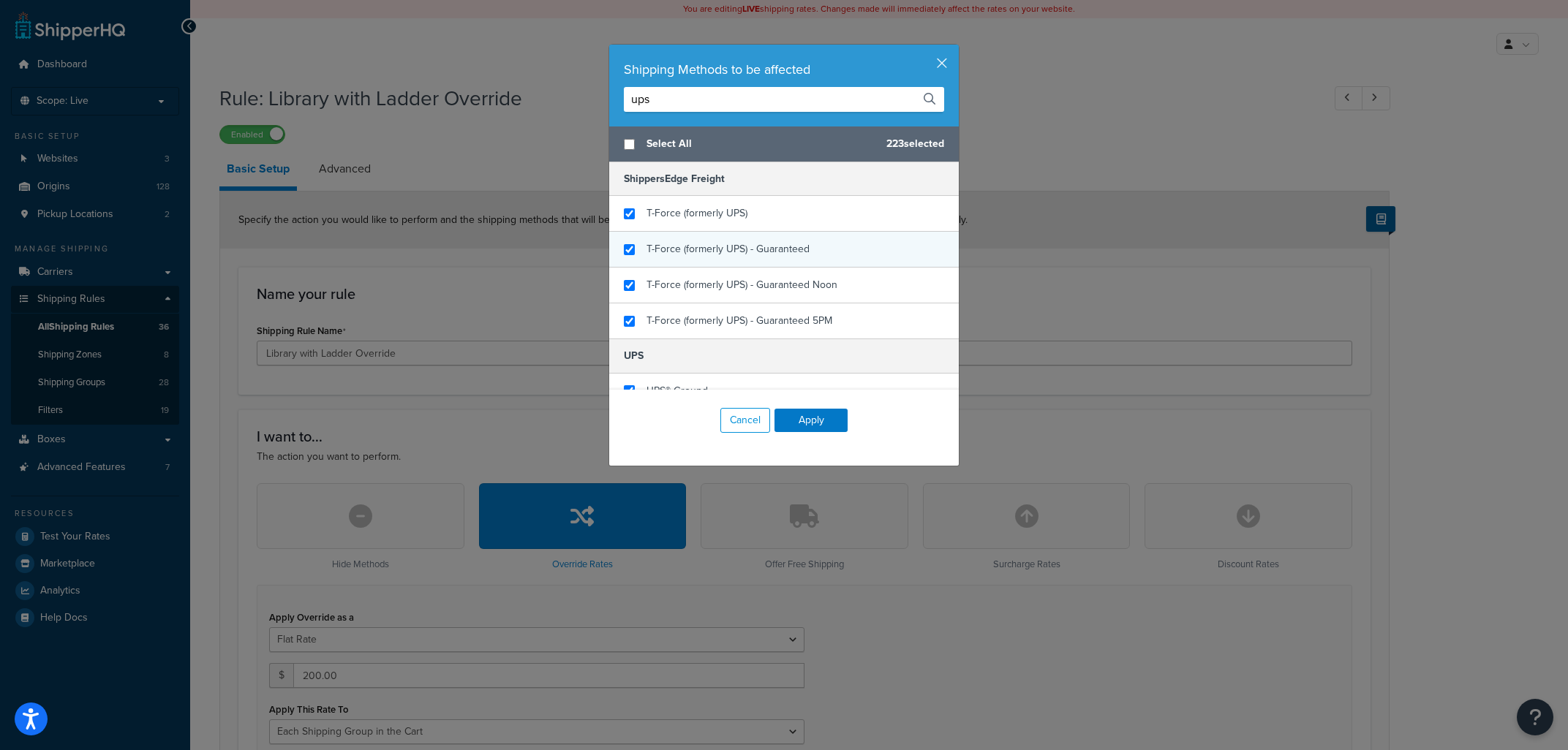
scroll to position [304, 0]
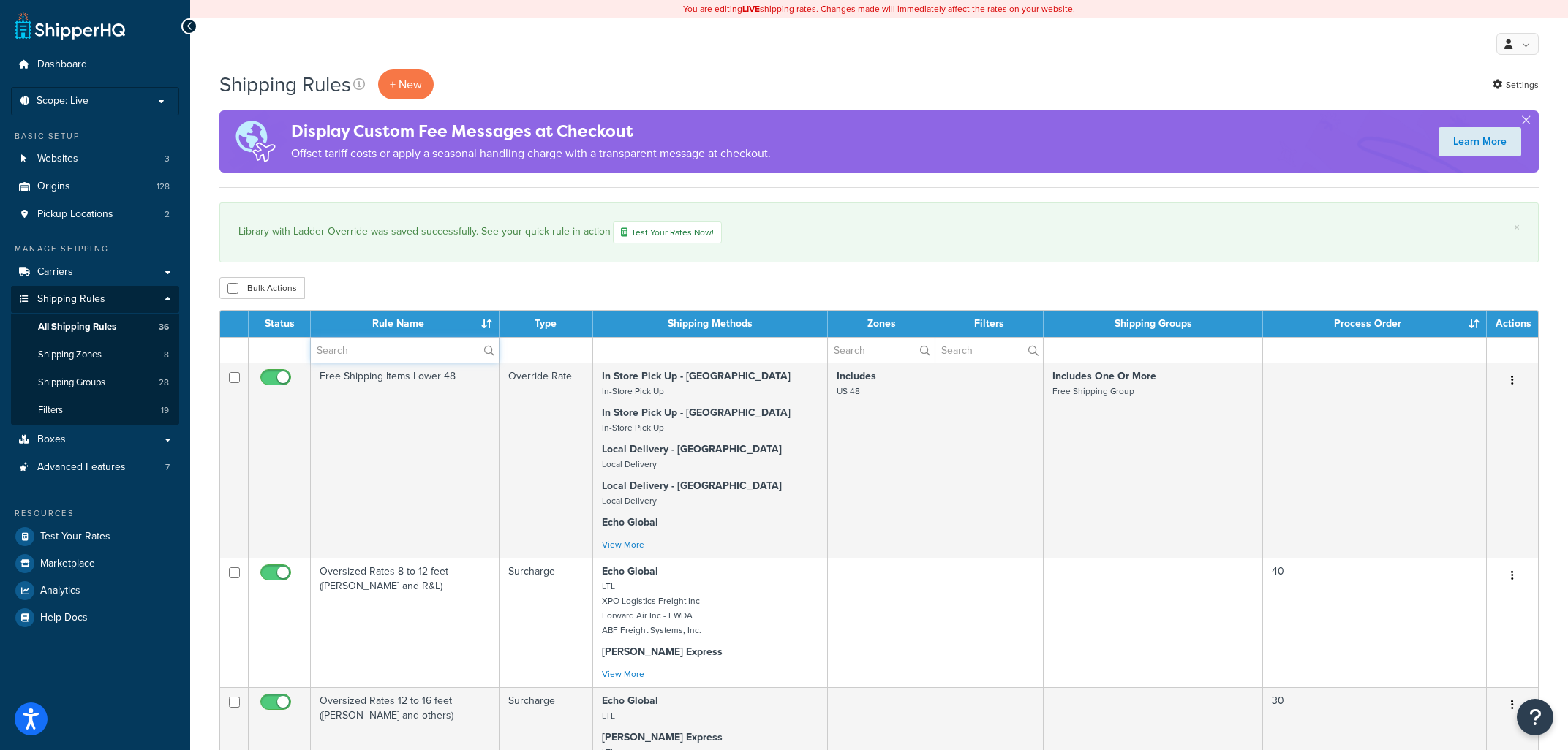
click at [371, 341] on input "text" at bounding box center [405, 350] width 188 height 25
type input "library"
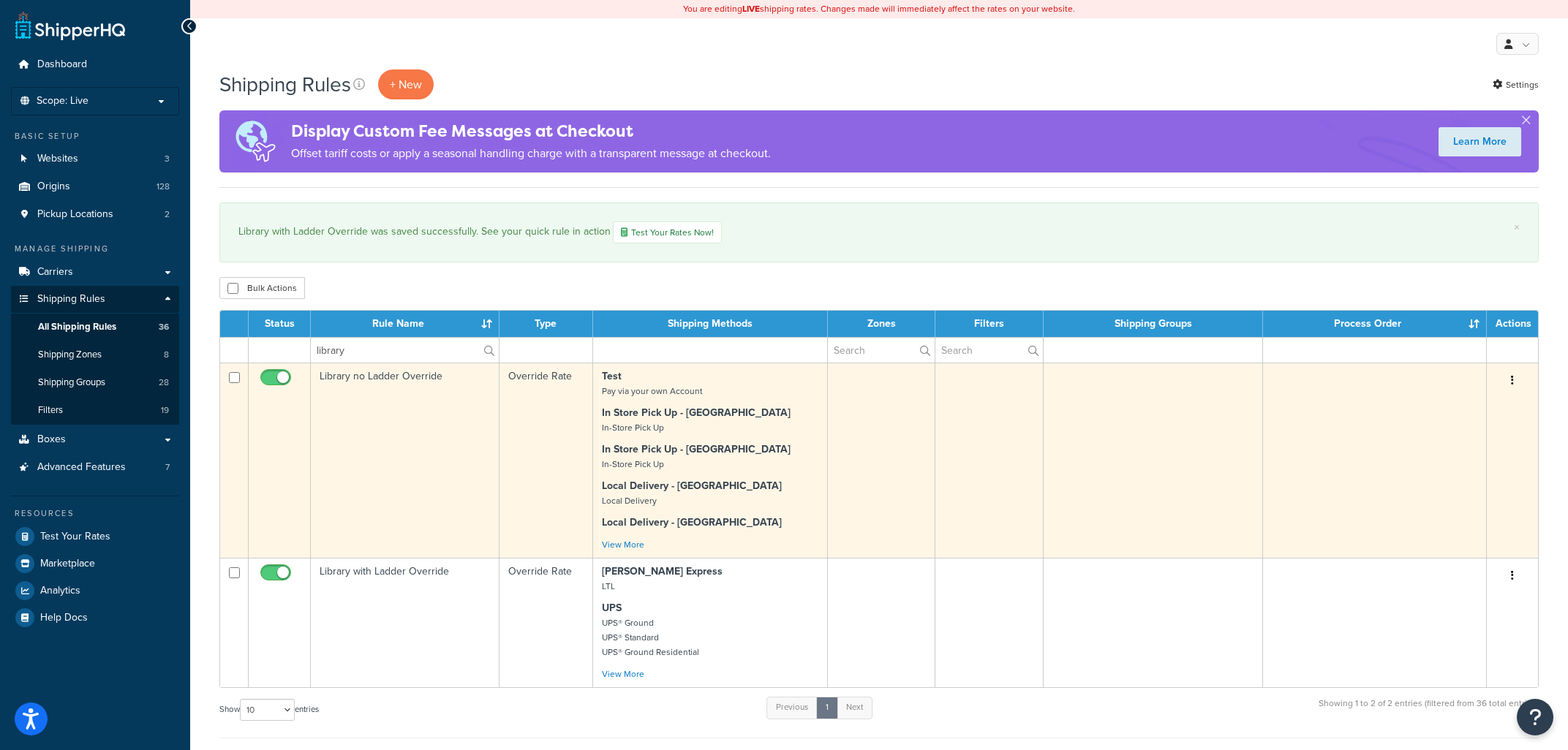
click at [467, 436] on td "Library no Ladder Override" at bounding box center [405, 460] width 189 height 195
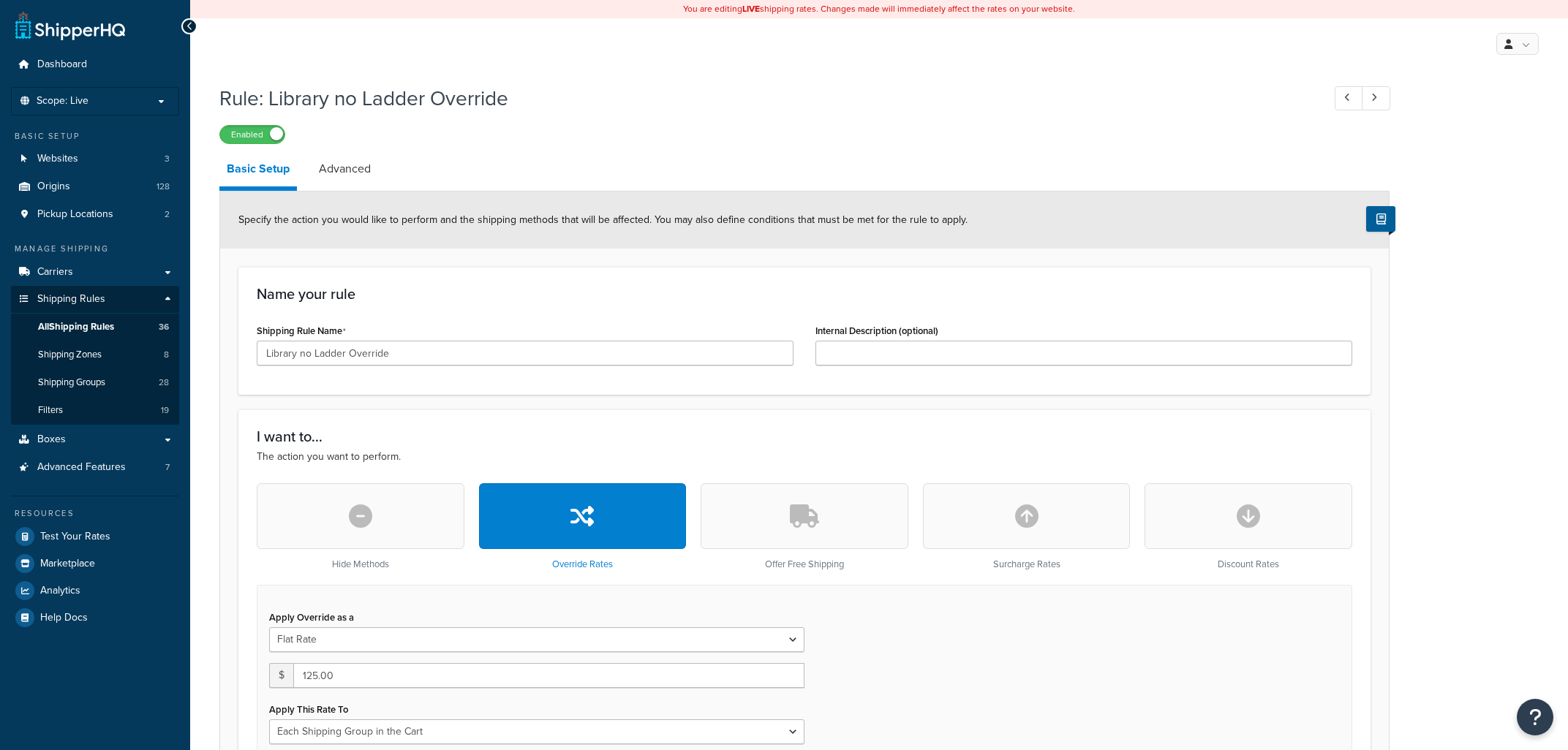
select select "SHIPPING_GROUP"
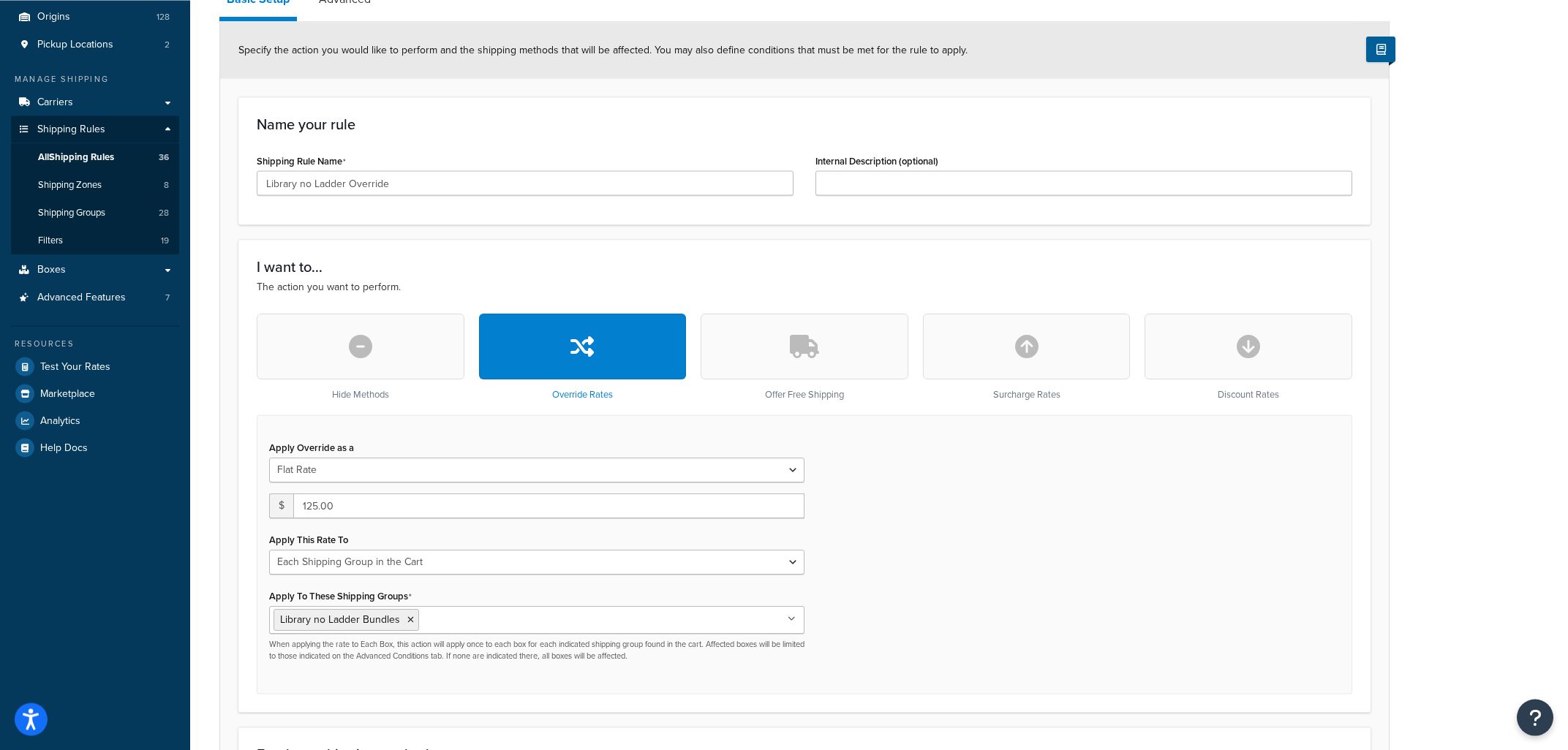
scroll to position [156, 0]
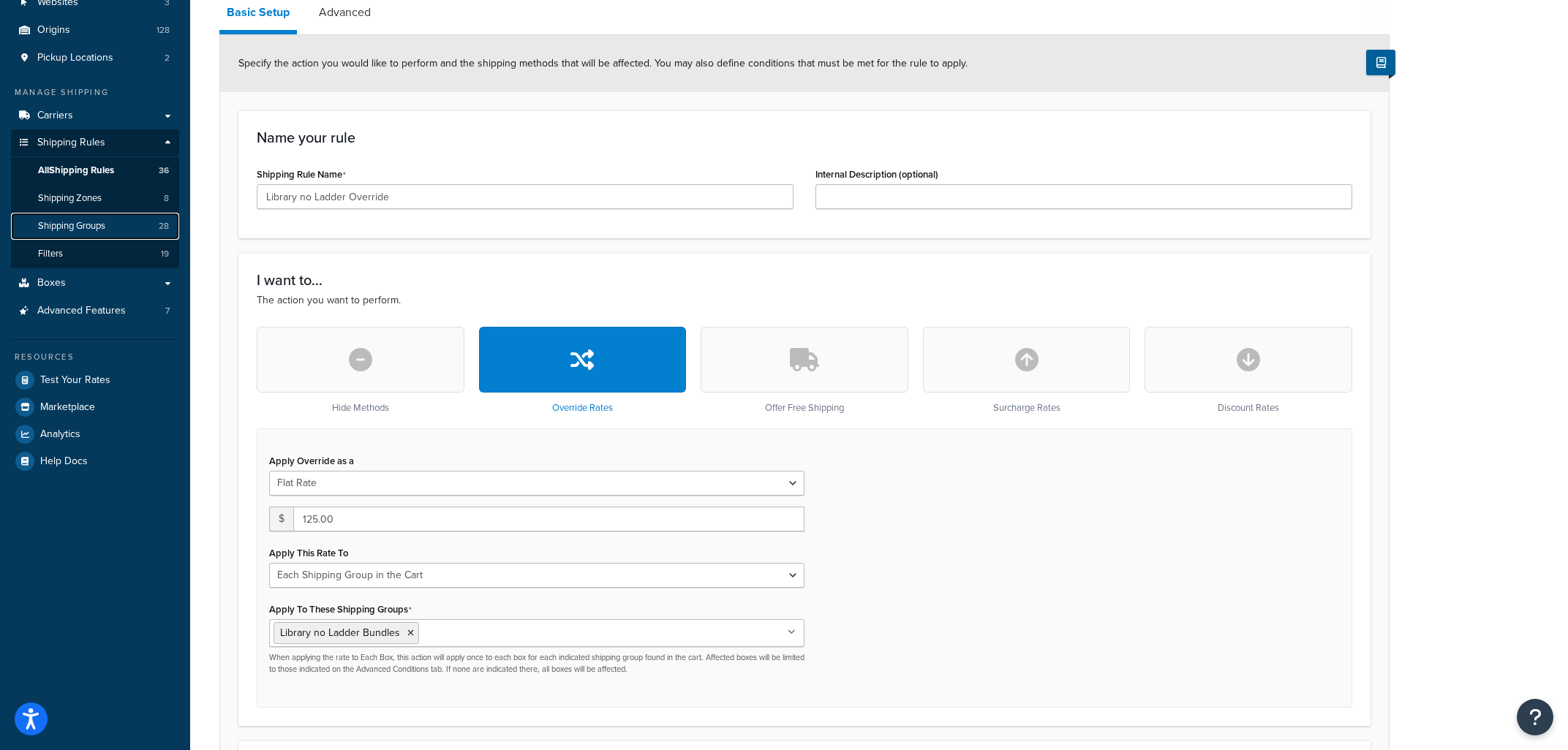
click at [86, 222] on span "Shipping Groups" at bounding box center [71, 226] width 67 height 12
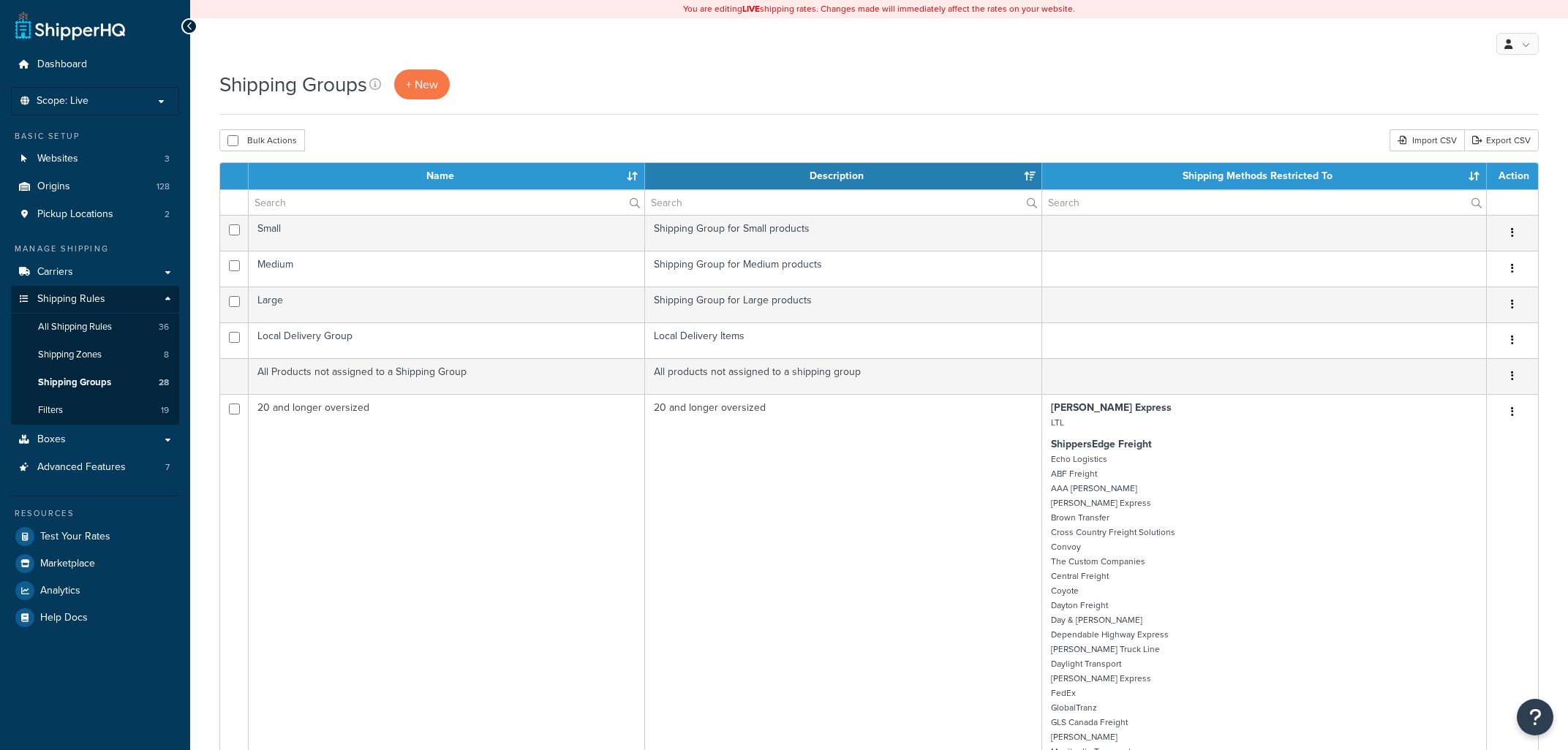
select select "15"
click at [426, 198] on input "text" at bounding box center [447, 203] width 396 height 25
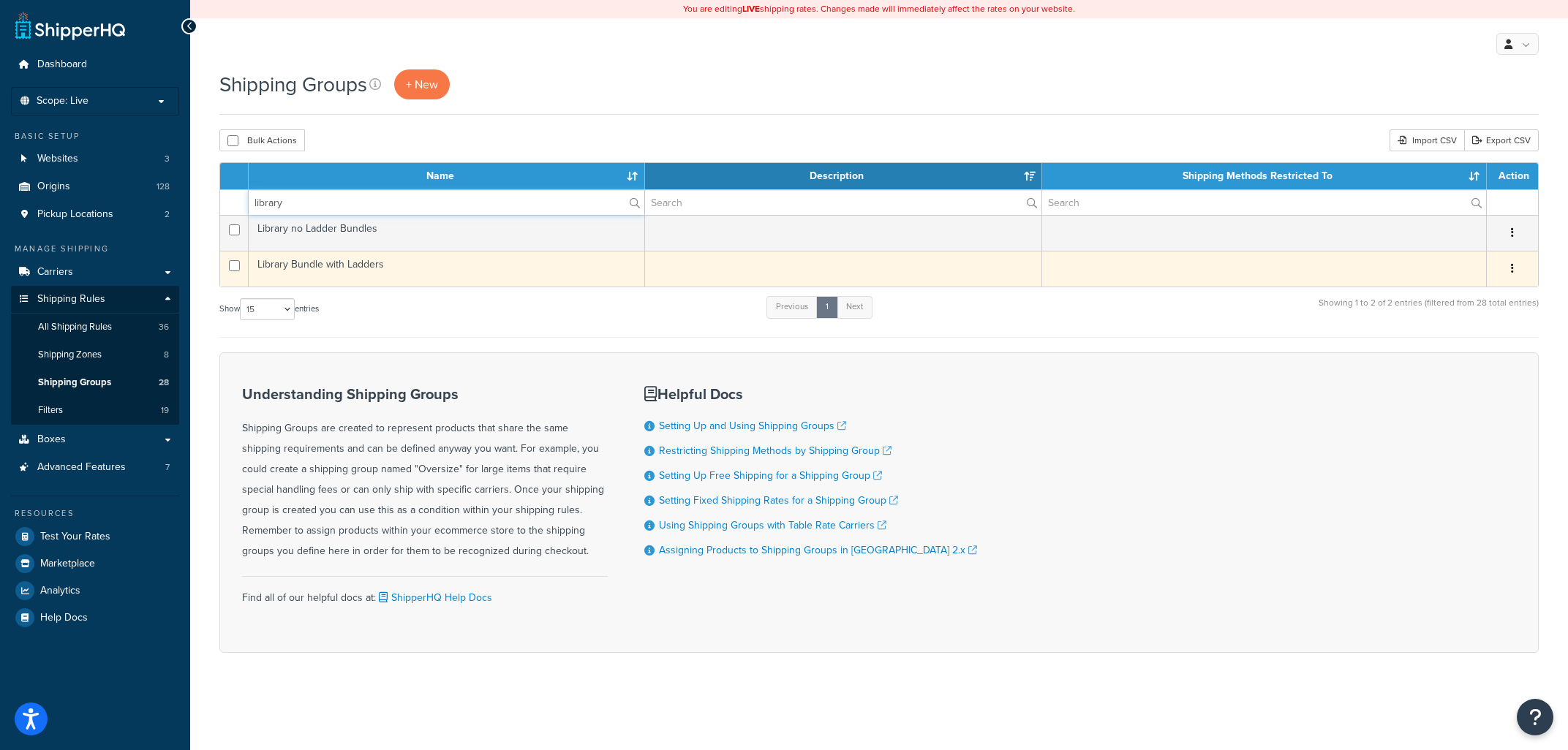
type input "library"
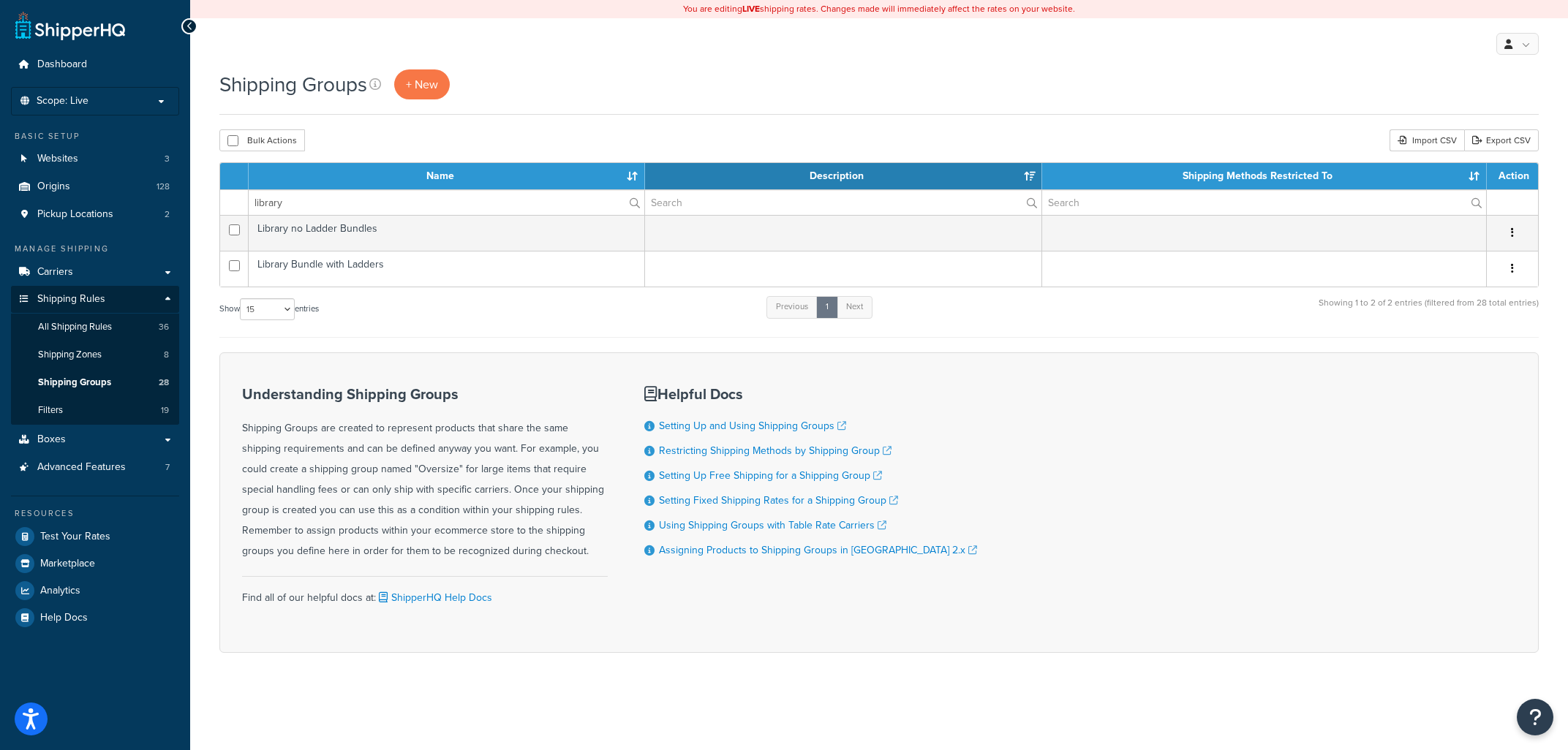
click at [369, 265] on td "Library Bundle with Ladders" at bounding box center [447, 268] width 396 height 36
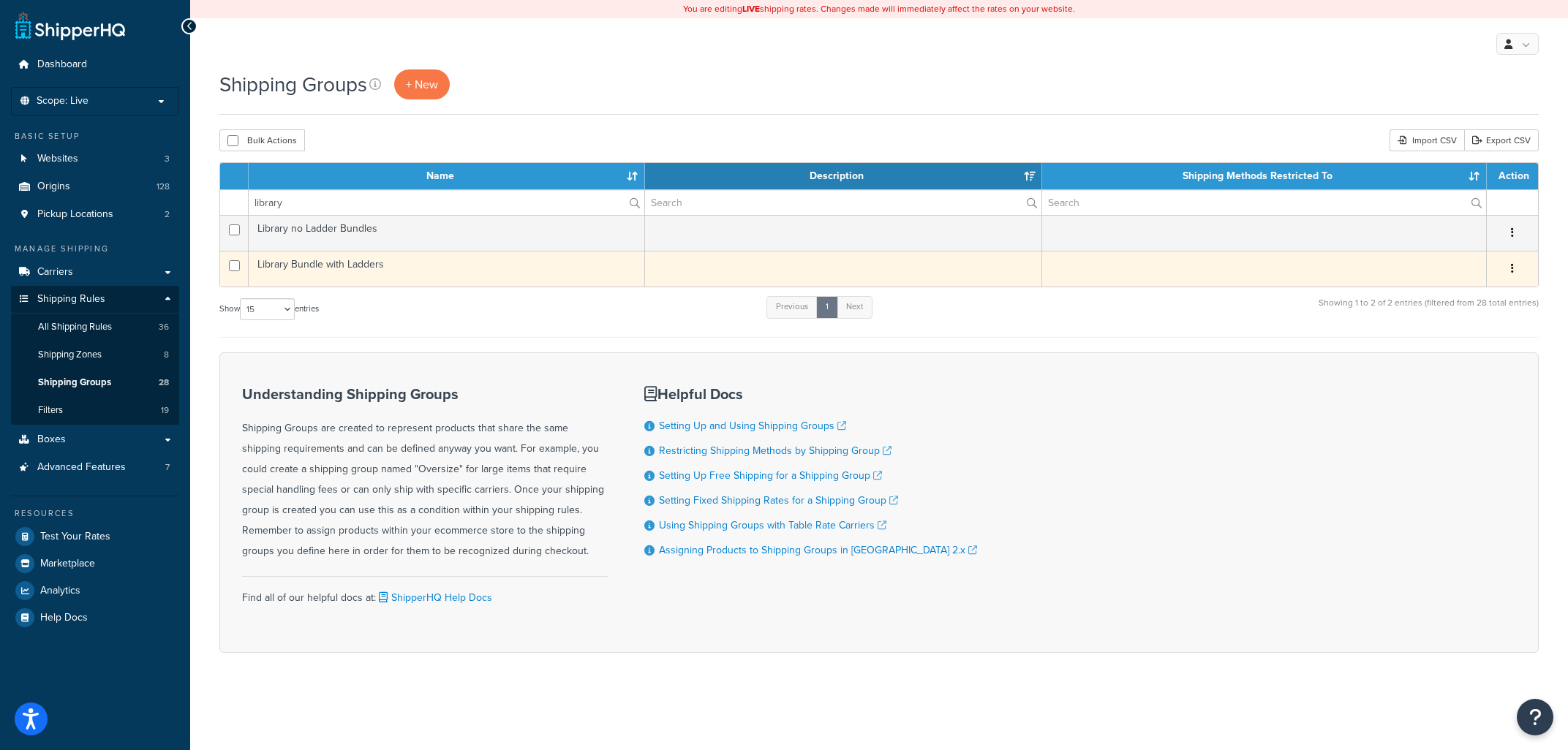
click at [372, 265] on td "Library Bundle with Ladders" at bounding box center [447, 268] width 396 height 36
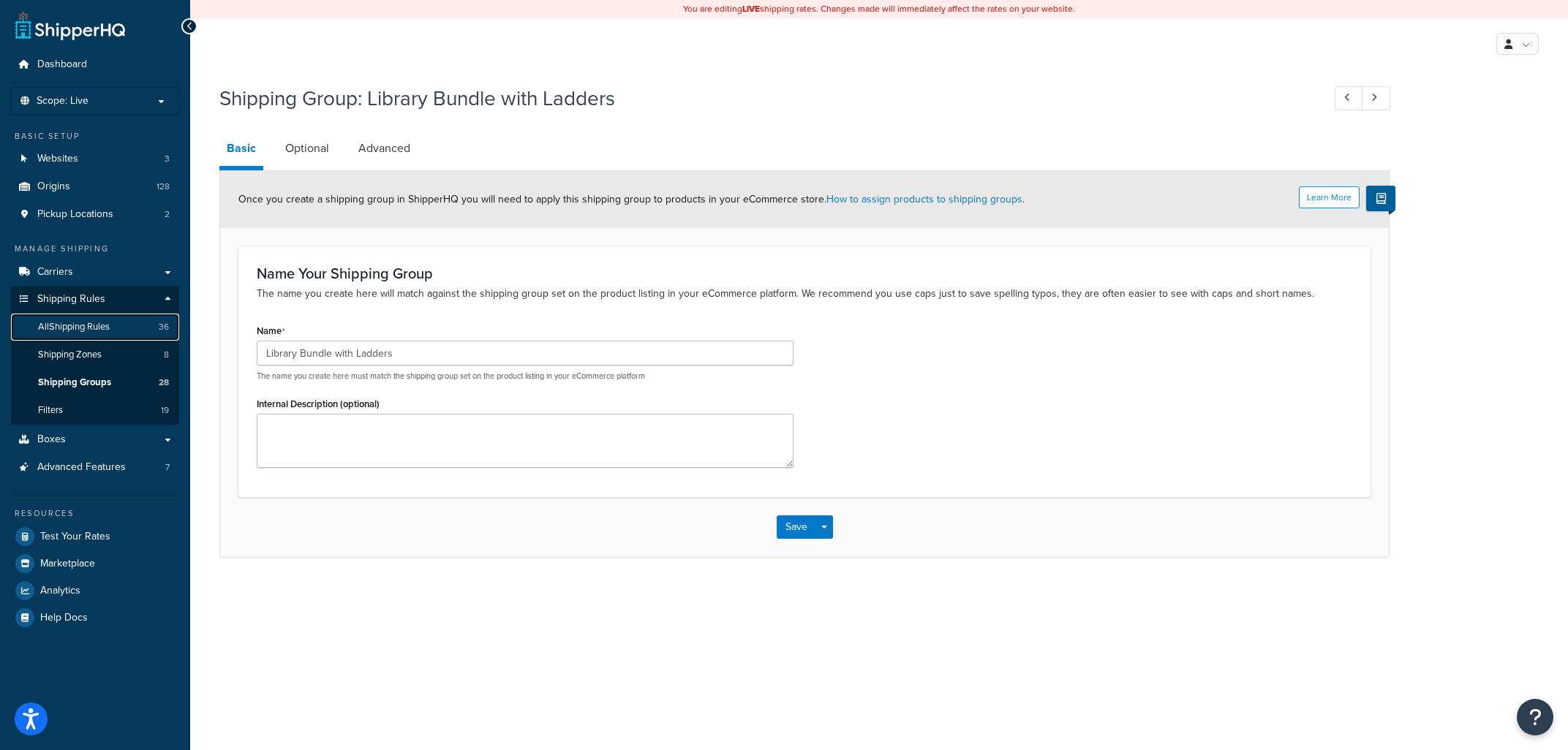
click at [78, 328] on span "All Shipping Rules" at bounding box center [74, 327] width 71 height 12
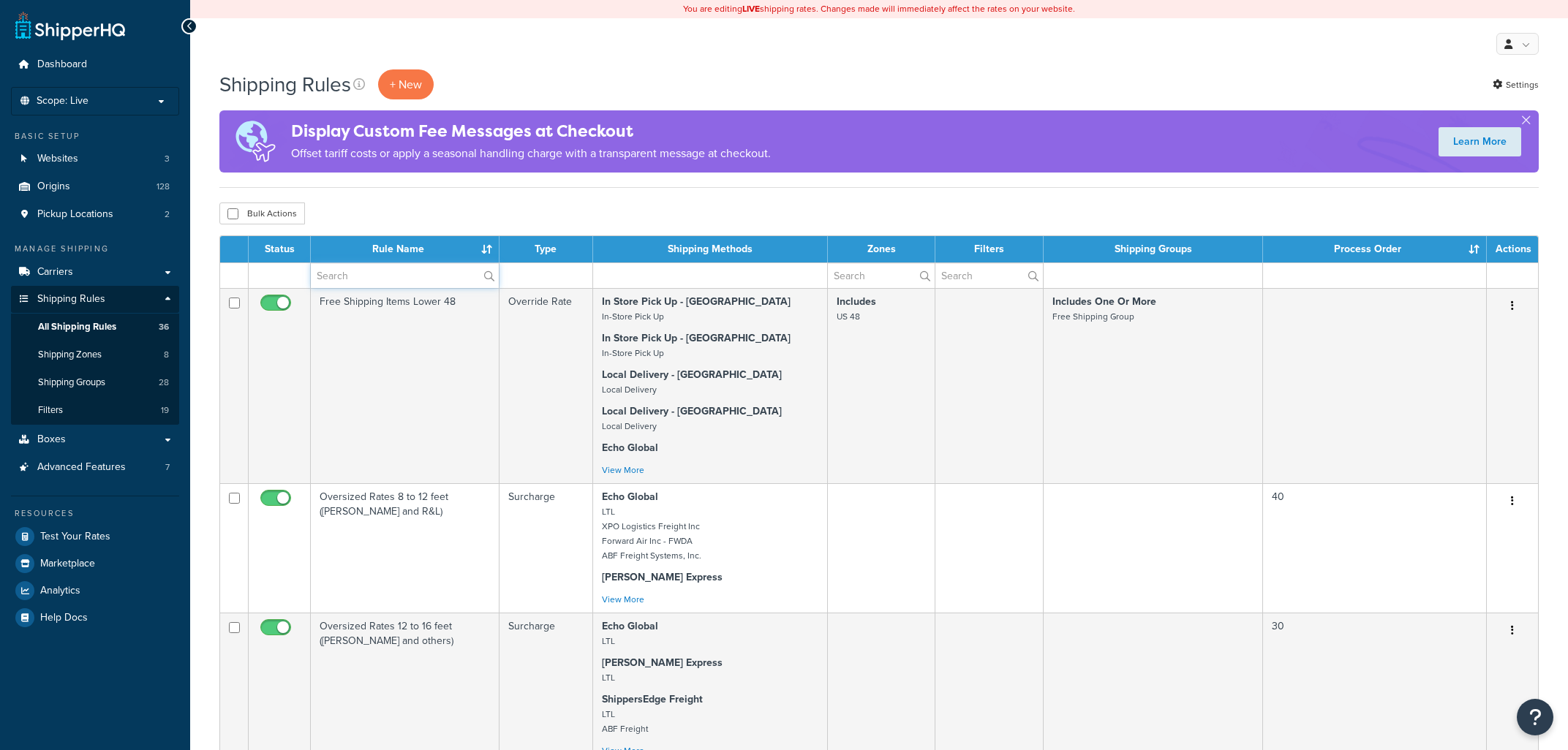
click at [385, 275] on input "text" at bounding box center [405, 276] width 188 height 25
type input "library"
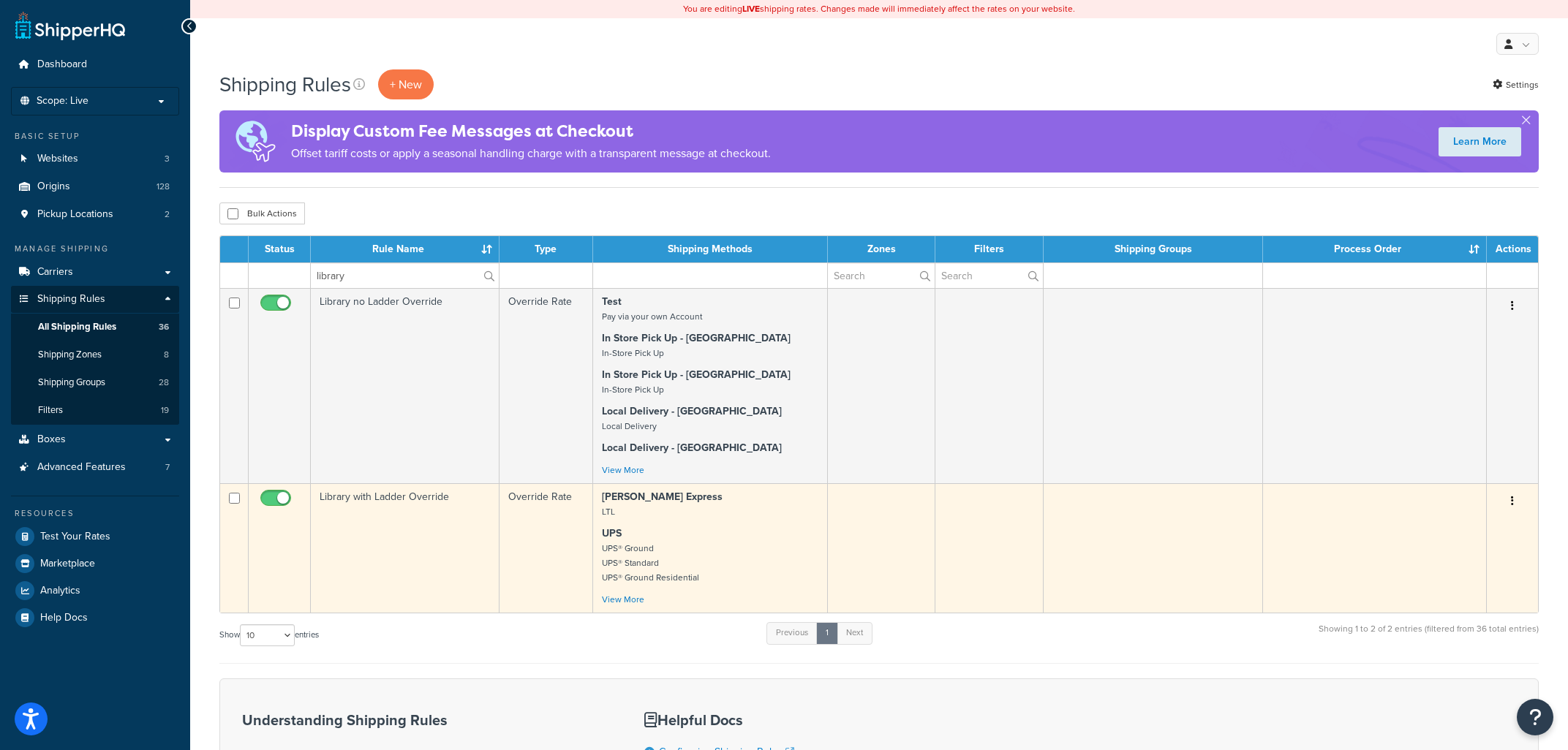
click at [421, 497] on td "Library with Ladder Override" at bounding box center [405, 548] width 189 height 130
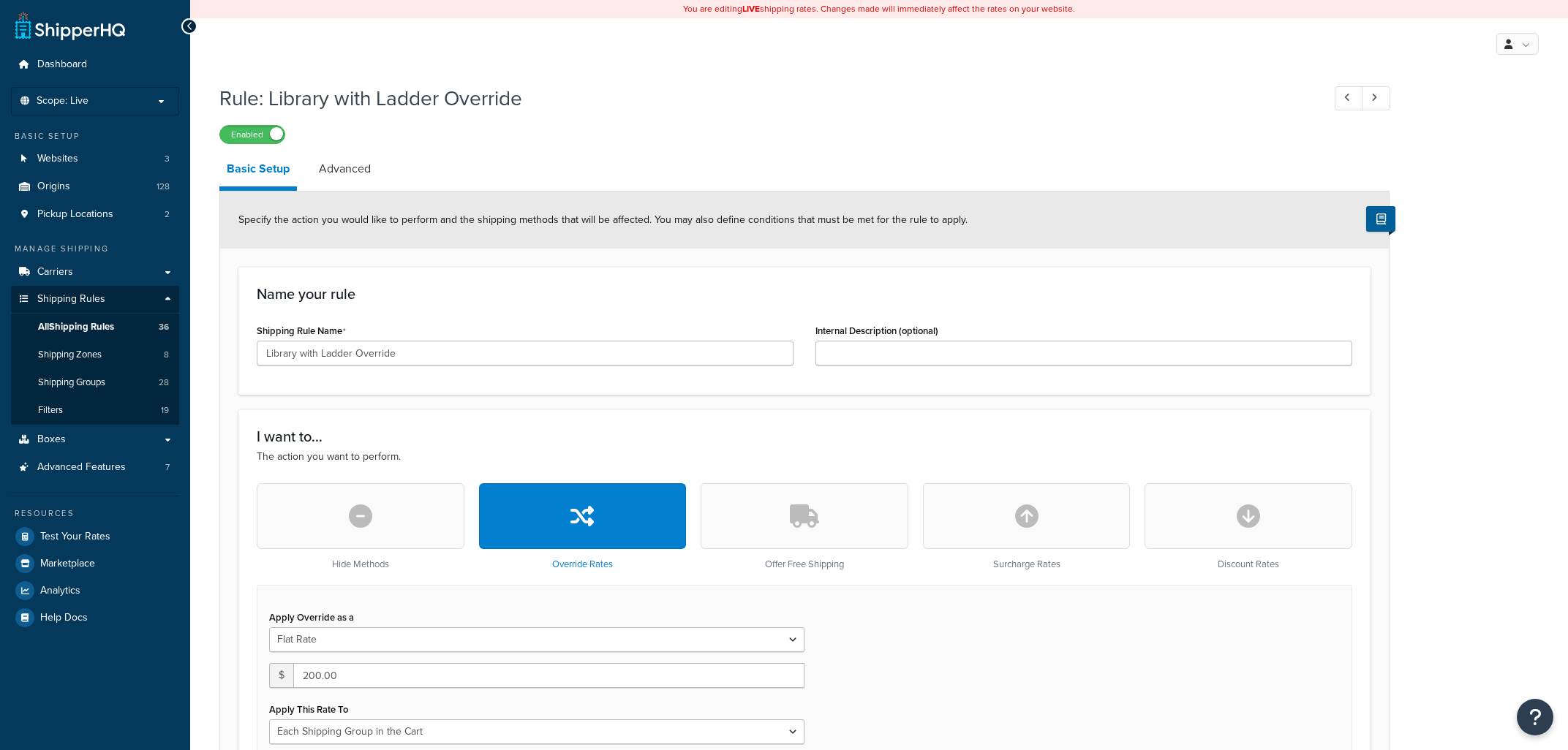
select select "SHIPPING_GROUP"
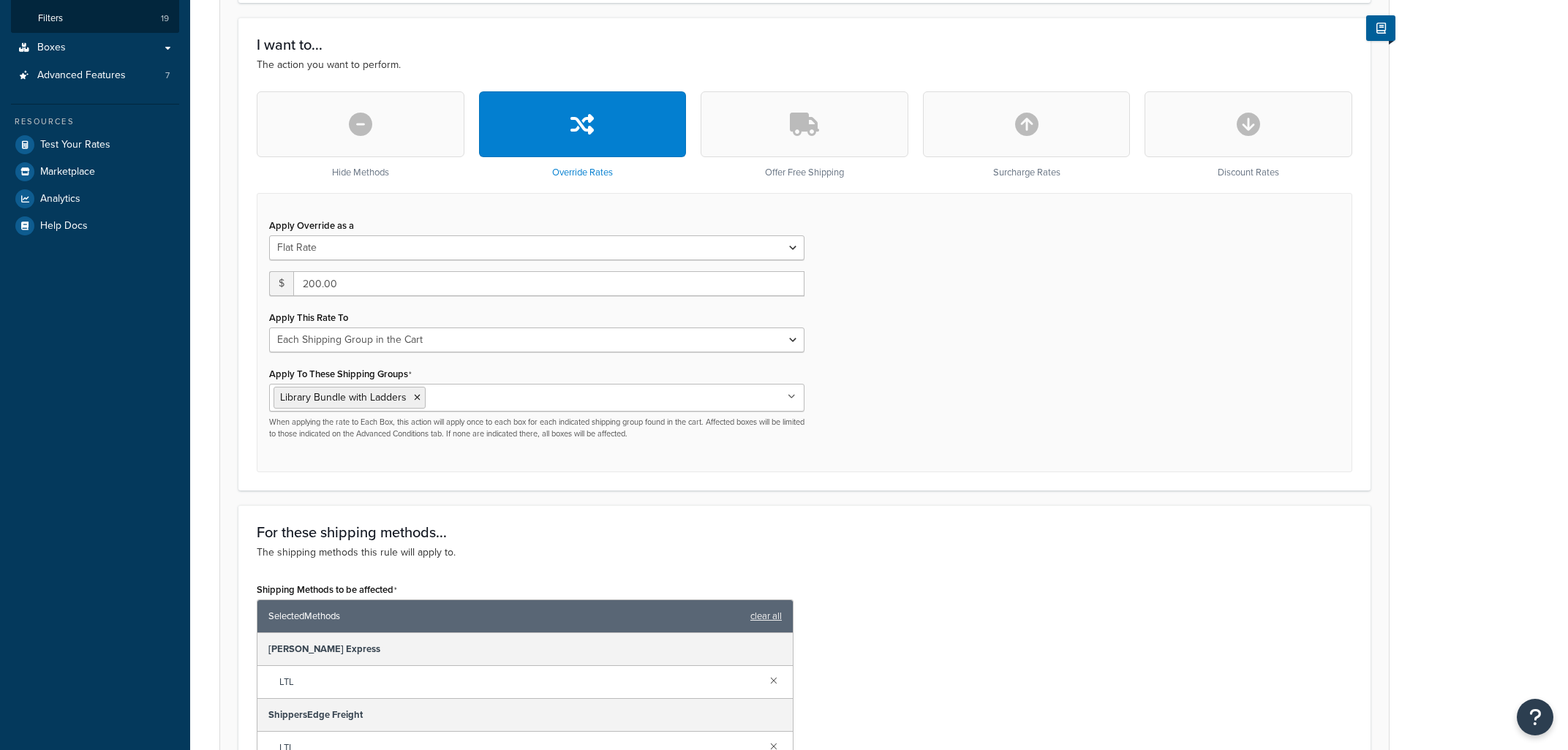
scroll to position [705, 0]
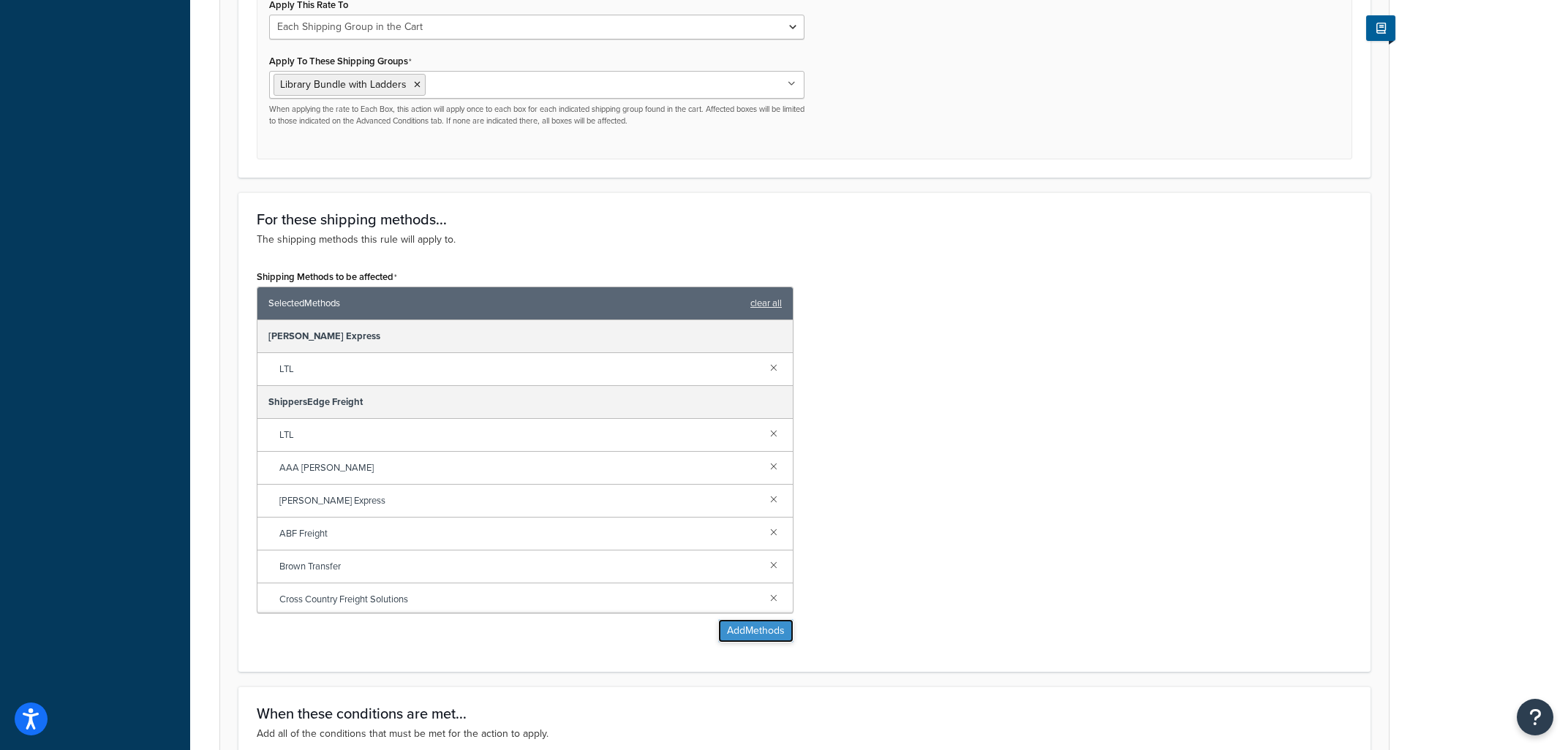
click at [757, 624] on button "Add Methods" at bounding box center [756, 631] width 75 height 24
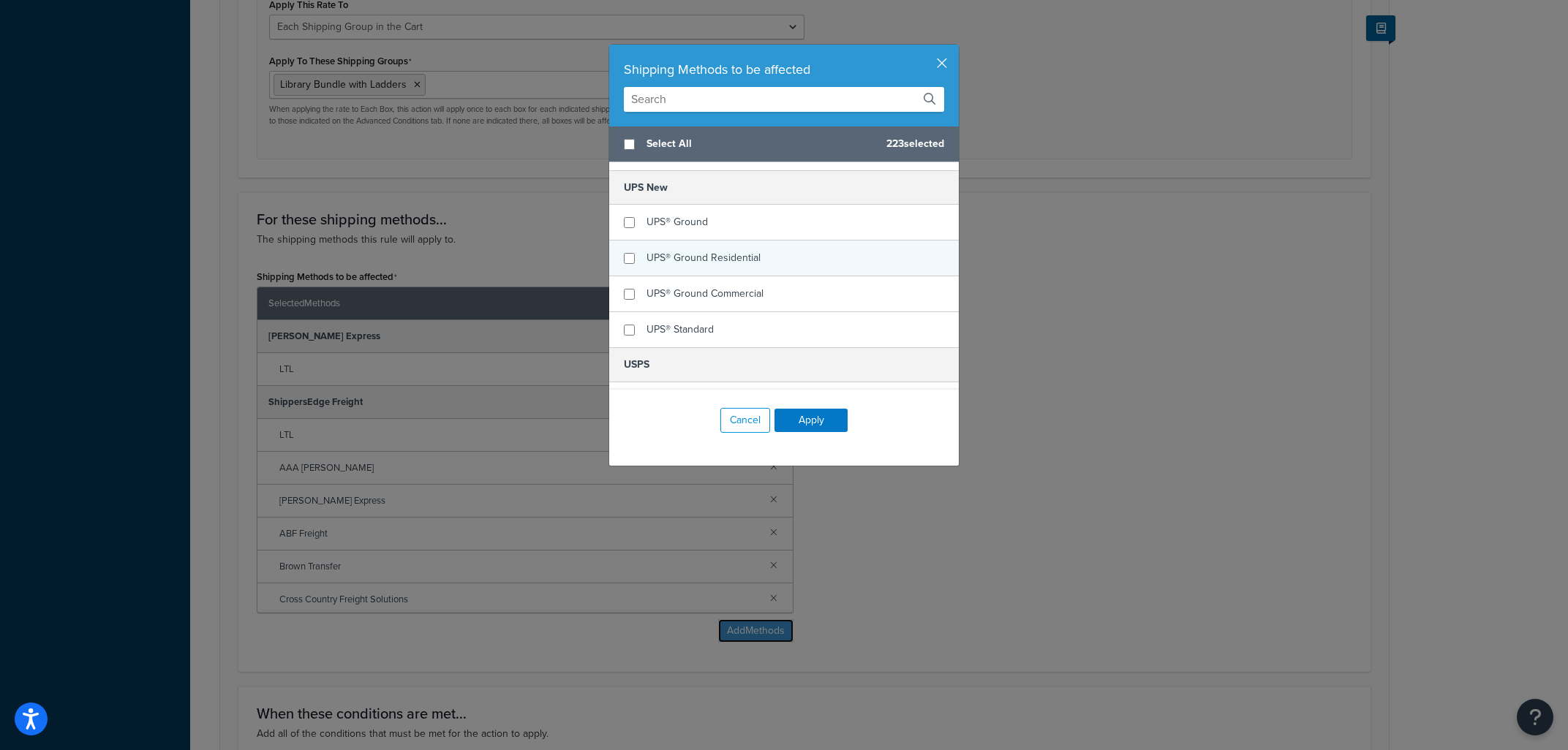
scroll to position [13089, 0]
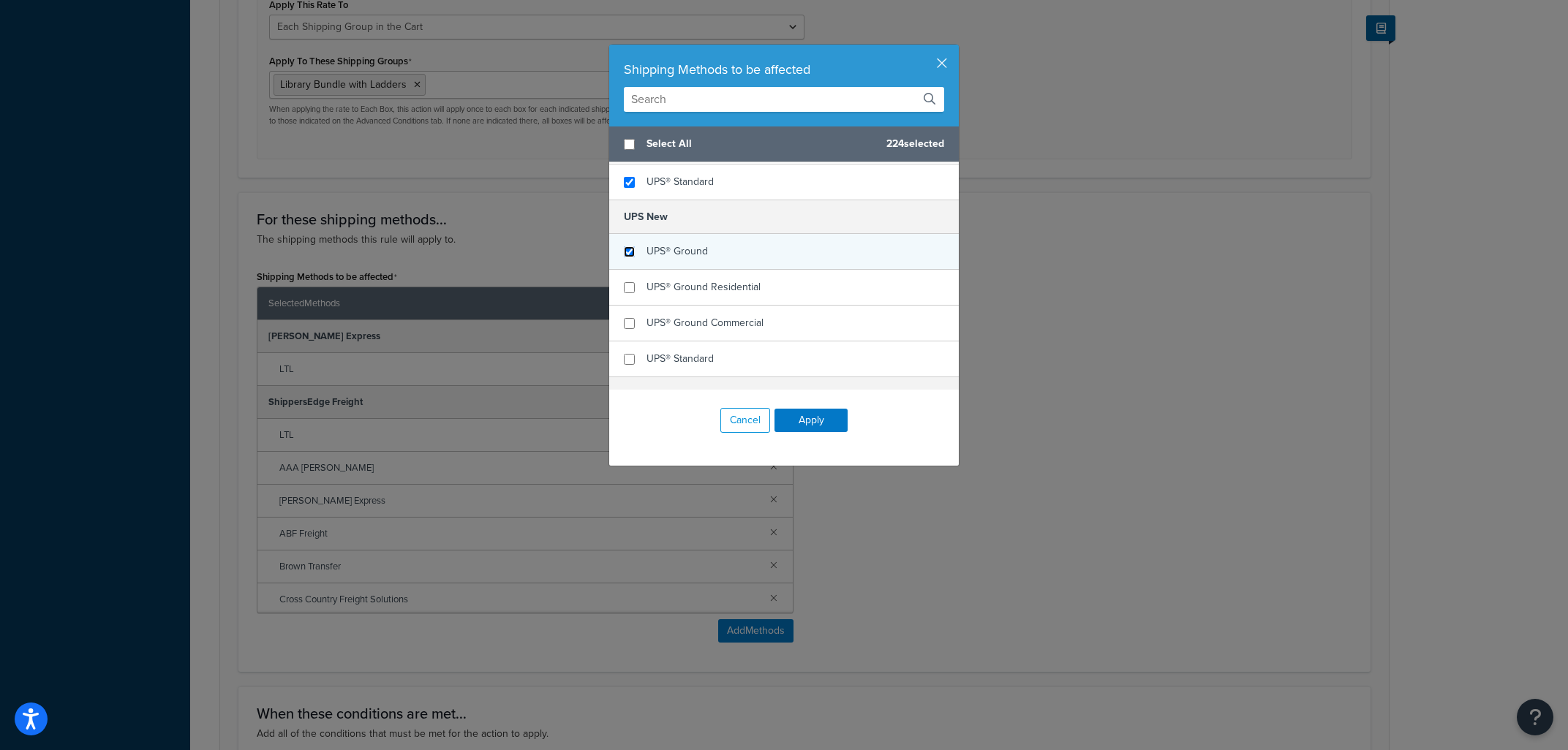
click at [629, 258] on input "checkbox" at bounding box center [629, 252] width 11 height 11
checkbox input "true"
click at [631, 294] on input "checkbox" at bounding box center [629, 288] width 11 height 11
checkbox input "true"
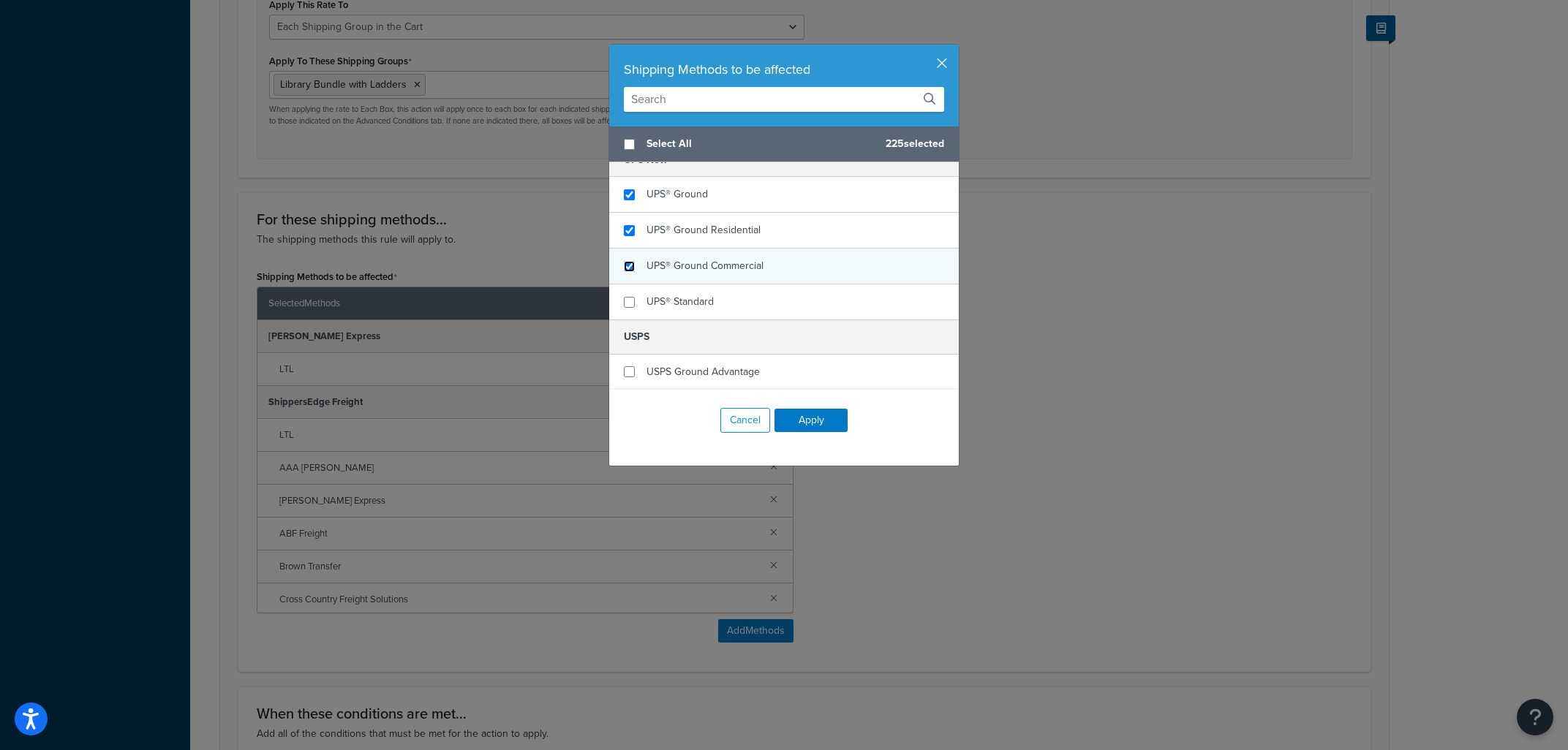
click at [629, 265] on input "checkbox" at bounding box center [629, 267] width 11 height 11
checkbox input "true"
click at [631, 306] on input "checkbox" at bounding box center [629, 302] width 11 height 11
checkbox input "true"
click at [817, 418] on button "Apply" at bounding box center [811, 420] width 73 height 24
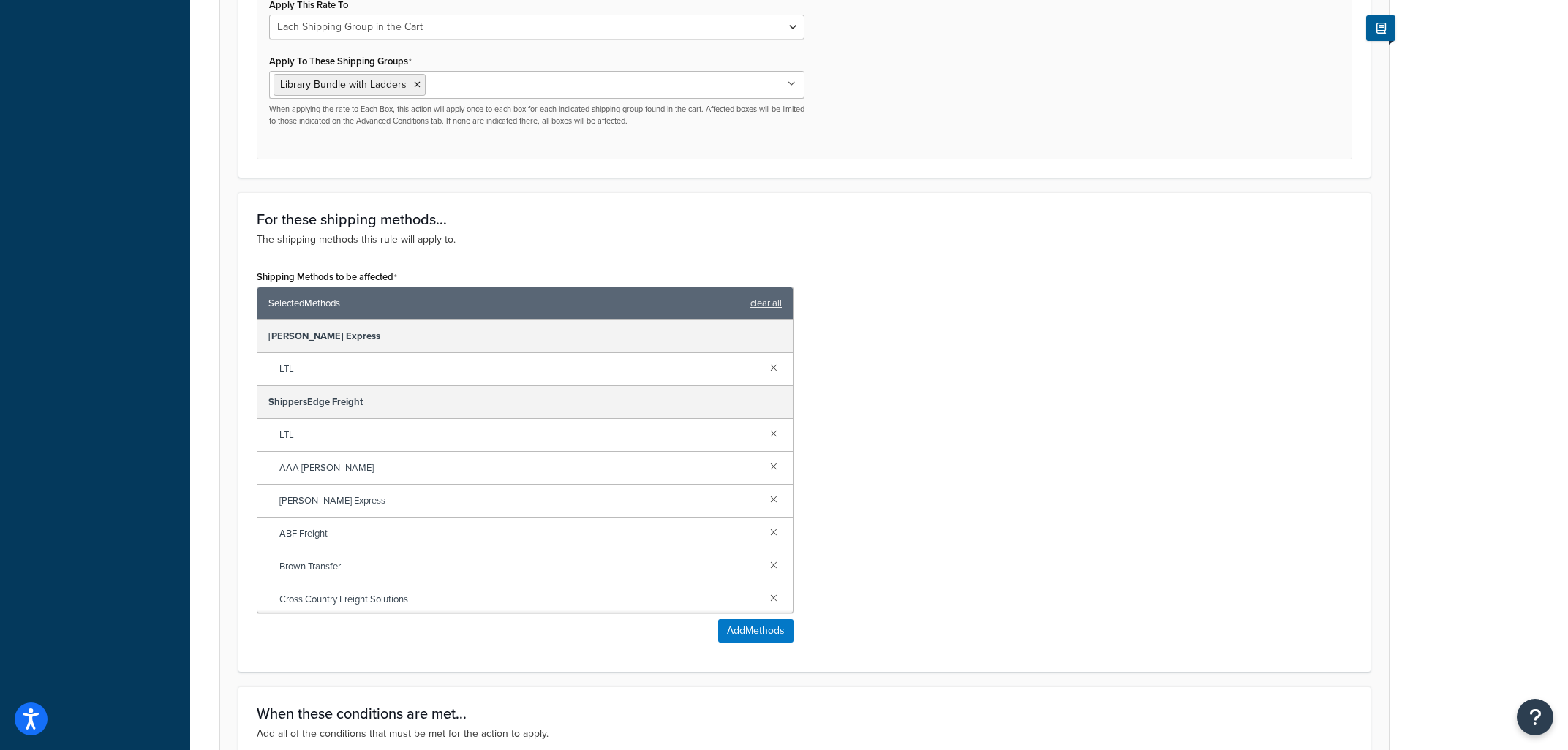
scroll to position [892, 0]
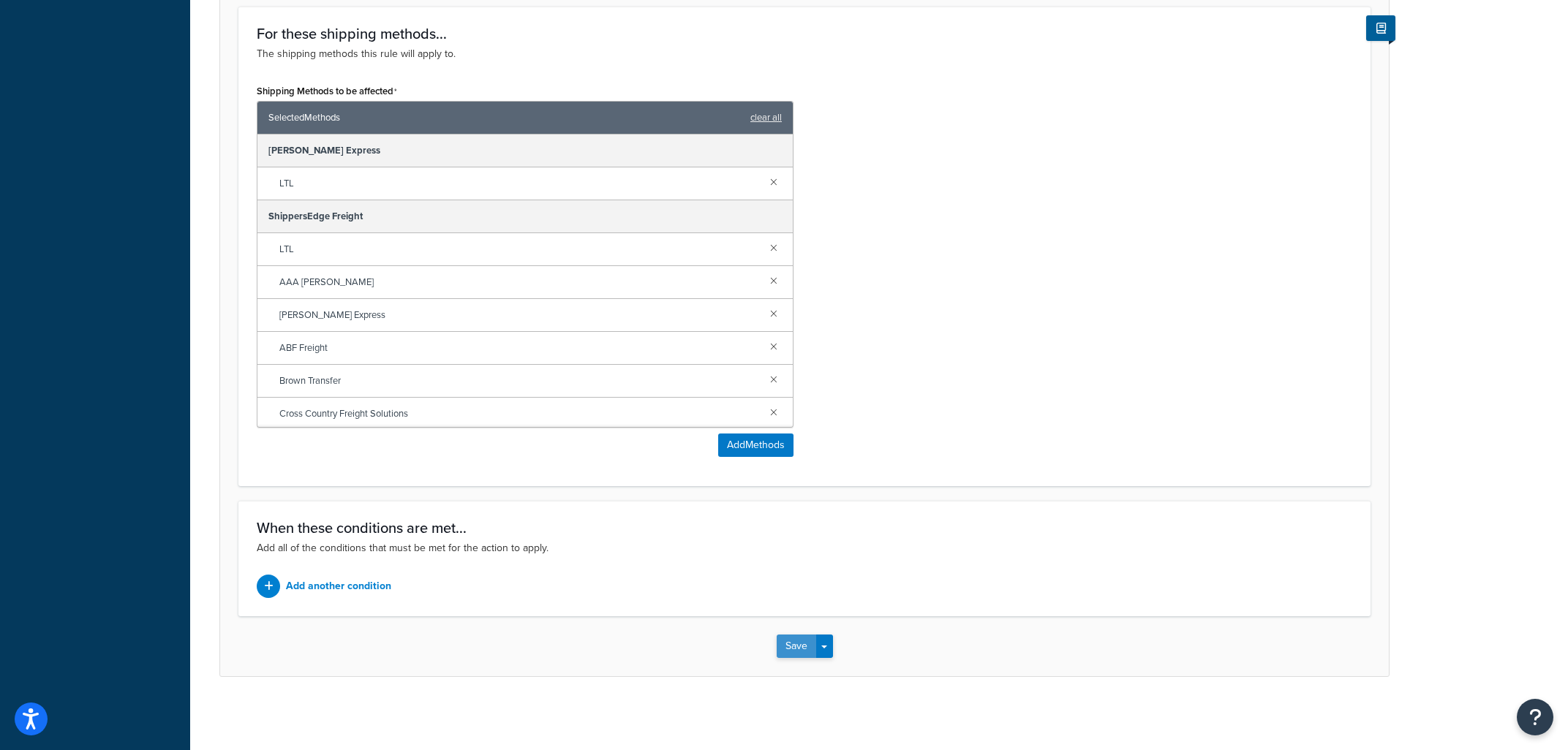
click at [793, 650] on button "Save" at bounding box center [796, 646] width 40 height 24
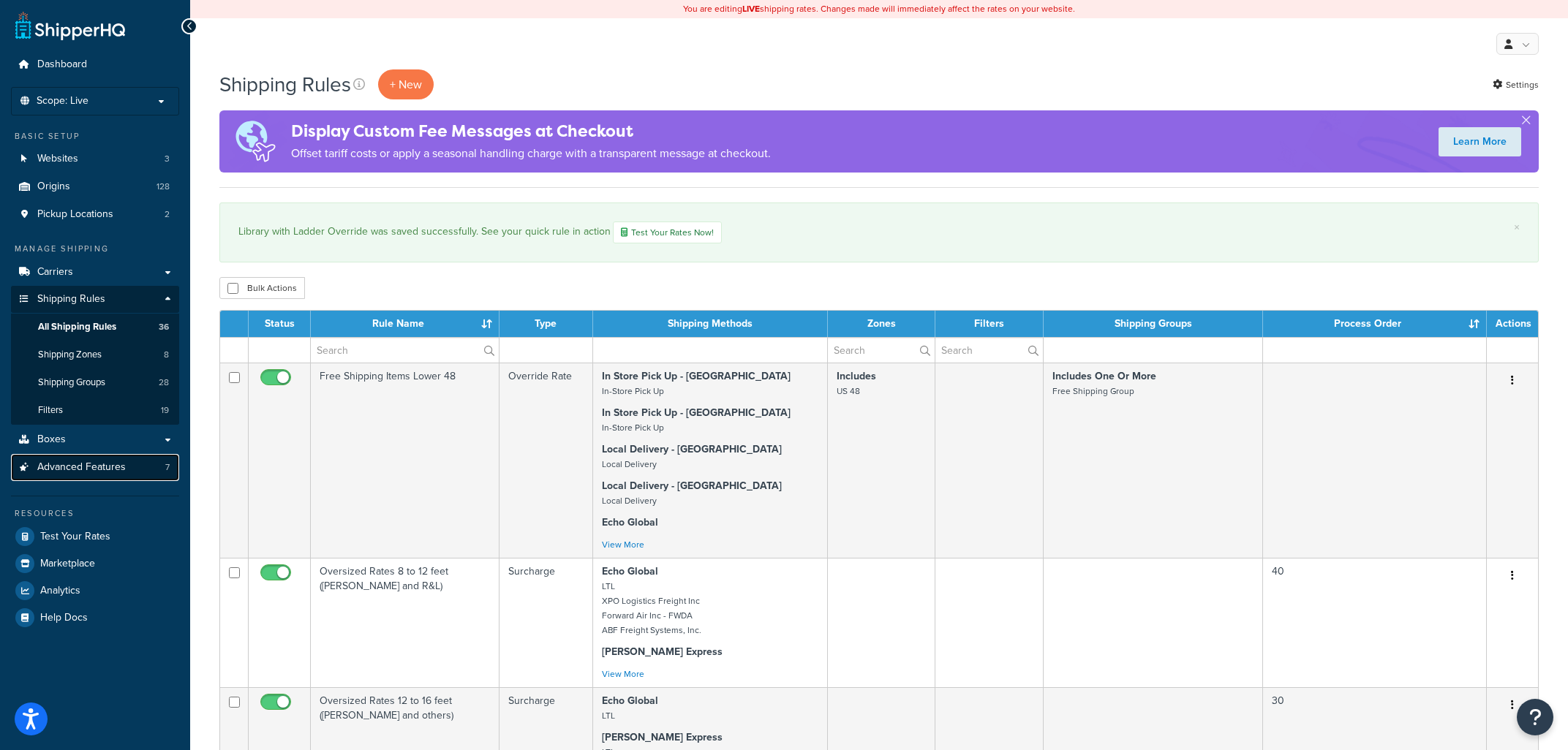
click at [120, 471] on span "Advanced Features" at bounding box center [81, 467] width 88 height 12
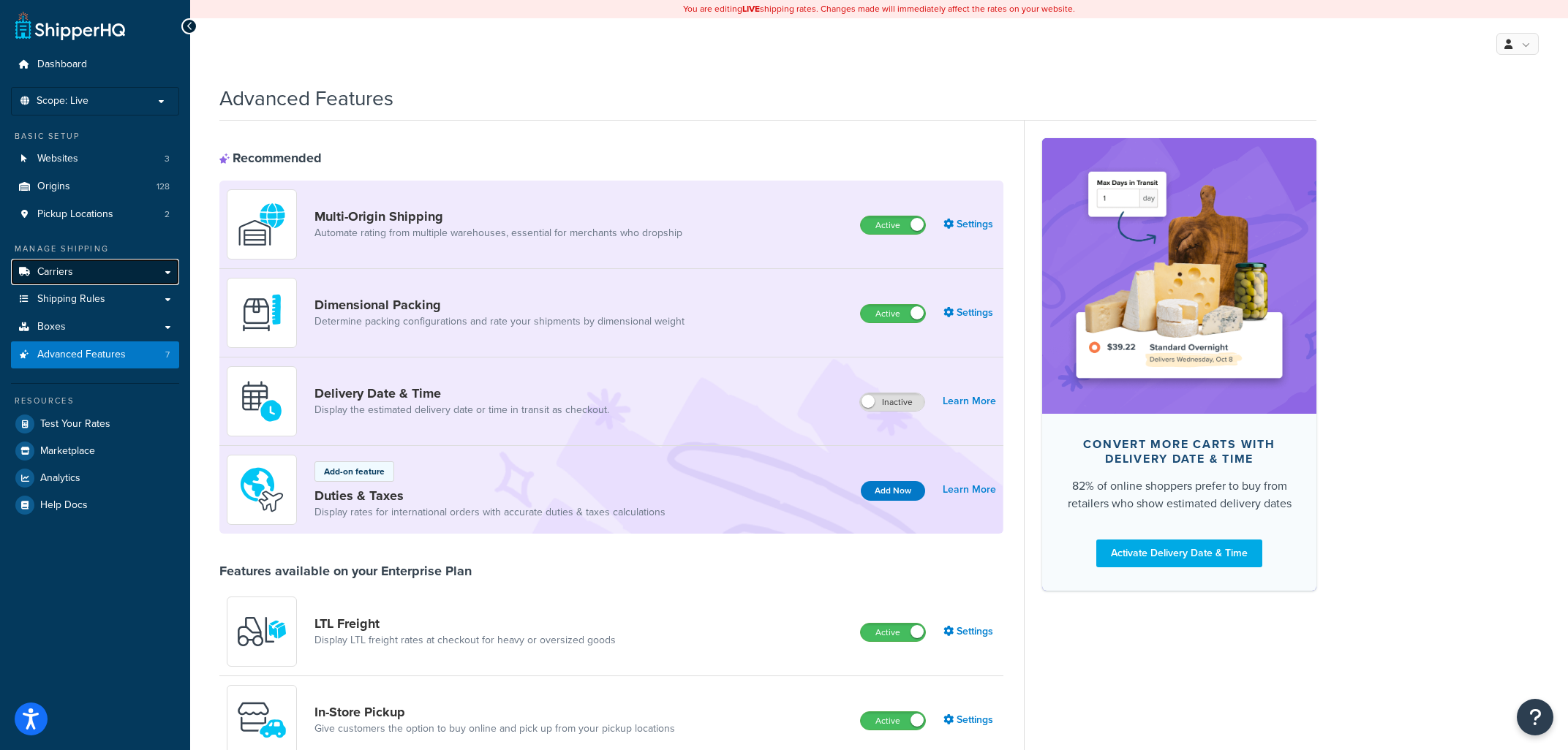
click at [116, 273] on link "Carriers" at bounding box center [95, 272] width 168 height 27
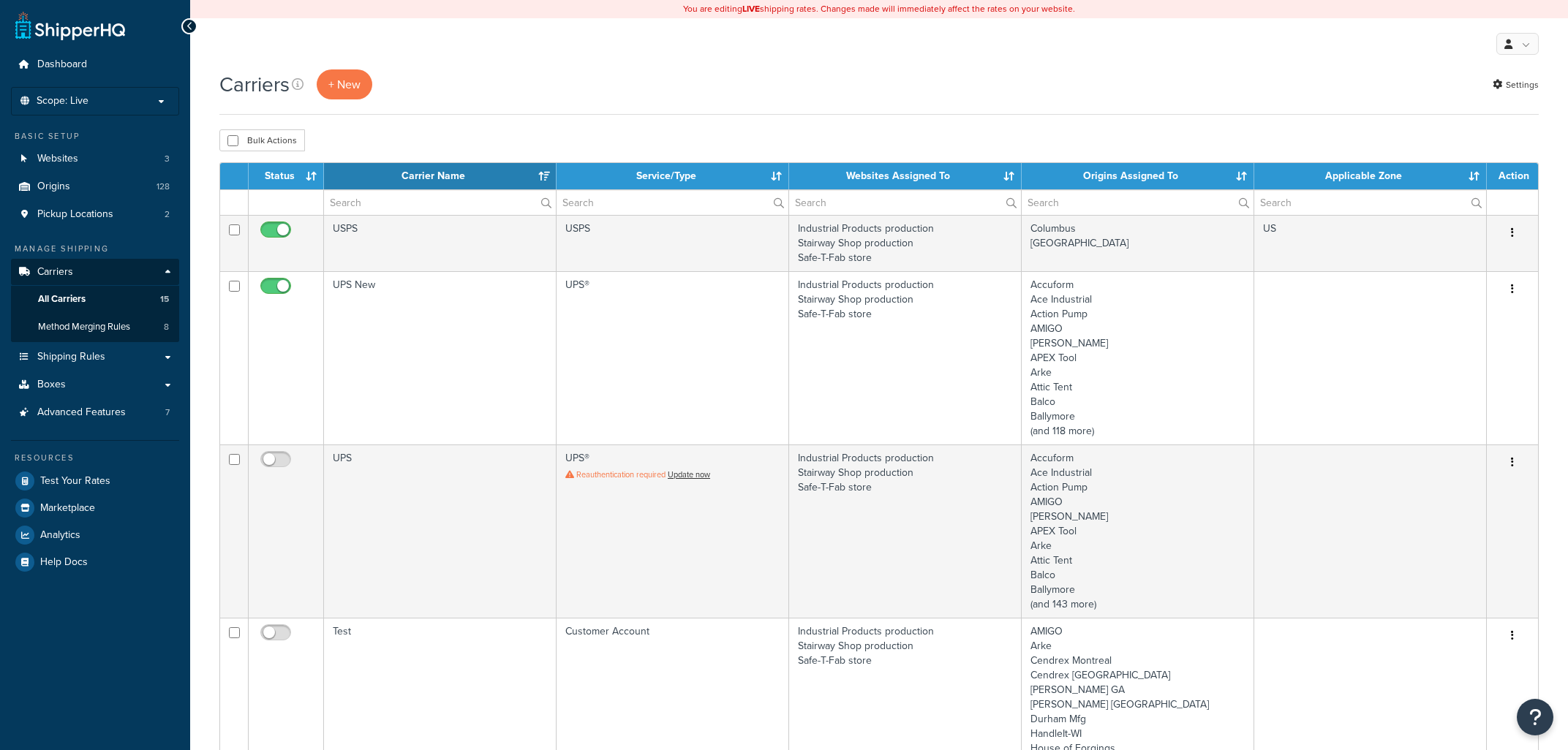
select select "15"
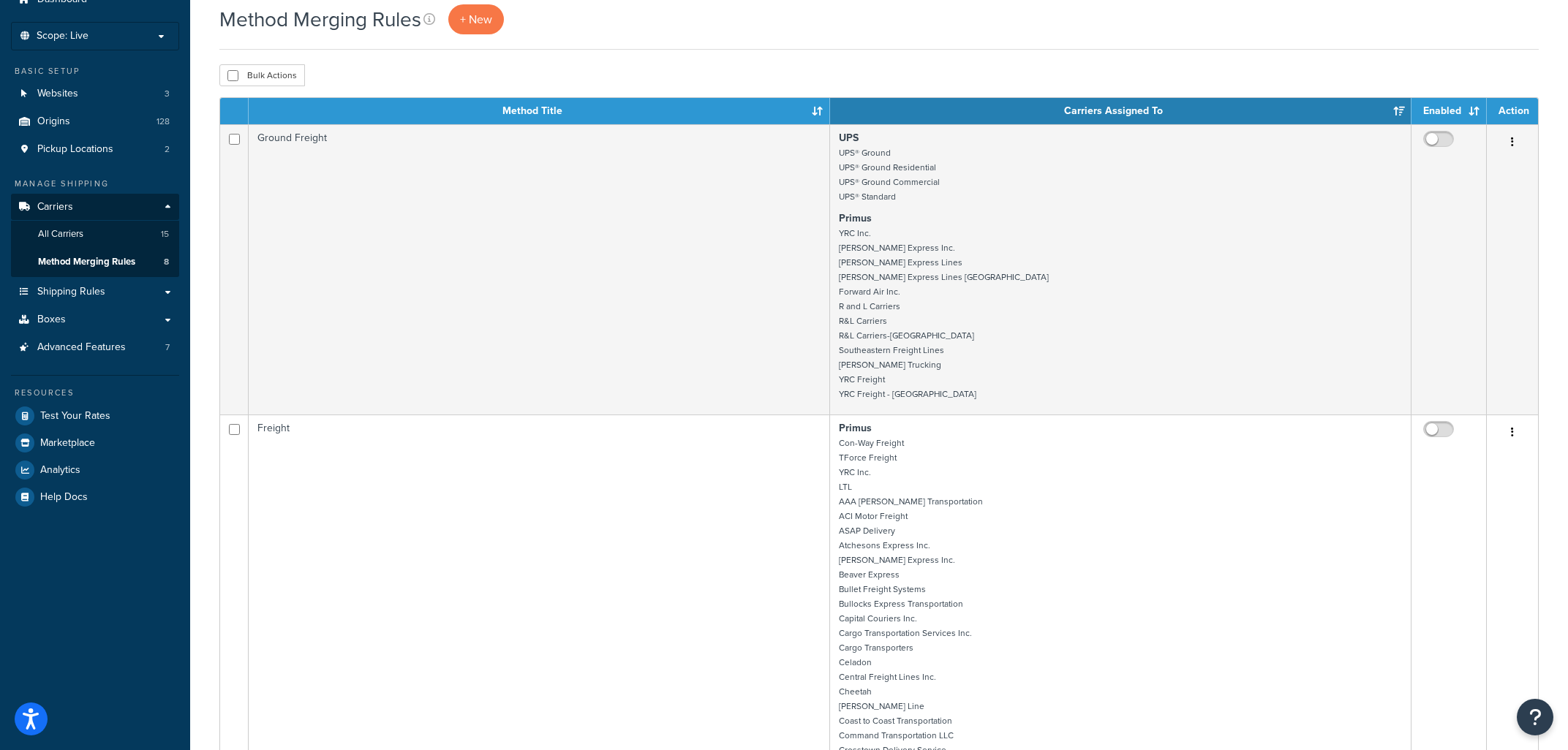
scroll to position [32, 0]
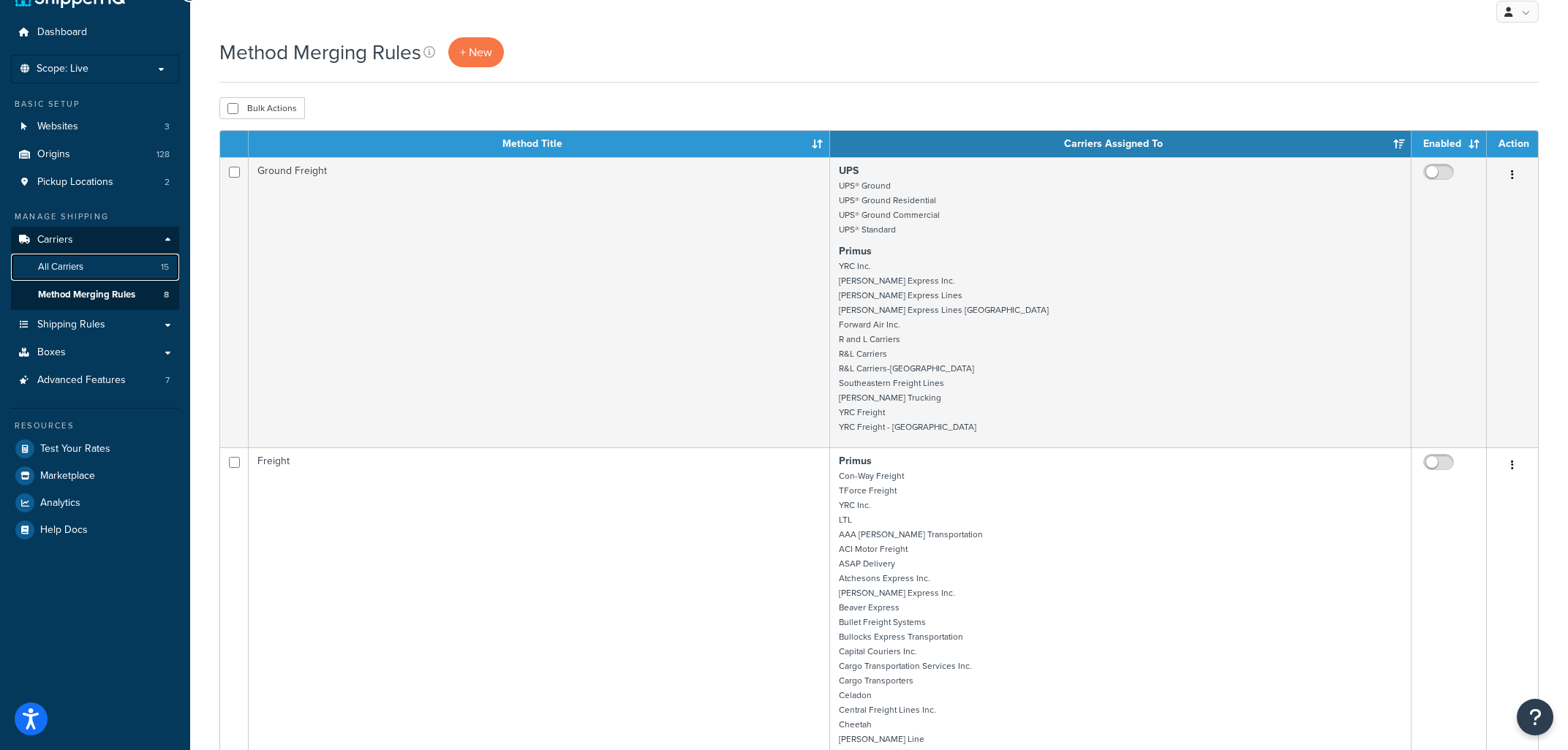
click at [51, 271] on span "All Carriers" at bounding box center [61, 267] width 45 height 12
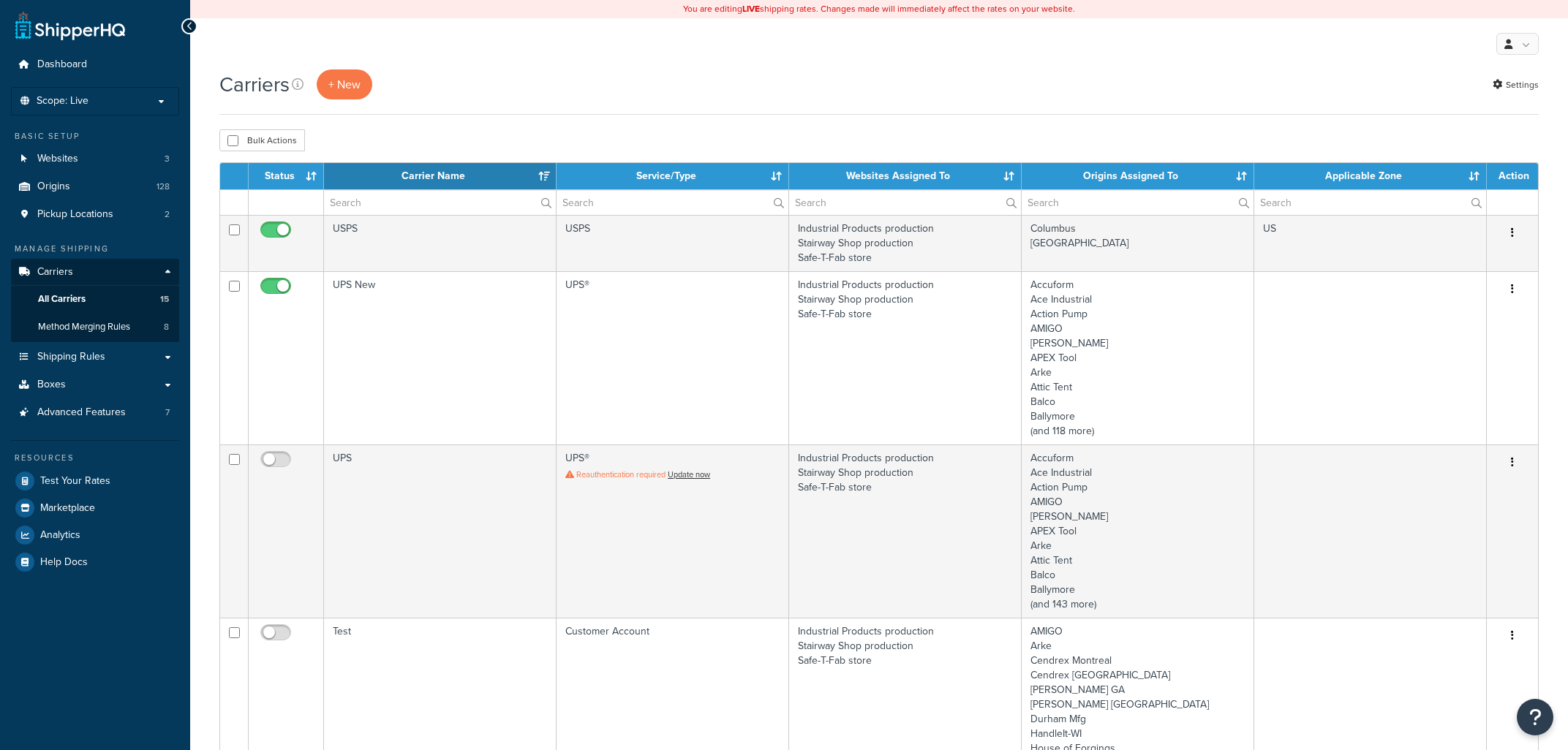
select select "15"
click at [62, 484] on span "Test Your Rates" at bounding box center [75, 481] width 71 height 12
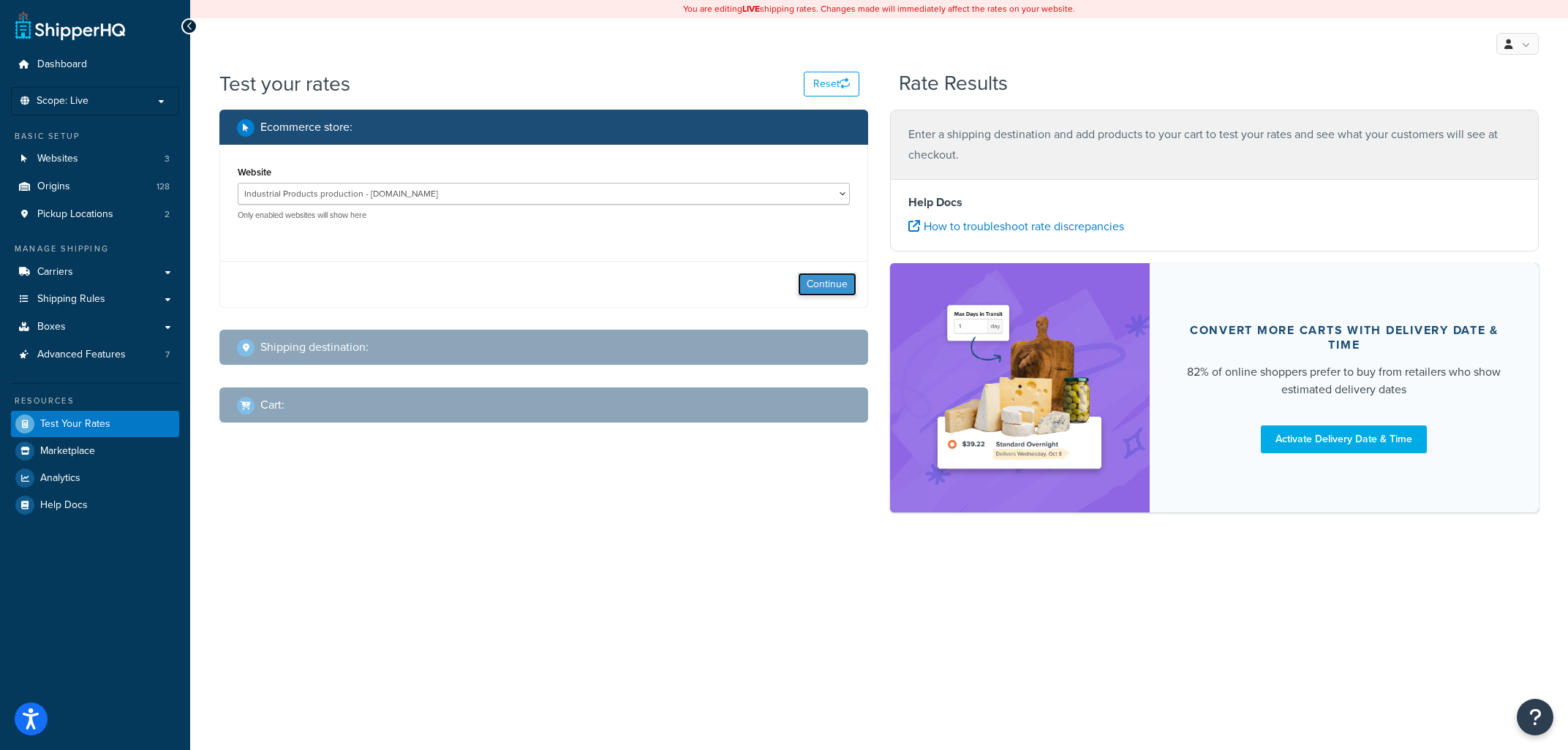
click at [814, 287] on button "Continue" at bounding box center [827, 284] width 58 height 24
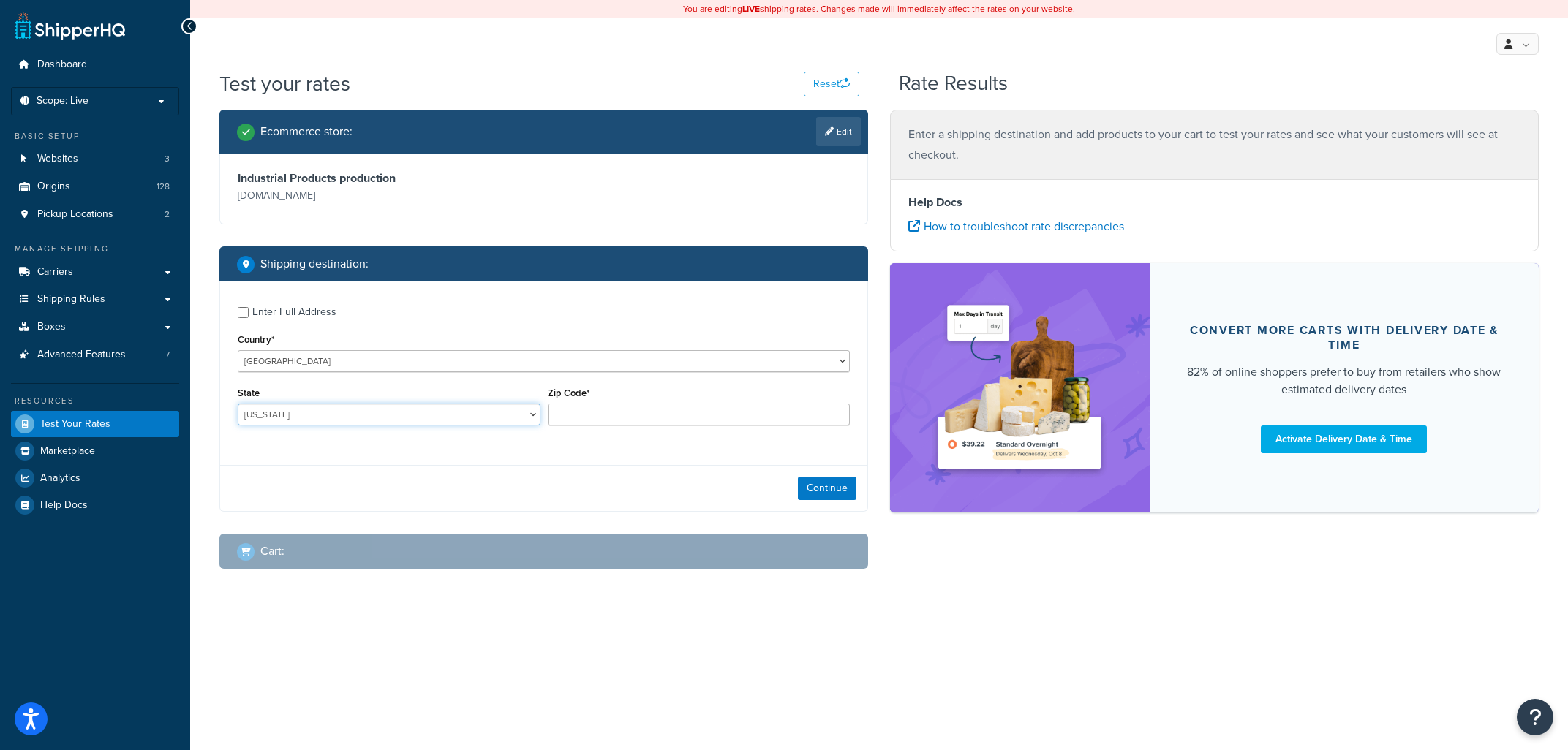
click at [238, 404] on select "Alabama Alaska American Samoa Arizona Arkansas Armed Forces Americas Armed Forc…" at bounding box center [388, 414] width 302 height 22
select select "HI"
click option "Hawaii" at bounding box center [0, 0] width 0 height 0
click at [600, 414] on input "Zip Code*" at bounding box center [699, 414] width 302 height 22
type input "96709"
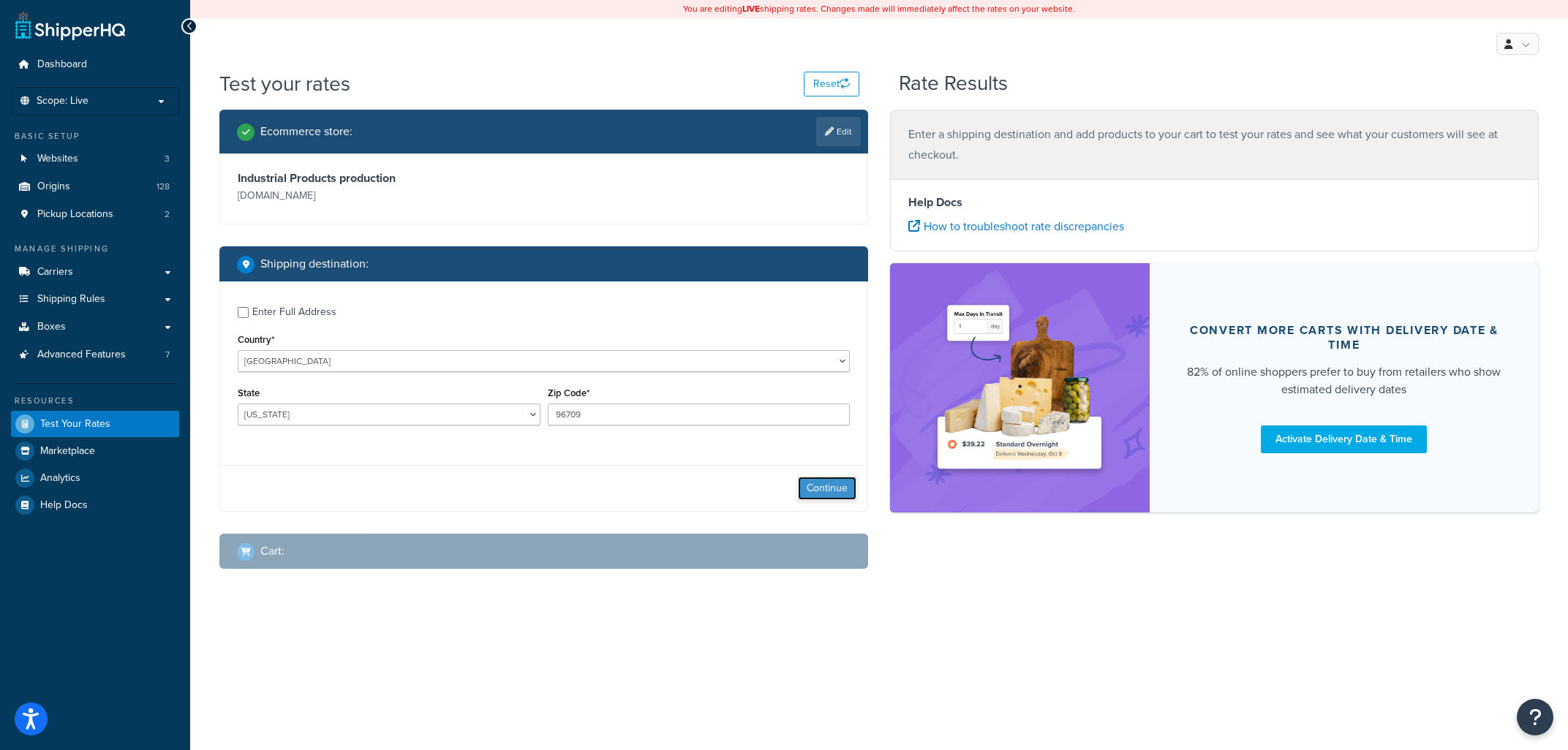
click at [825, 487] on button "Continue" at bounding box center [827, 488] width 58 height 24
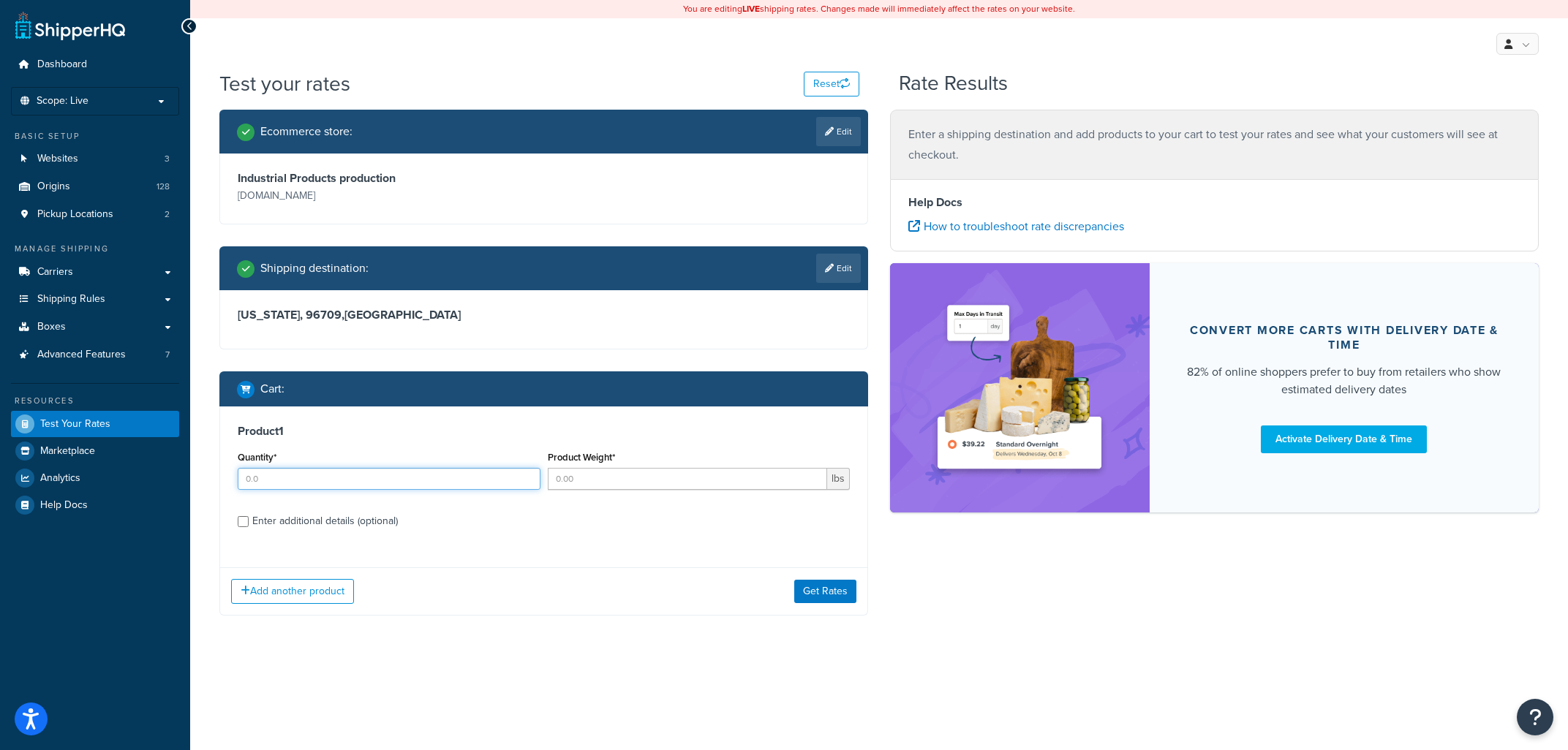
click at [398, 487] on input "Quantity*" at bounding box center [388, 478] width 302 height 22
type input "1"
click at [598, 485] on input "Product Weight*" at bounding box center [688, 478] width 280 height 22
type input "199"
click at [242, 519] on input "Enter additional details (optional)" at bounding box center [243, 522] width 11 height 11
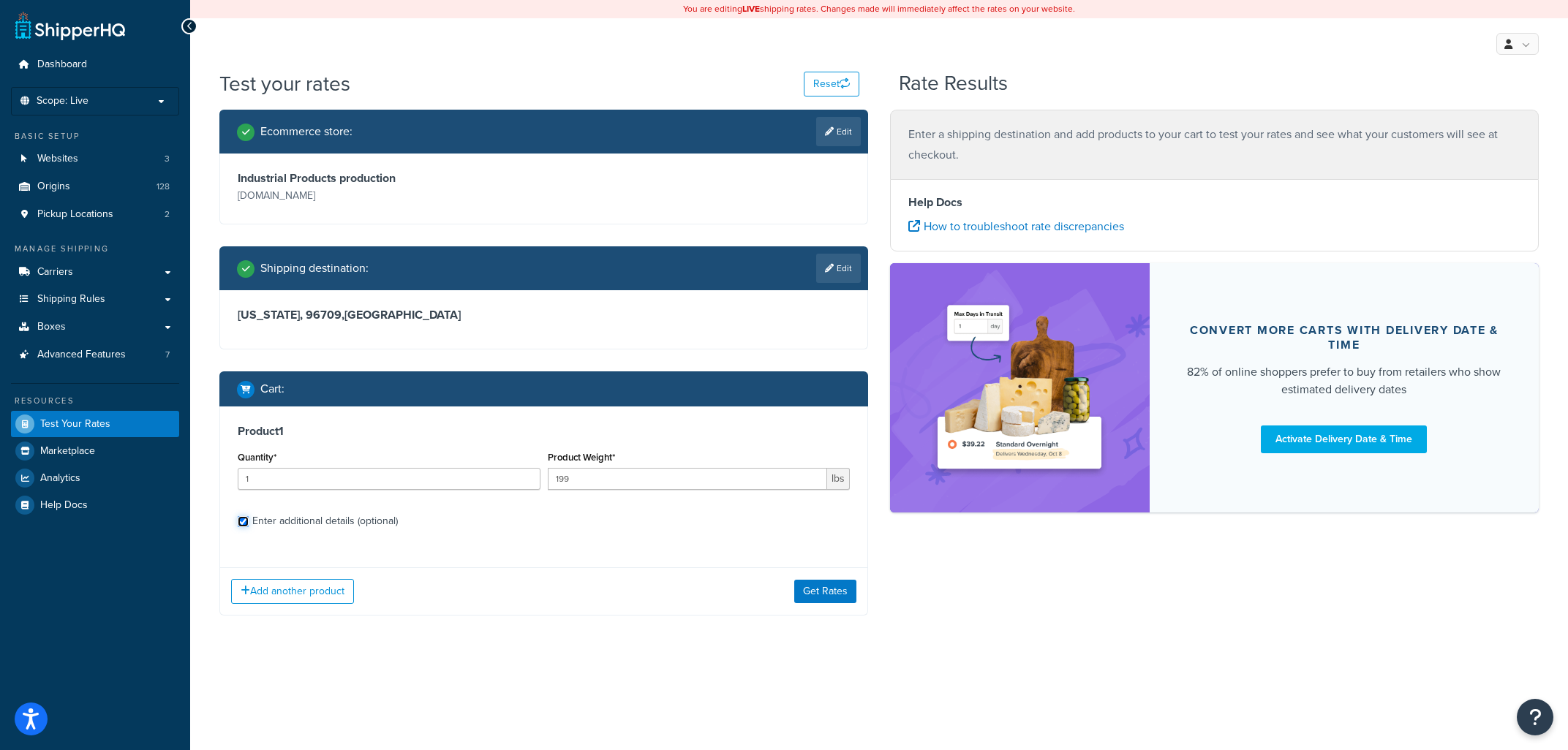
checkbox input "true"
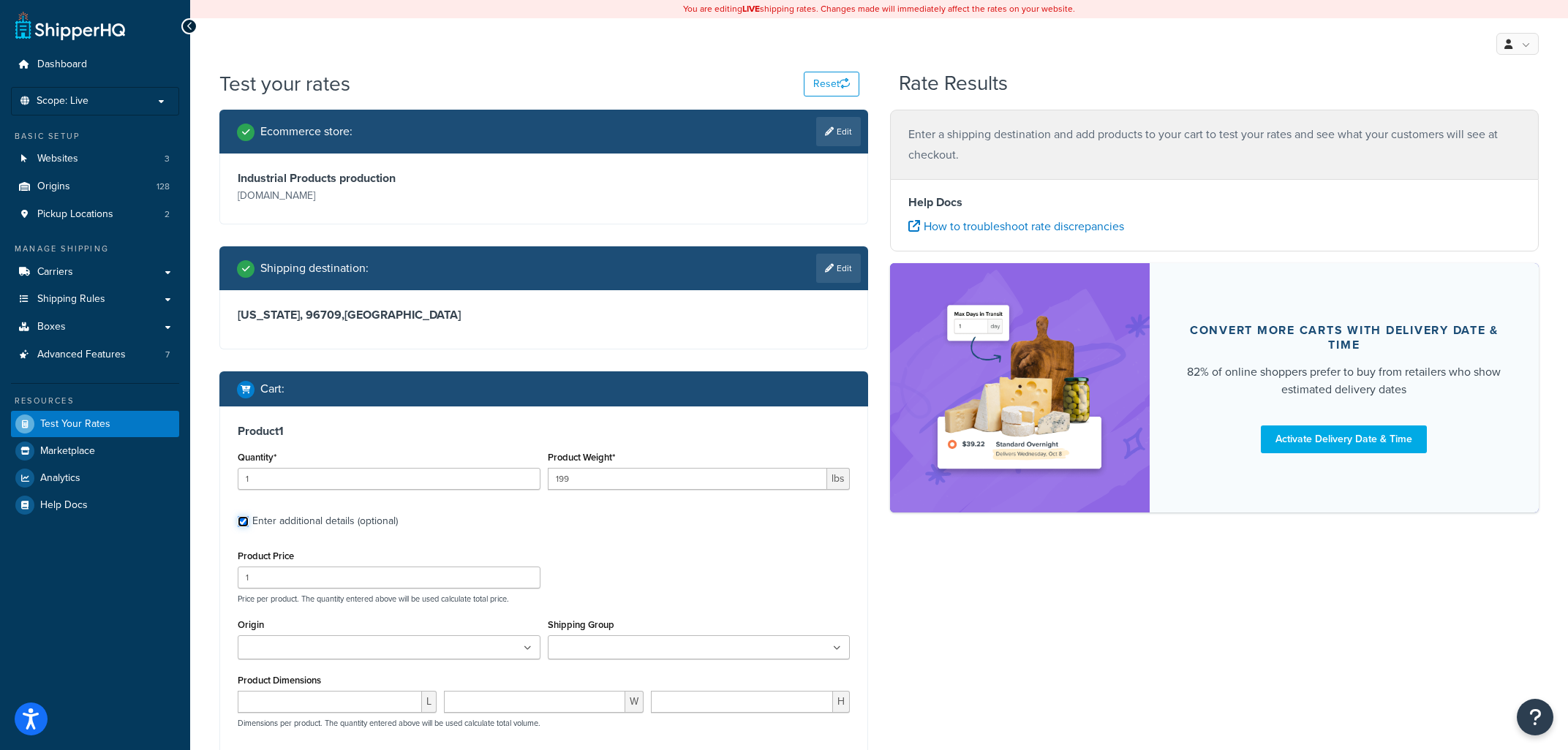
scroll to position [235, 0]
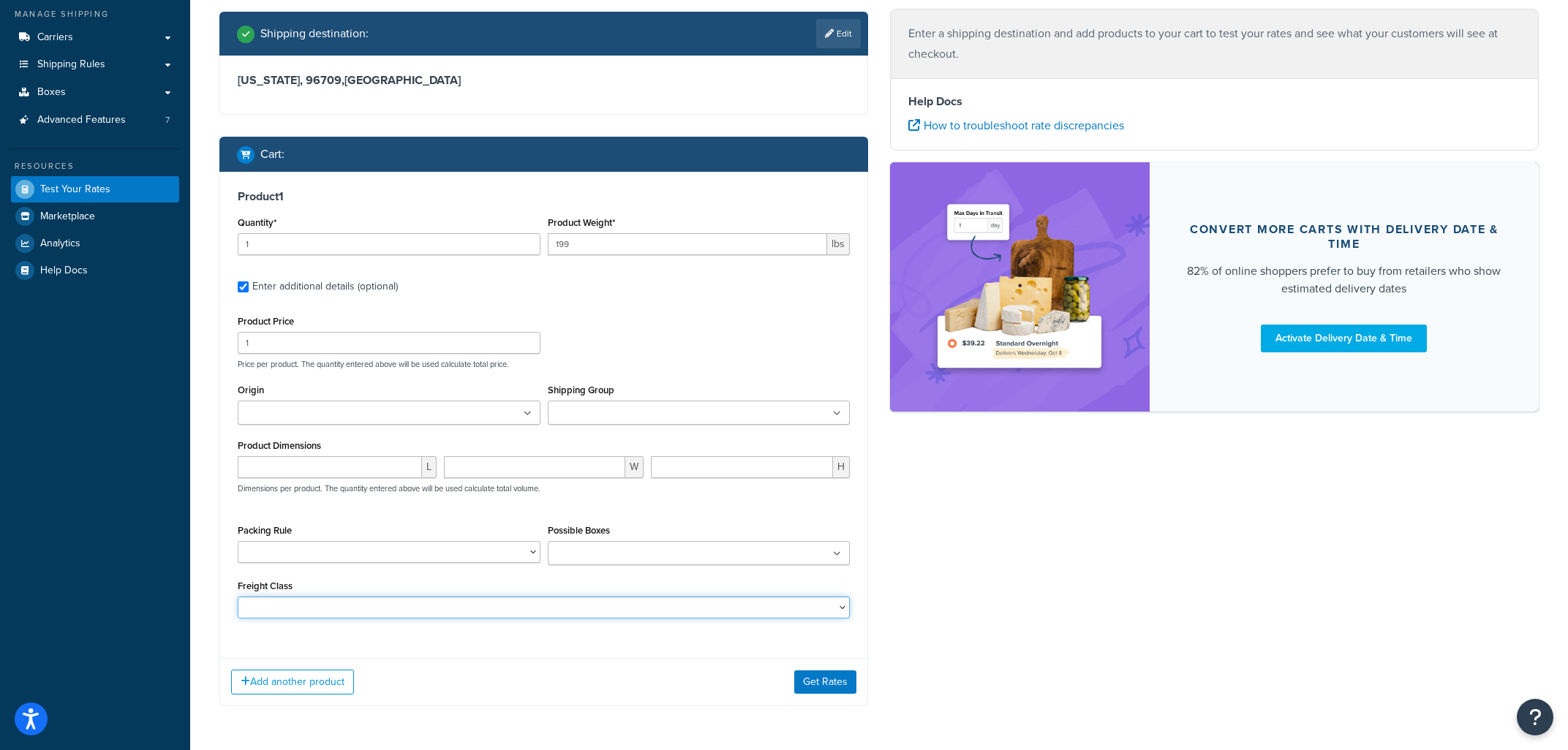
click at [238, 597] on select "50 55 60 65 70 77.5 85 92.5 100 110 125 150 175 200 250 300 400 500" at bounding box center [543, 607] width 612 height 22
select select "125"
click option "125" at bounding box center [0, 0] width 0 height 0
click at [1005, 555] on div "Ecommerce store : Edit Industrial Products production industrialproducts.com Sh…" at bounding box center [879, 302] width 1341 height 854
click at [528, 412] on icon at bounding box center [528, 414] width 8 height 9
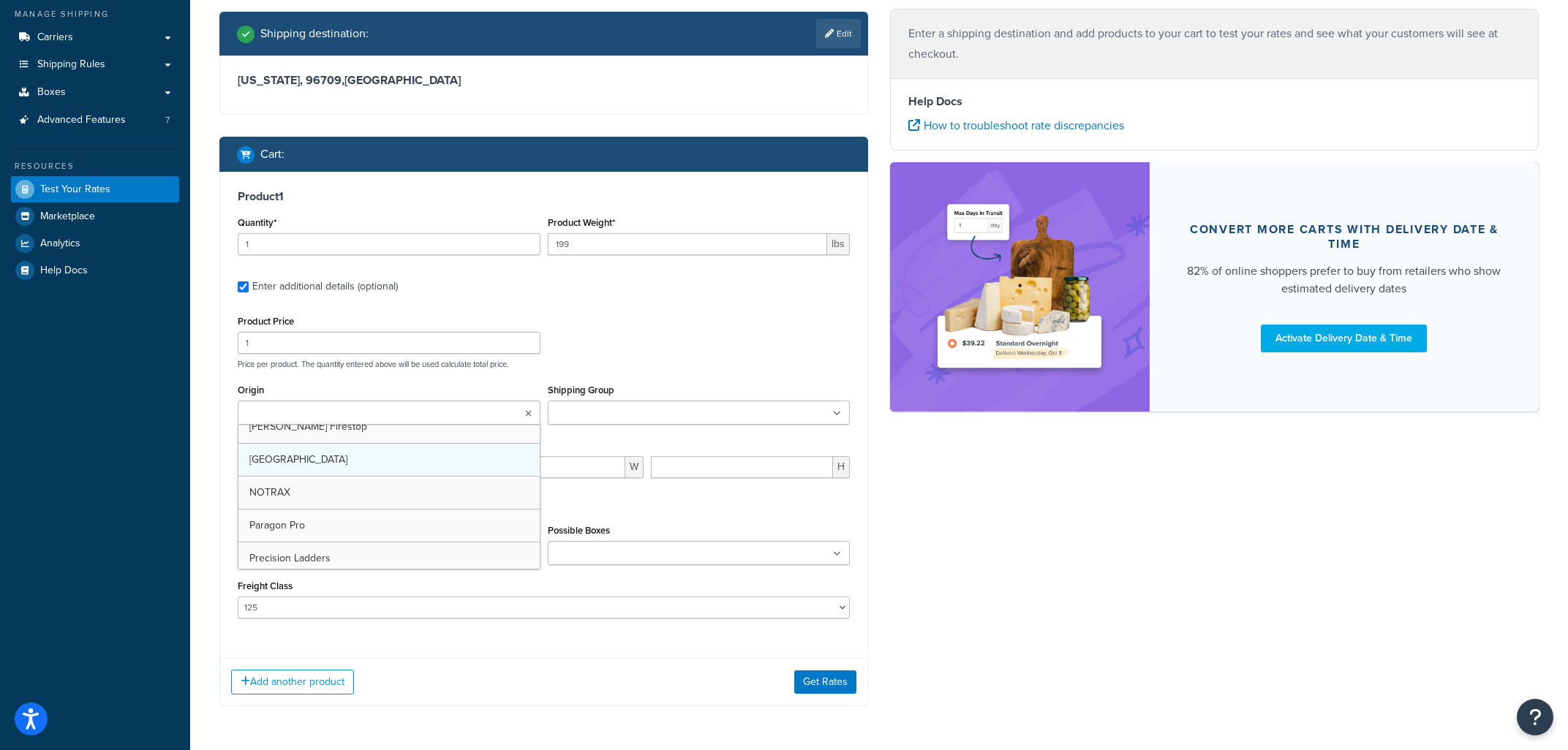
scroll to position [2646, 0]
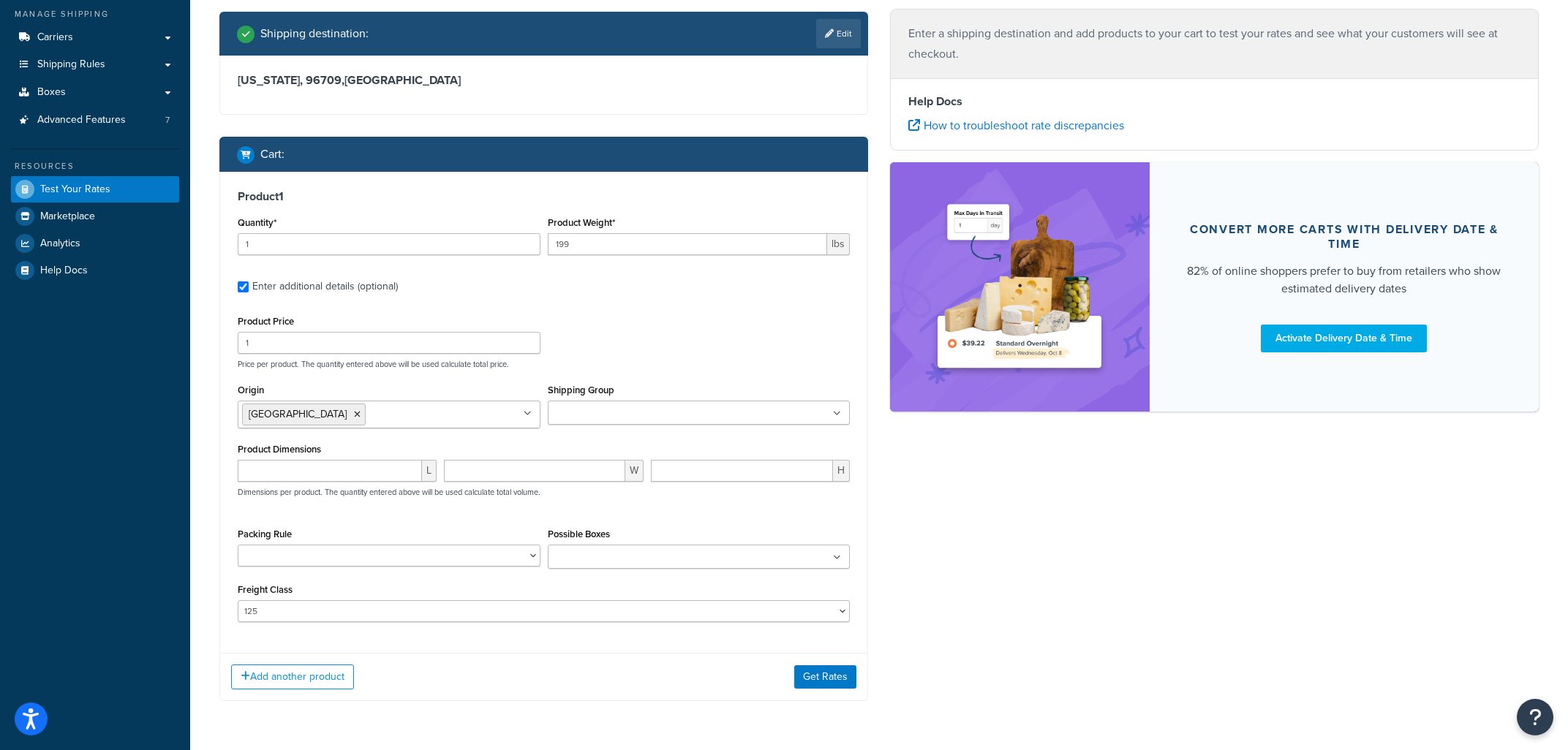
click at [1010, 615] on div "Ecommerce store : Edit Industrial Products production industrialproducts.com Sh…" at bounding box center [879, 299] width 1341 height 848
click at [825, 684] on button "Get Rates" at bounding box center [825, 686] width 62 height 24
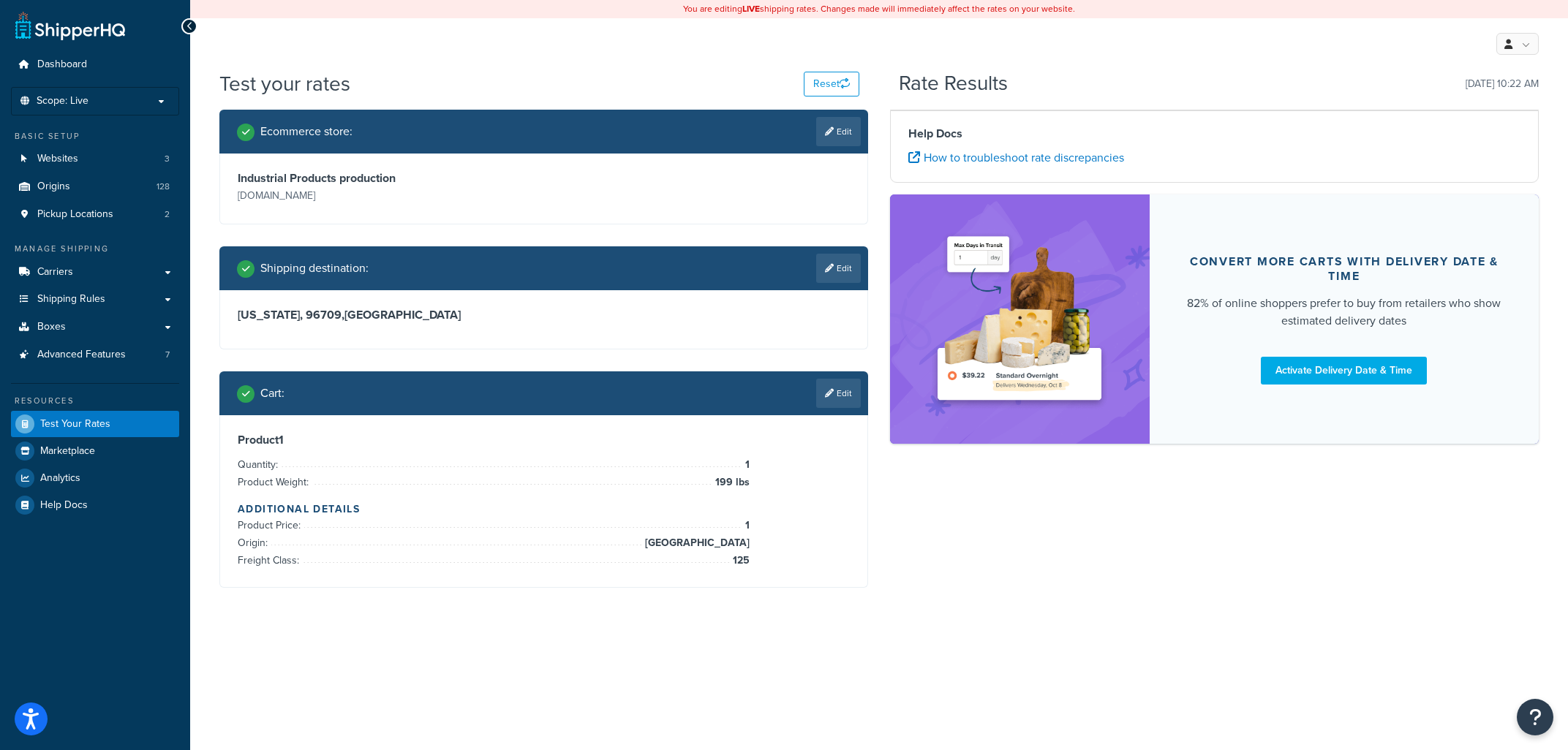
scroll to position [0, 0]
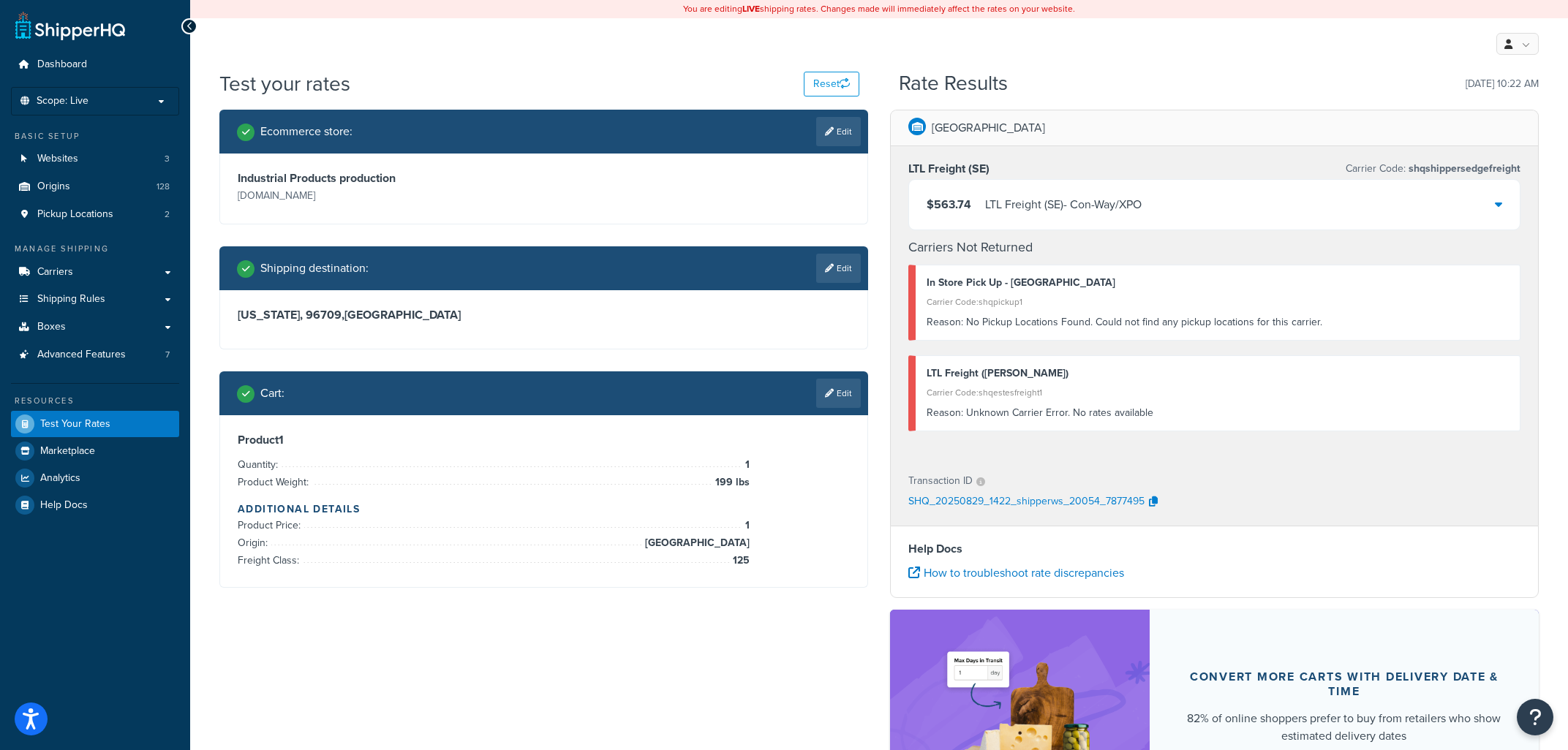
click at [1500, 204] on icon at bounding box center [1498, 204] width 7 height 11
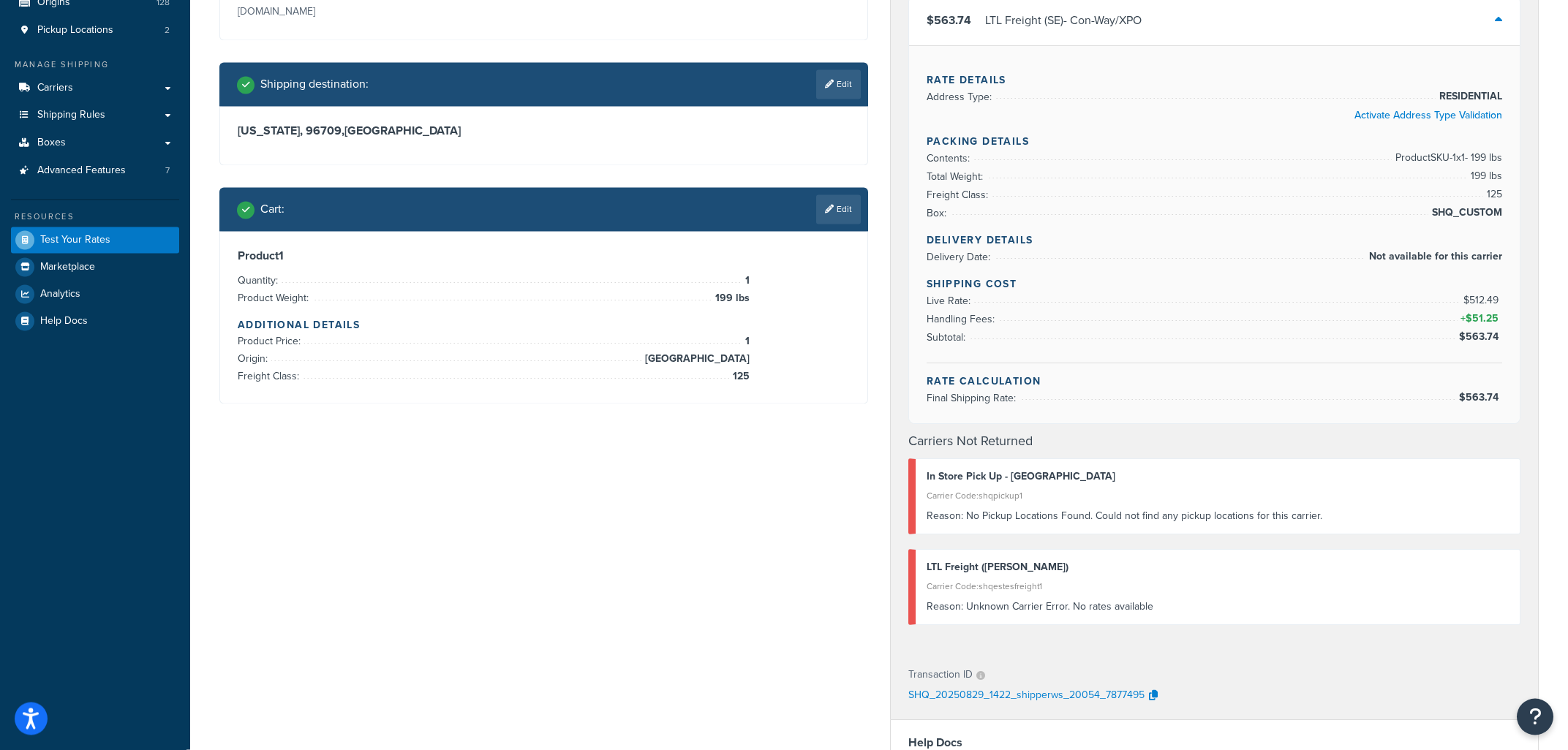
scroll to position [235, 0]
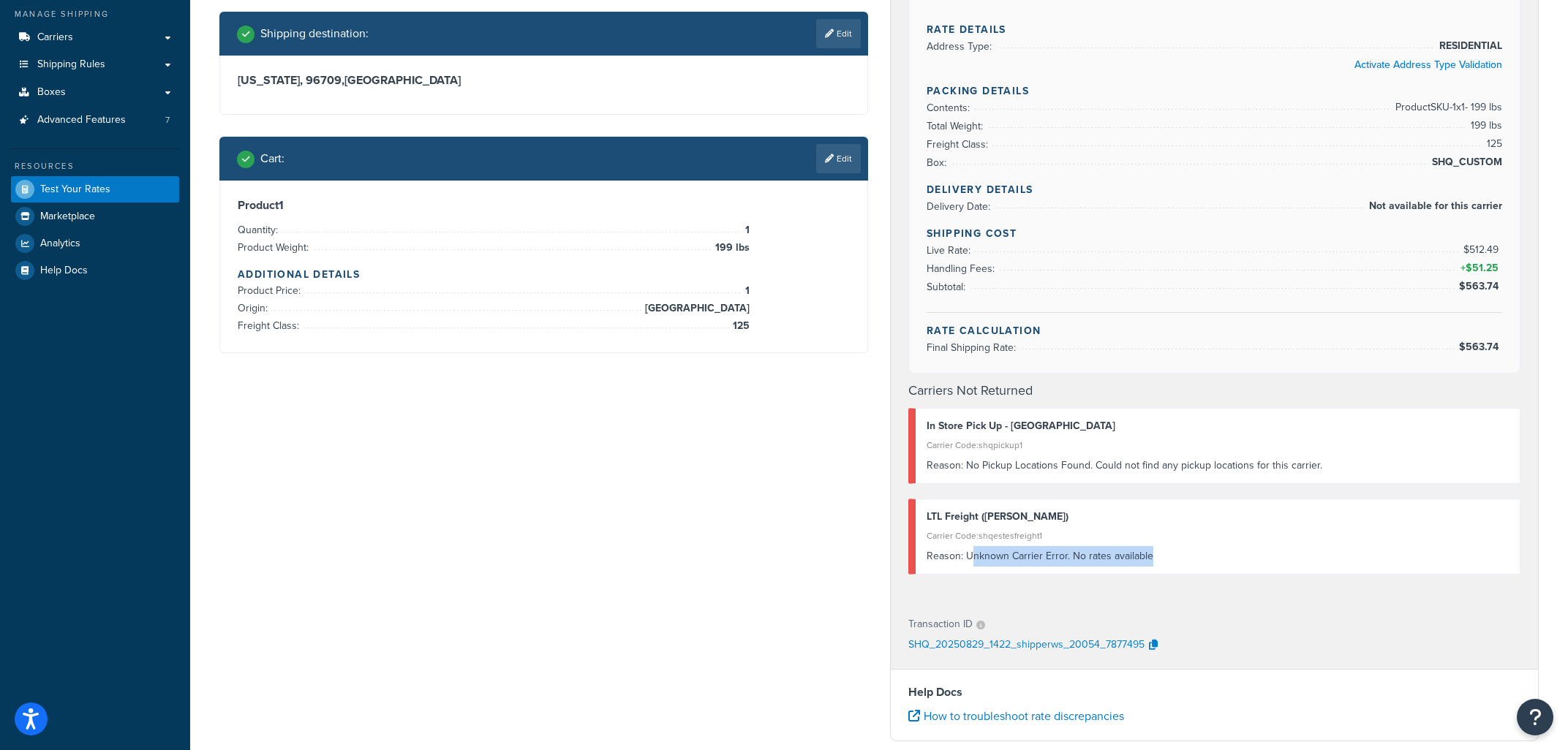
drag, startPoint x: 1134, startPoint y: 551, endPoint x: 962, endPoint y: 551, distance: 172.0
click at [962, 552] on div "Reason: Unknown Carrier Error. No rates available" at bounding box center [1218, 556] width 582 height 20
click at [962, 551] on div "Reason: Unknown Carrier Error. No rates available" at bounding box center [1218, 556] width 582 height 20
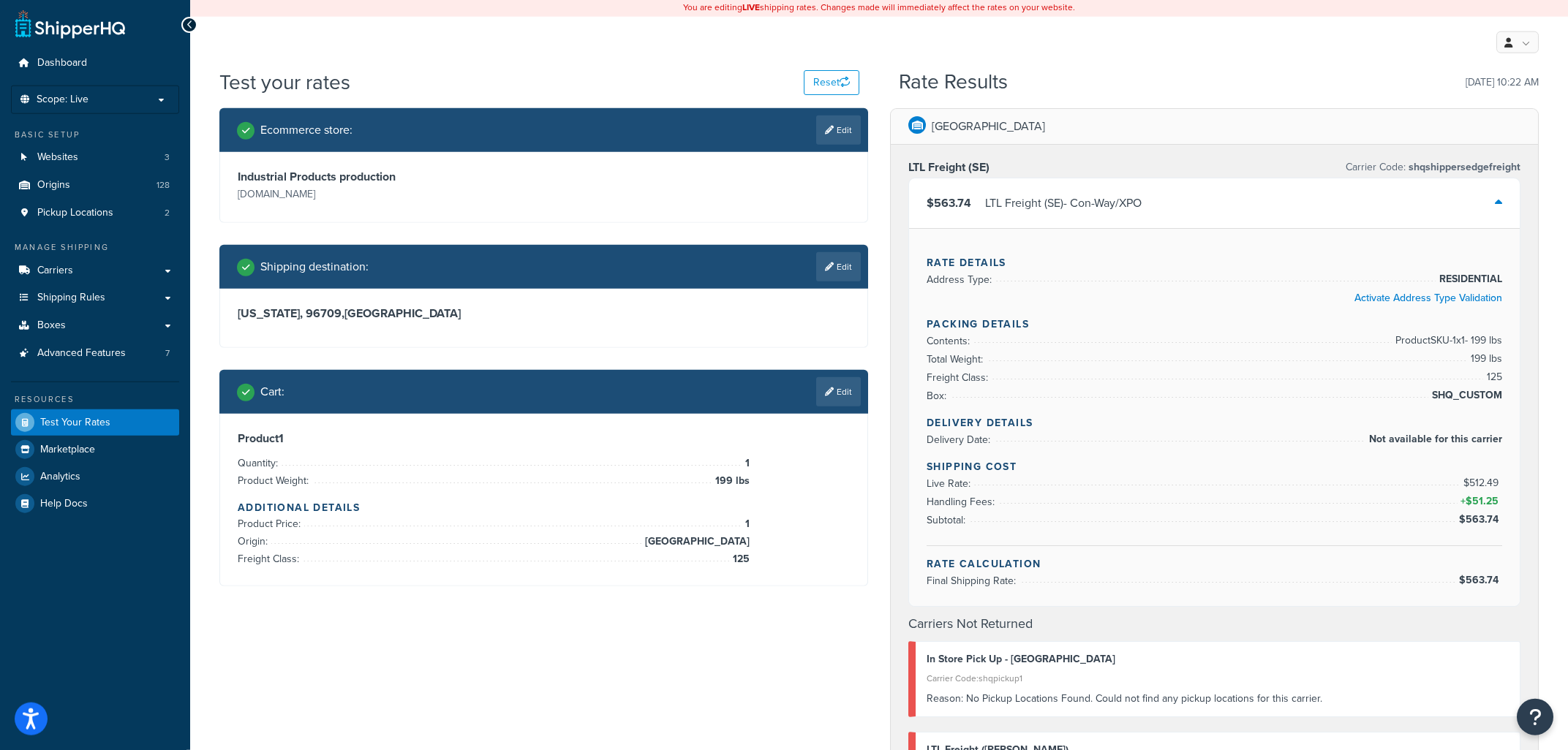
scroll to position [0, 0]
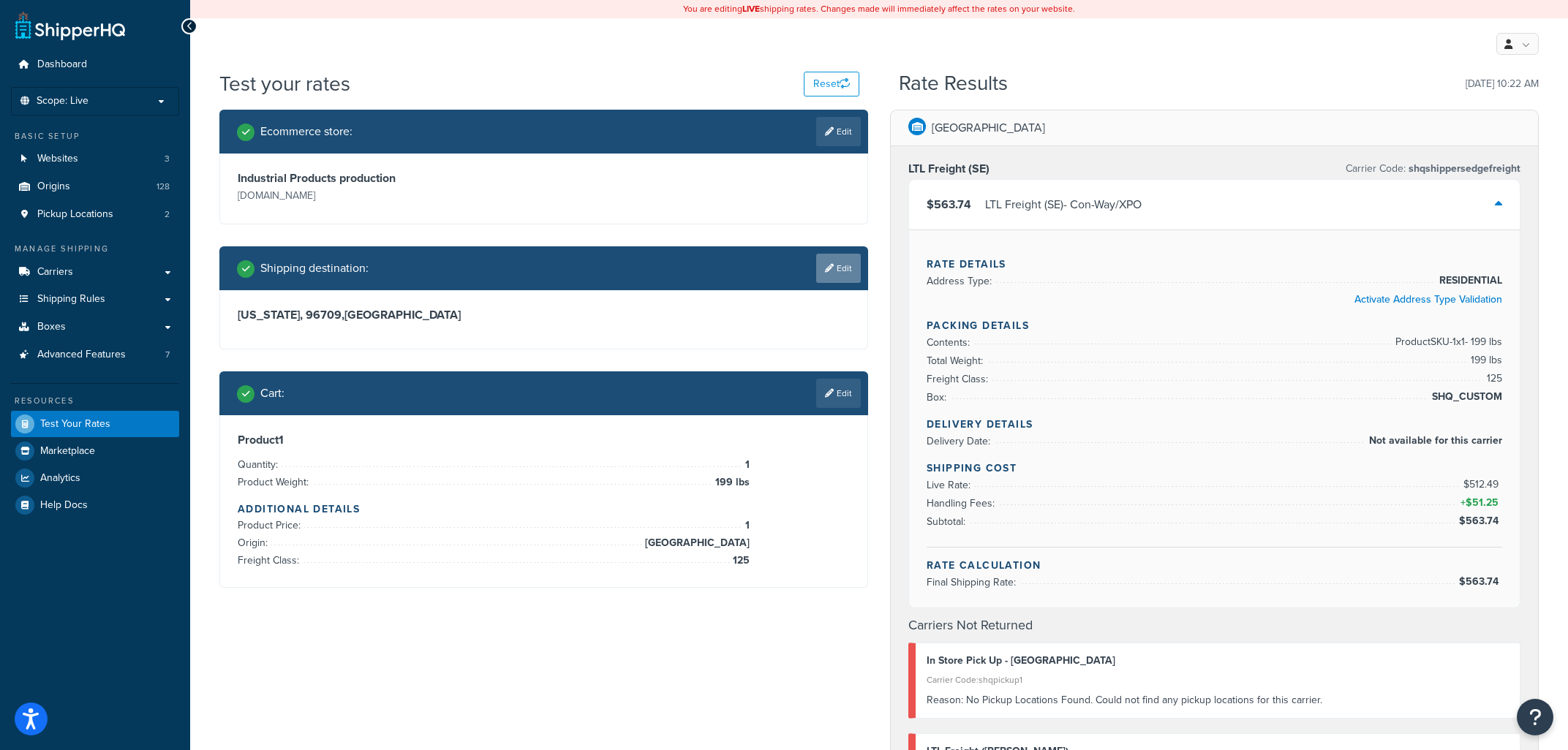
click at [841, 273] on link "Edit" at bounding box center [838, 268] width 45 height 29
select select "HI"
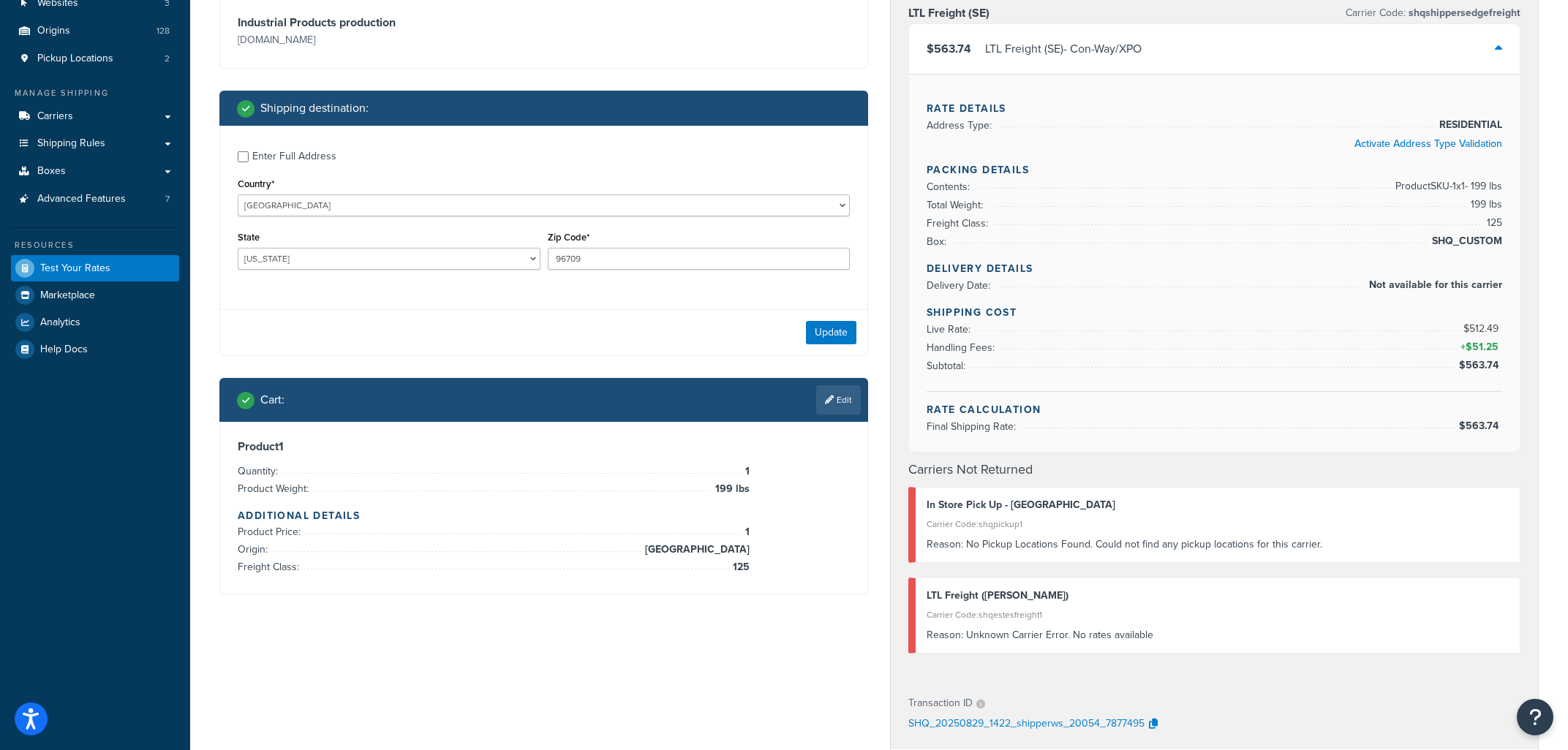
scroll to position [156, 0]
click at [840, 405] on link "Edit" at bounding box center [838, 399] width 45 height 29
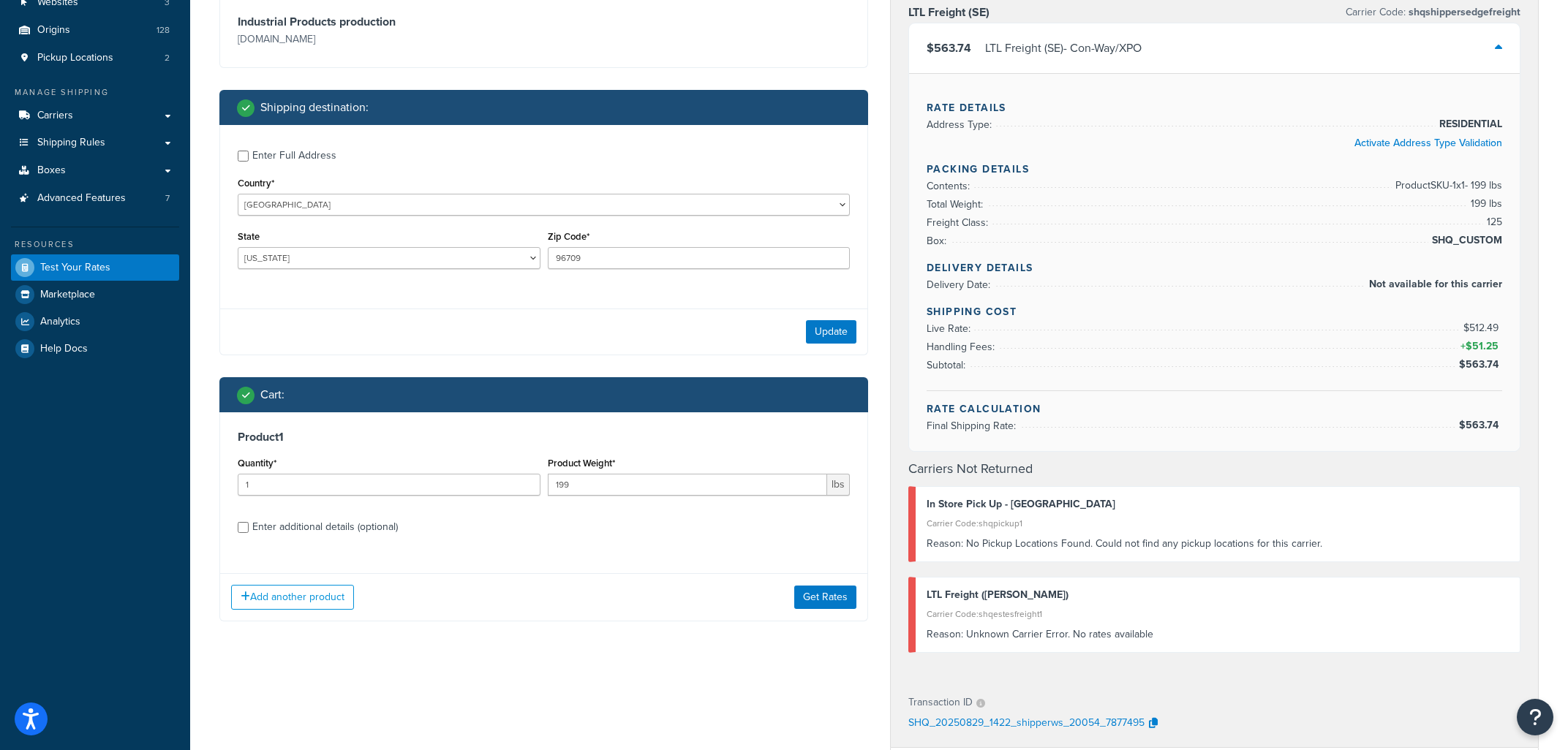
scroll to position [313, 0]
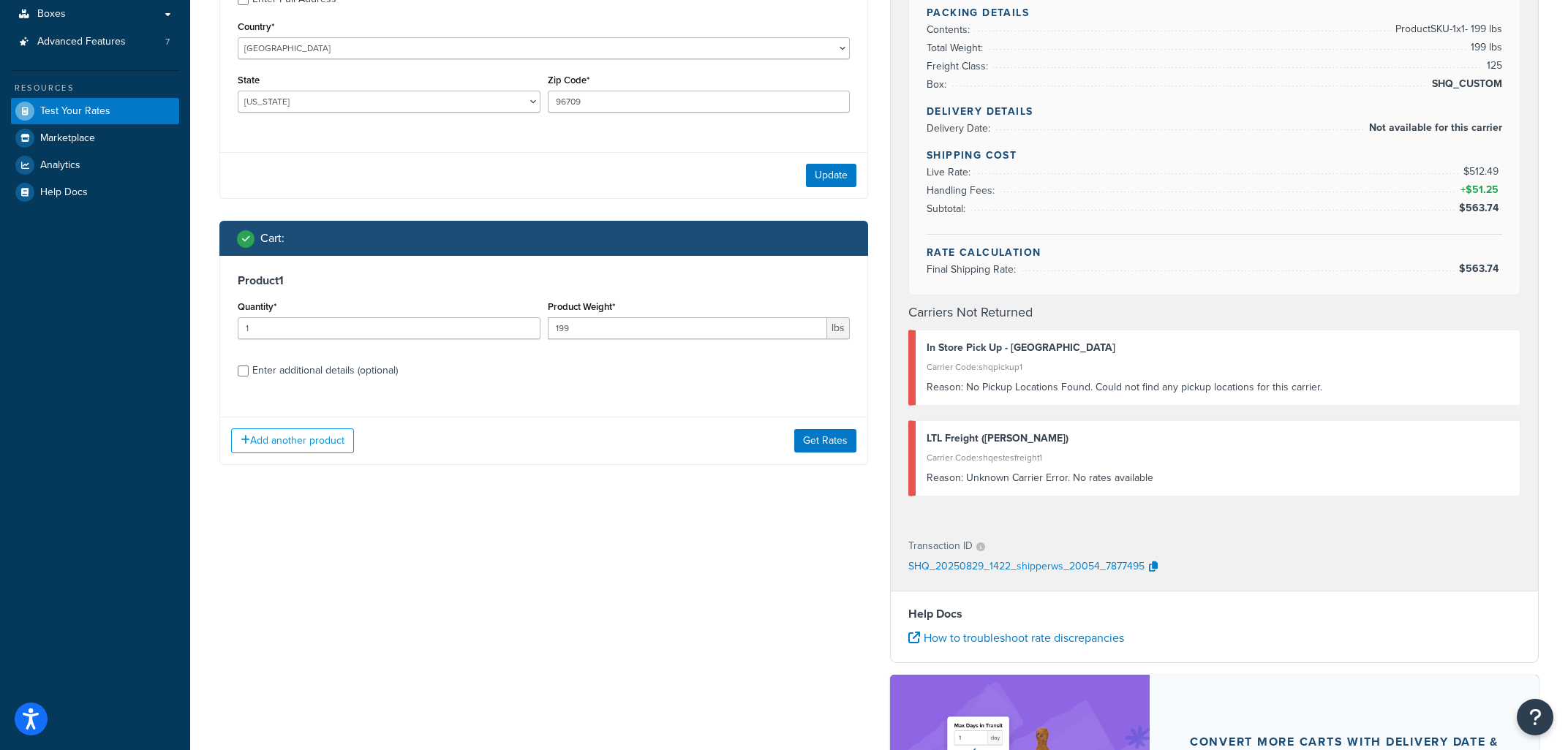
click at [384, 380] on div "Enter additional details (optional)" at bounding box center [325, 371] width 146 height 20
click at [249, 377] on input "Enter additional details (optional)" at bounding box center [243, 371] width 11 height 11
checkbox input "true"
select select "125"
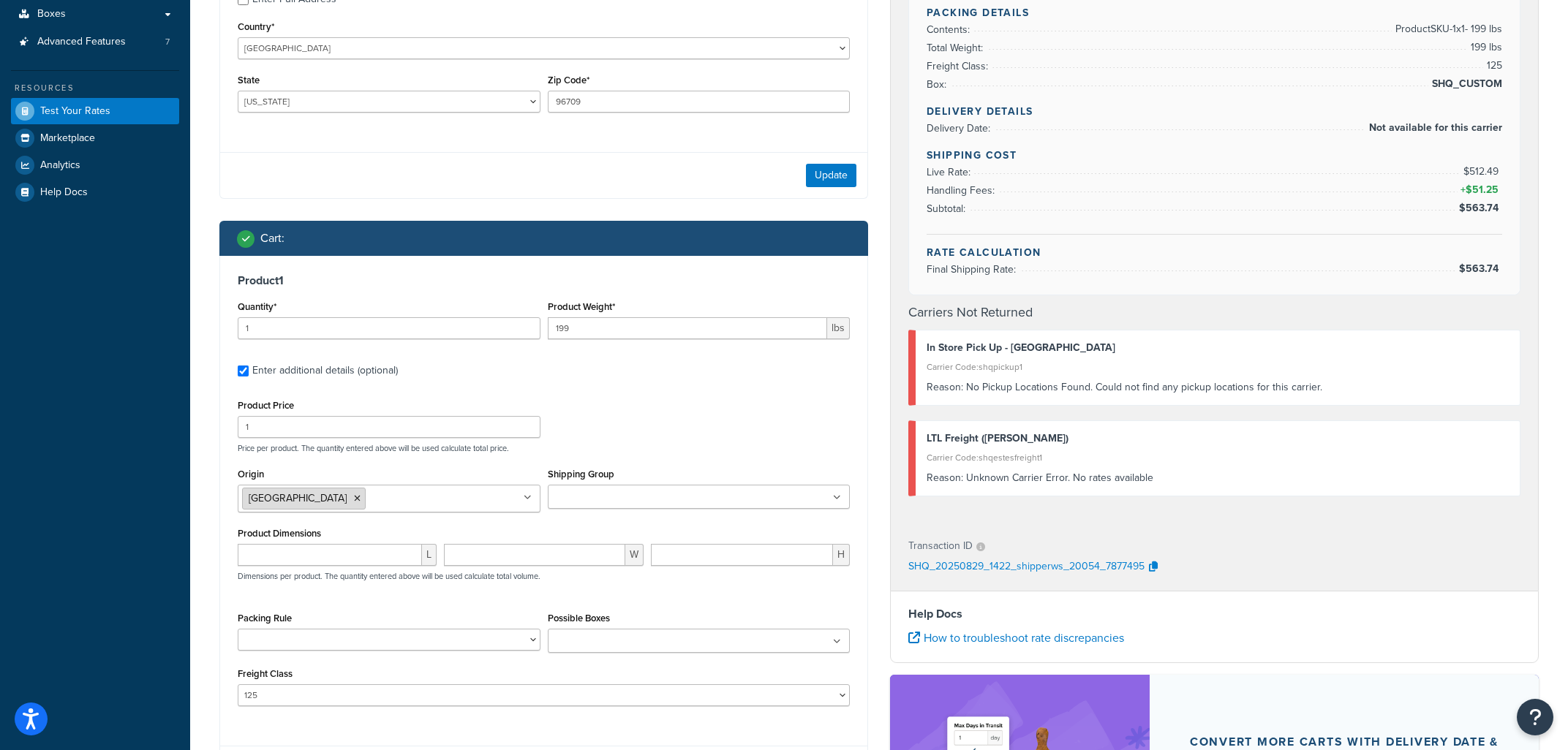
click at [354, 498] on icon at bounding box center [358, 499] width 6 height 9
click at [753, 390] on div "Product 1 Quantity* 1 Product Weight* 199 lbs Enter additional details (optiona…" at bounding box center [544, 491] width 647 height 470
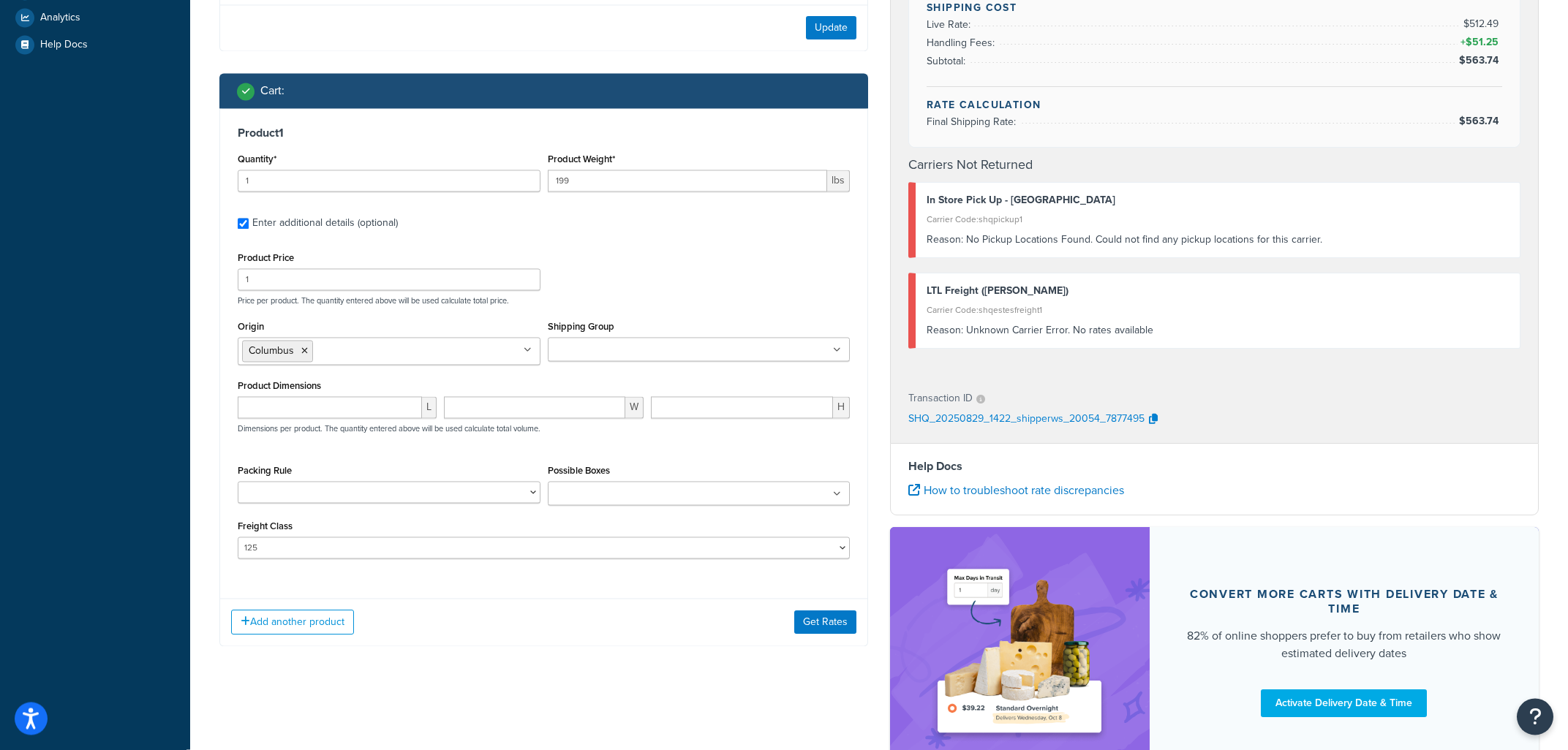
scroll to position [470, 0]
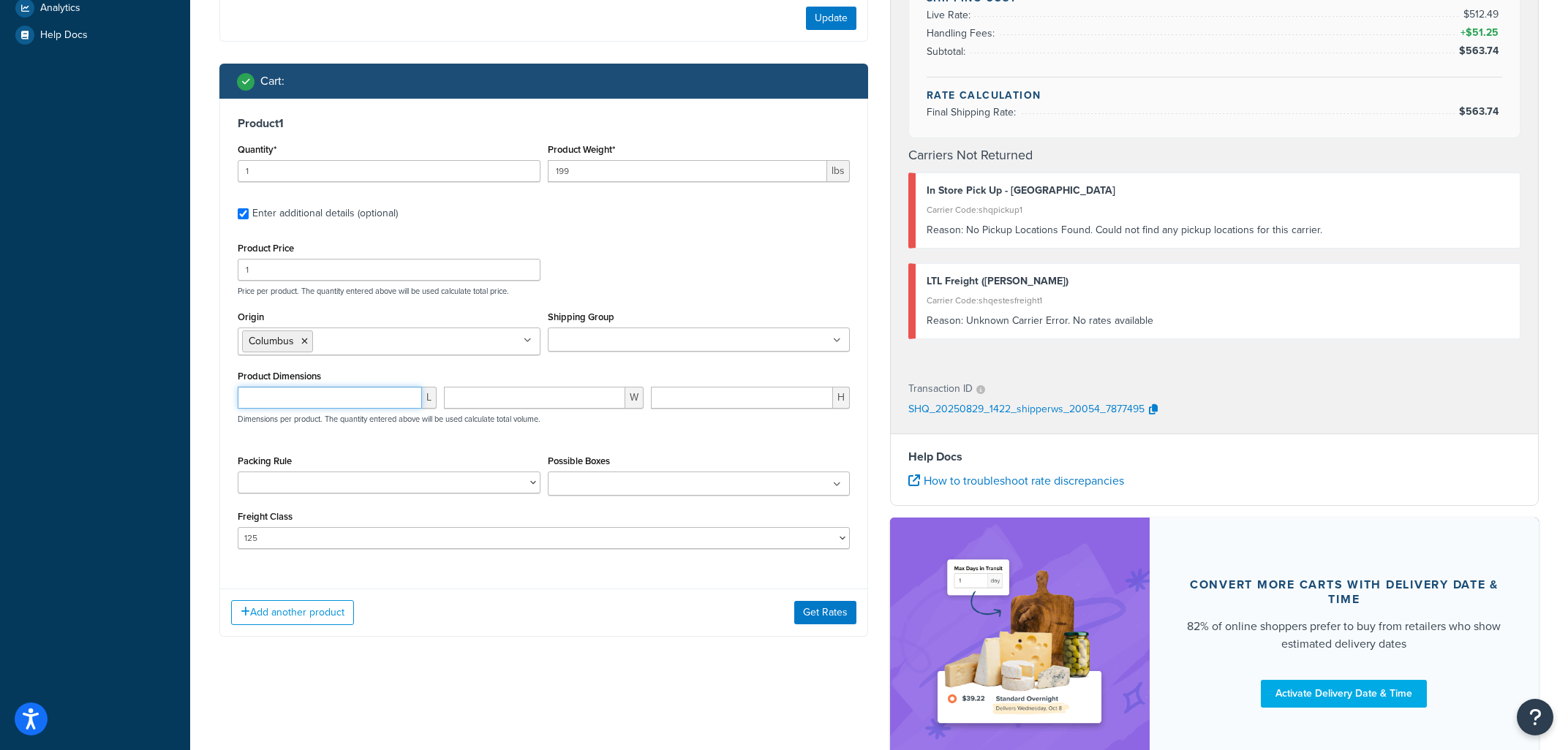
click at [310, 405] on input "number" at bounding box center [329, 397] width 184 height 22
type input "40"
type input "4"
drag, startPoint x: 282, startPoint y: 401, endPoint x: 198, endPoint y: 420, distance: 86.1
click at [238, 409] on input "40" at bounding box center [329, 397] width 184 height 22
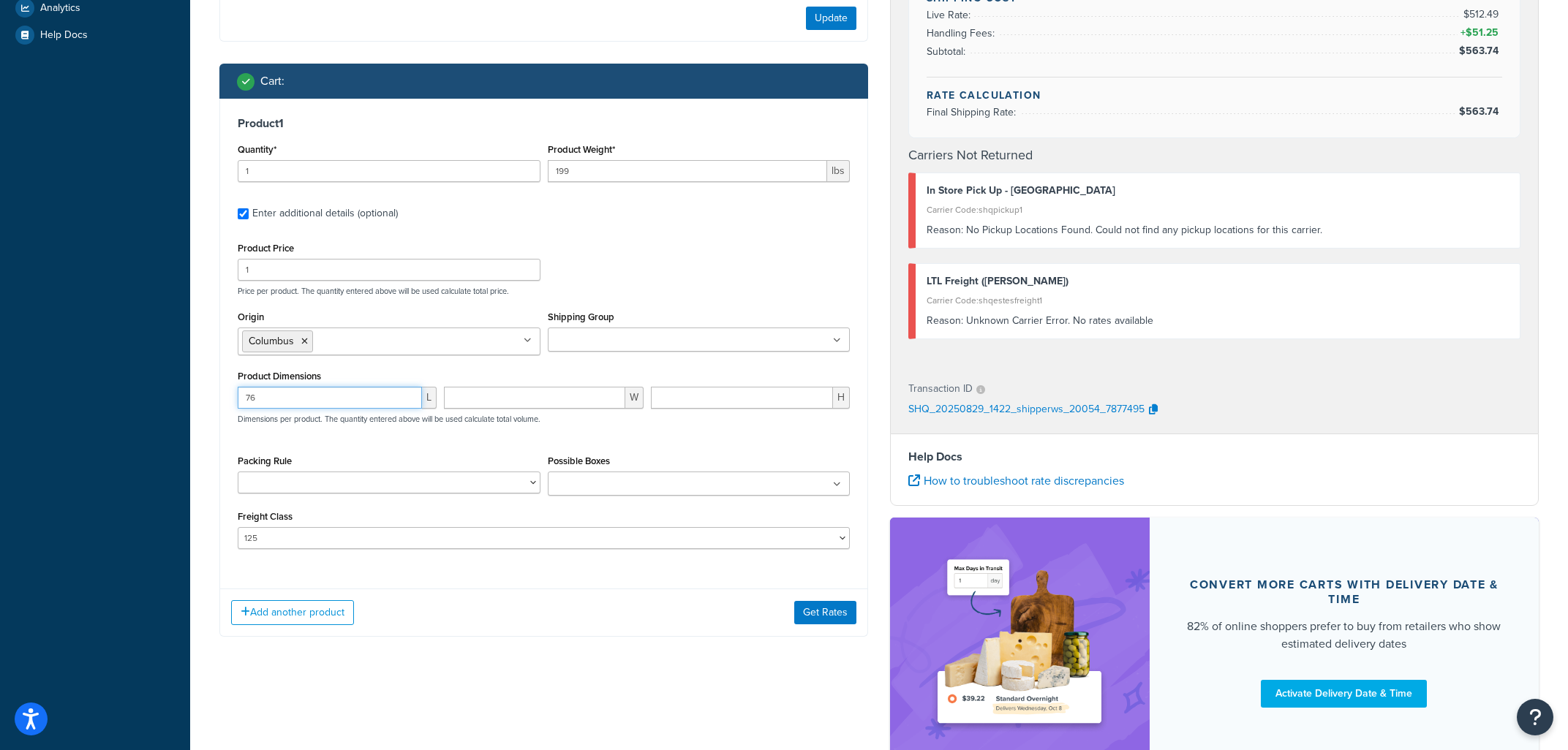
type input "76"
type input "40"
click at [846, 624] on button "Get Rates" at bounding box center [825, 612] width 62 height 24
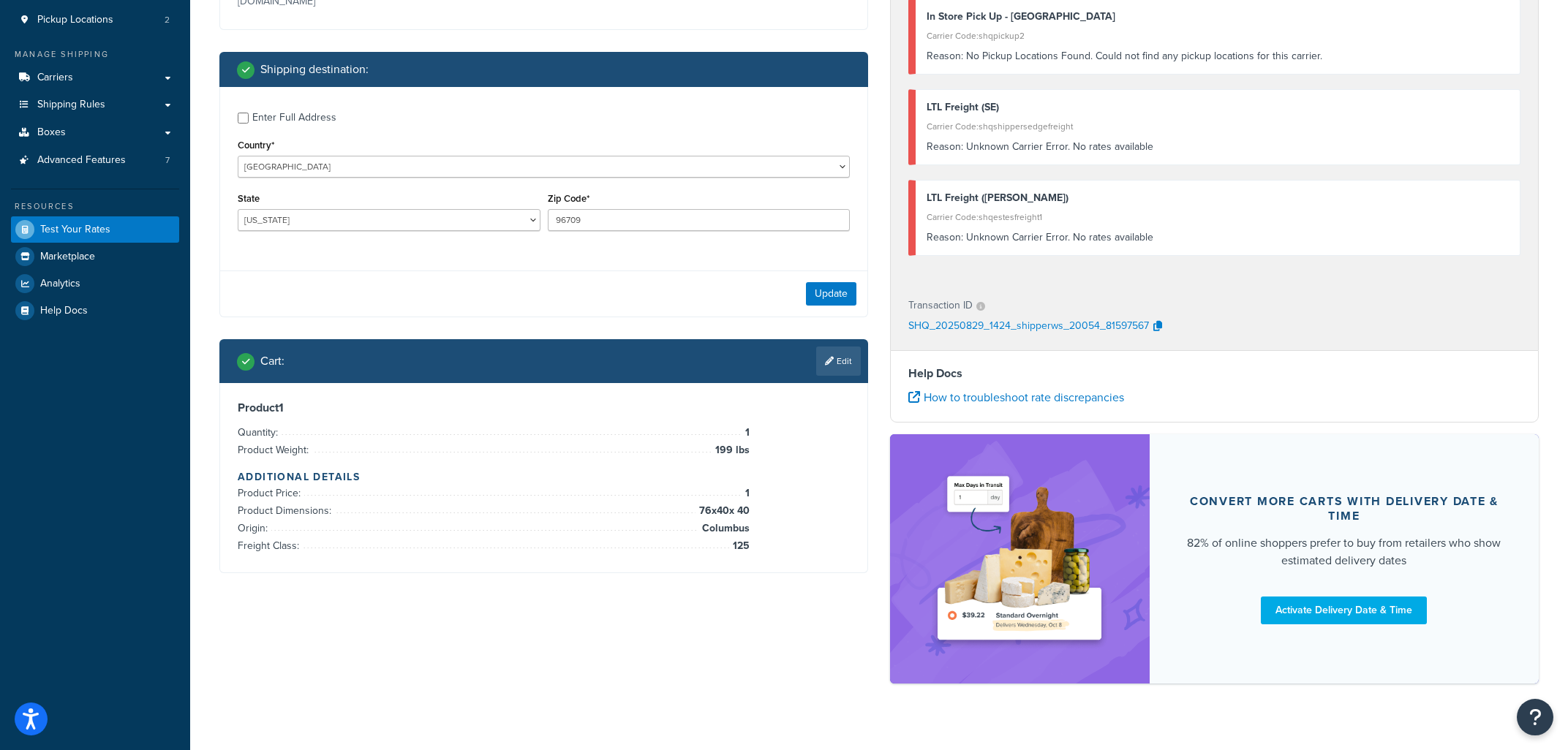
scroll to position [217, 0]
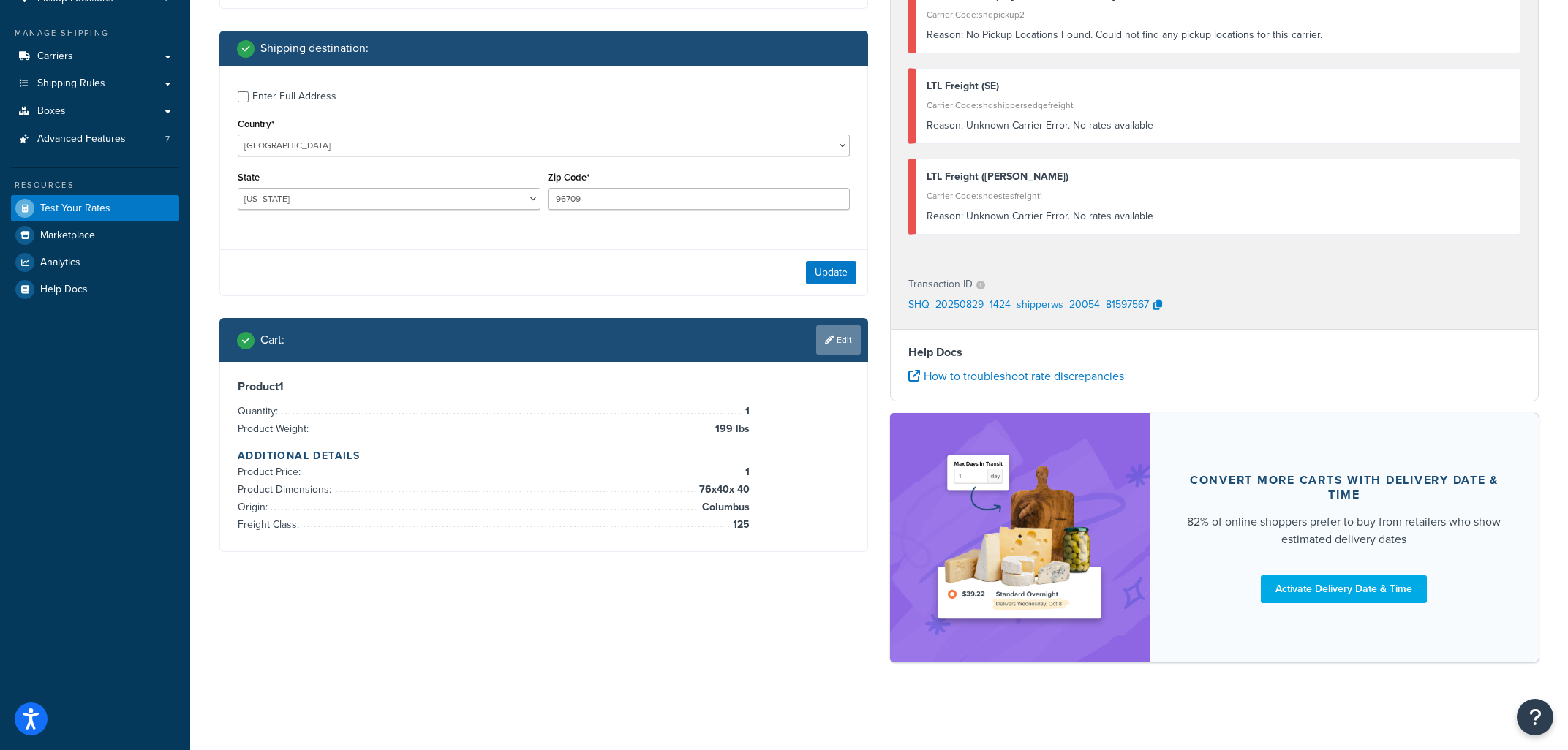
click at [844, 336] on link "Edit" at bounding box center [838, 340] width 45 height 29
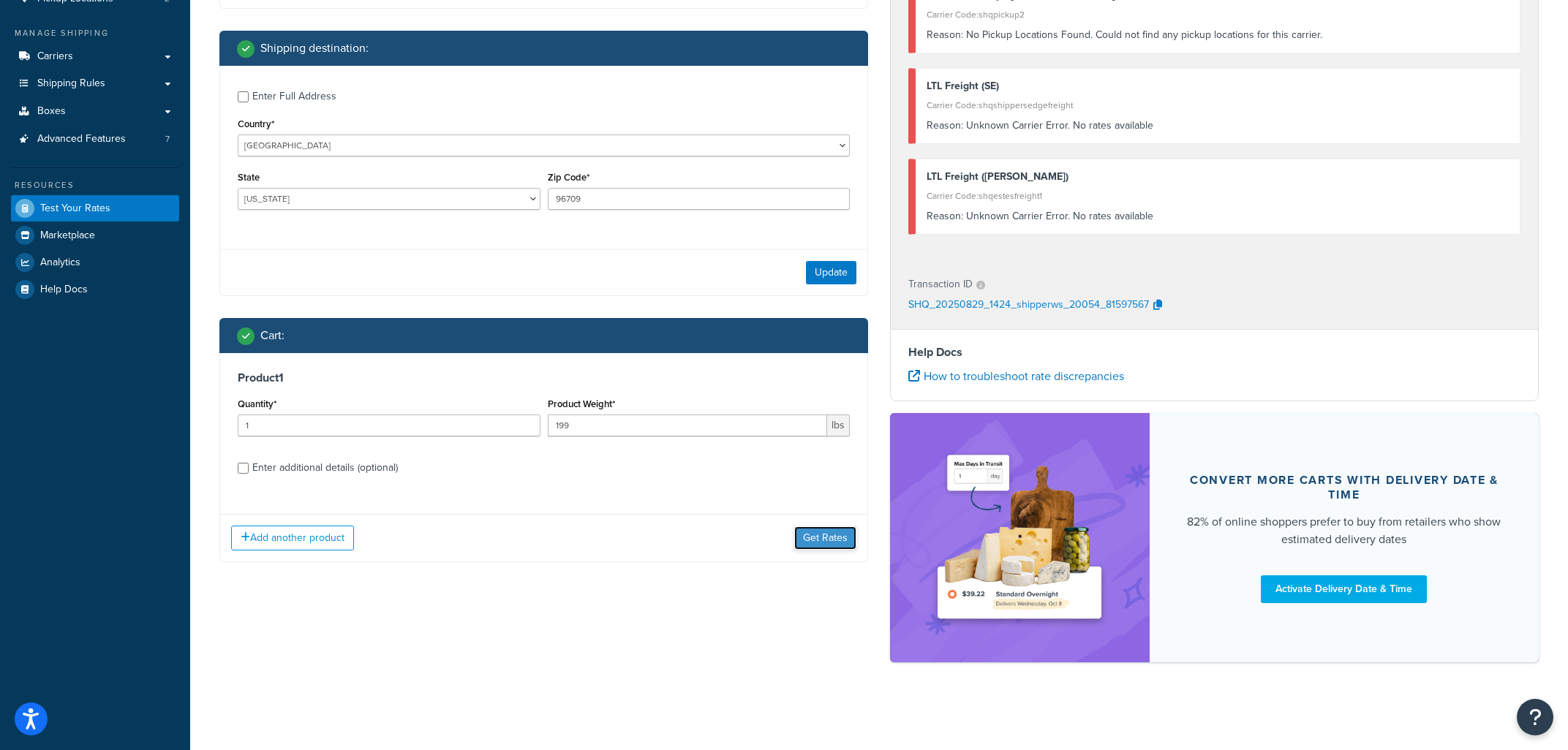
click at [817, 534] on button "Get Rates" at bounding box center [825, 538] width 62 height 24
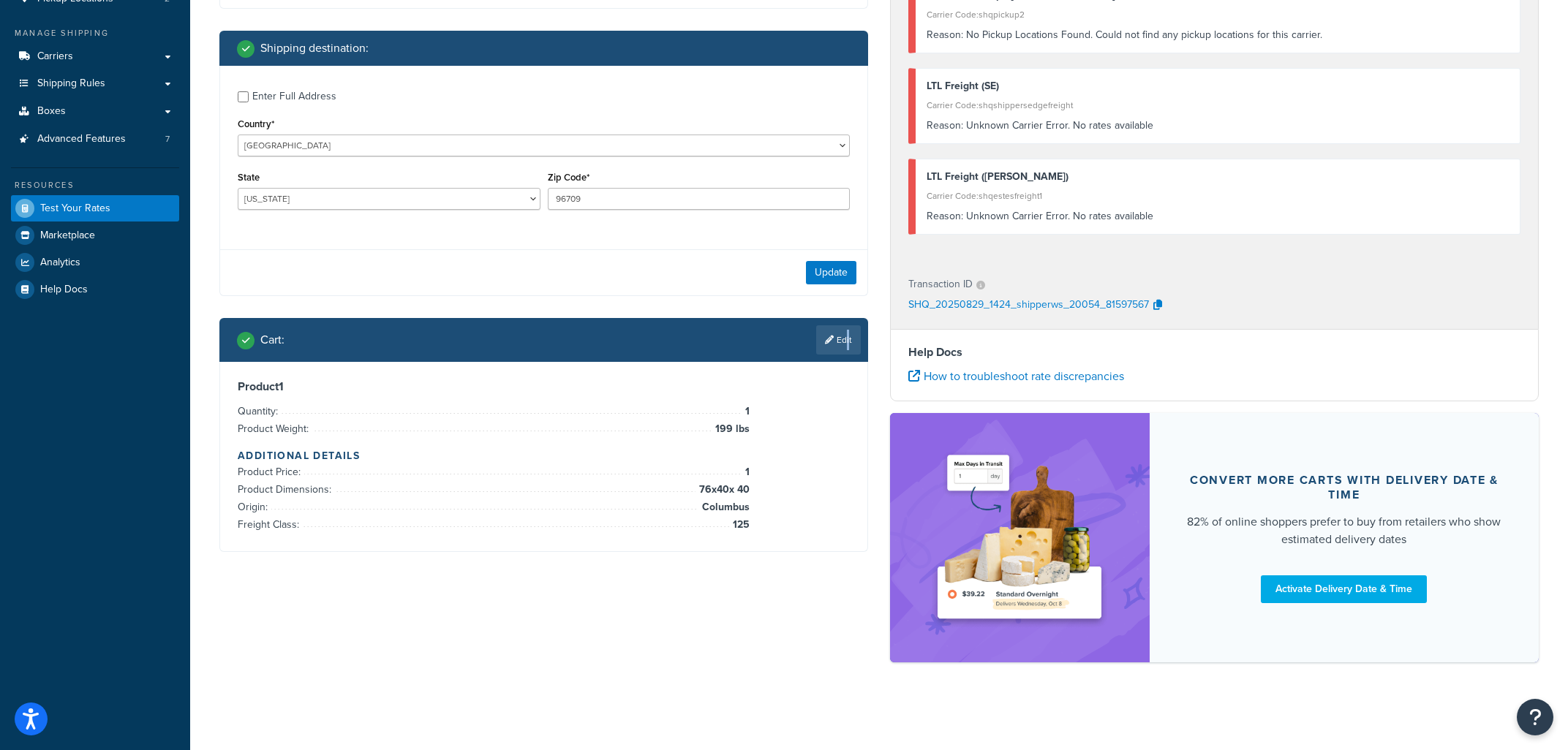
click at [846, 344] on link "Edit" at bounding box center [838, 340] width 45 height 29
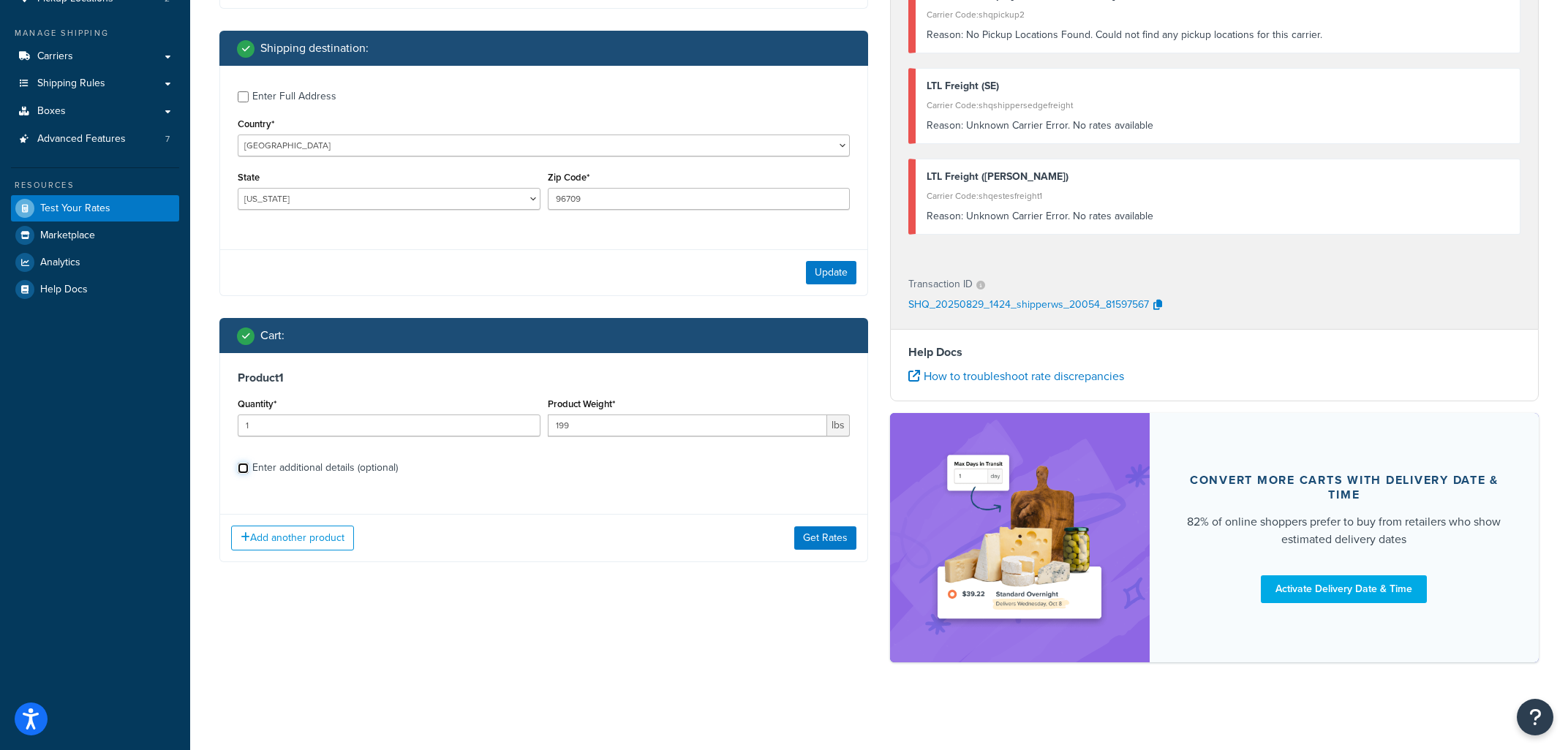
click at [245, 466] on input "Enter additional details (optional)" at bounding box center [243, 469] width 11 height 11
checkbox input "true"
select select "125"
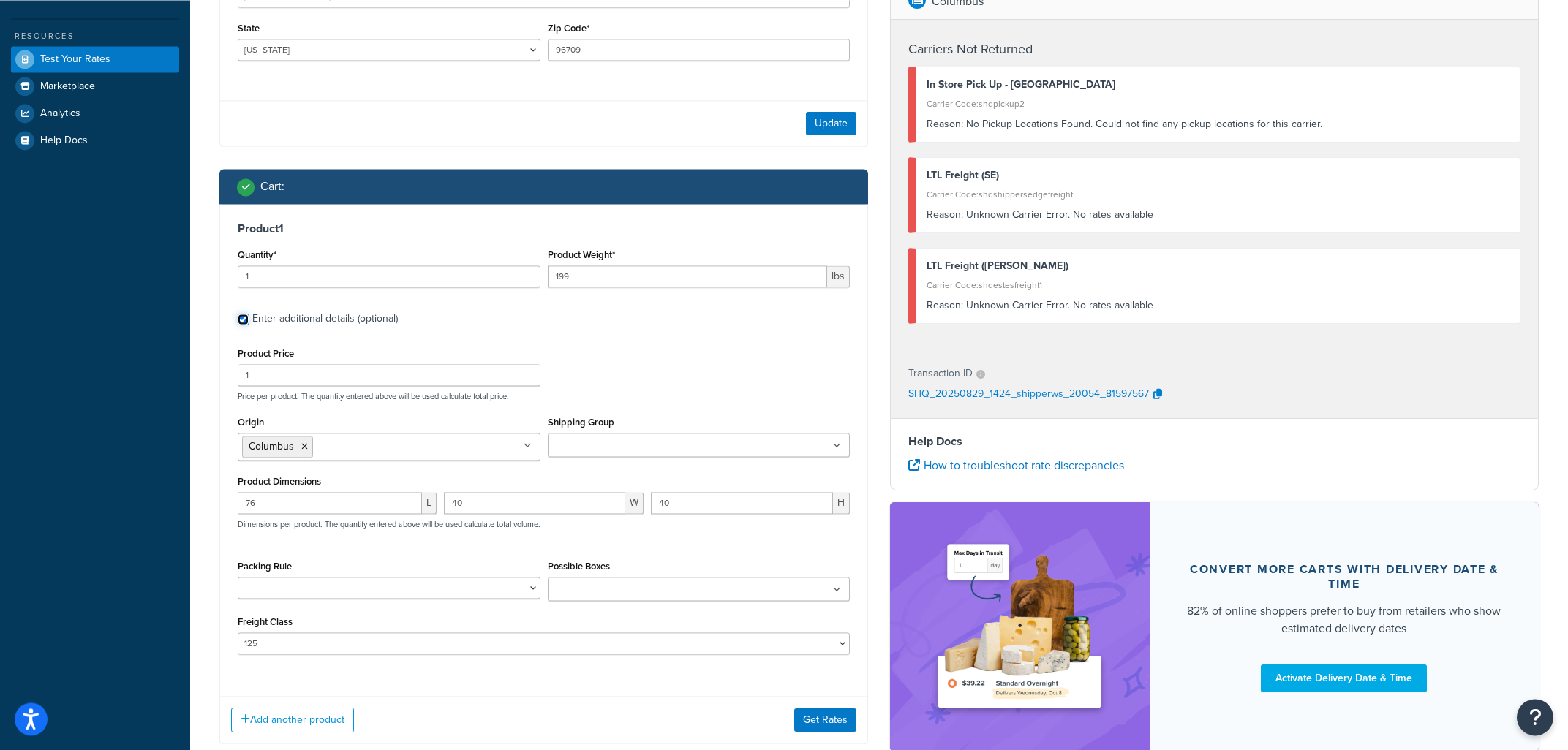
scroll to position [374, 0]
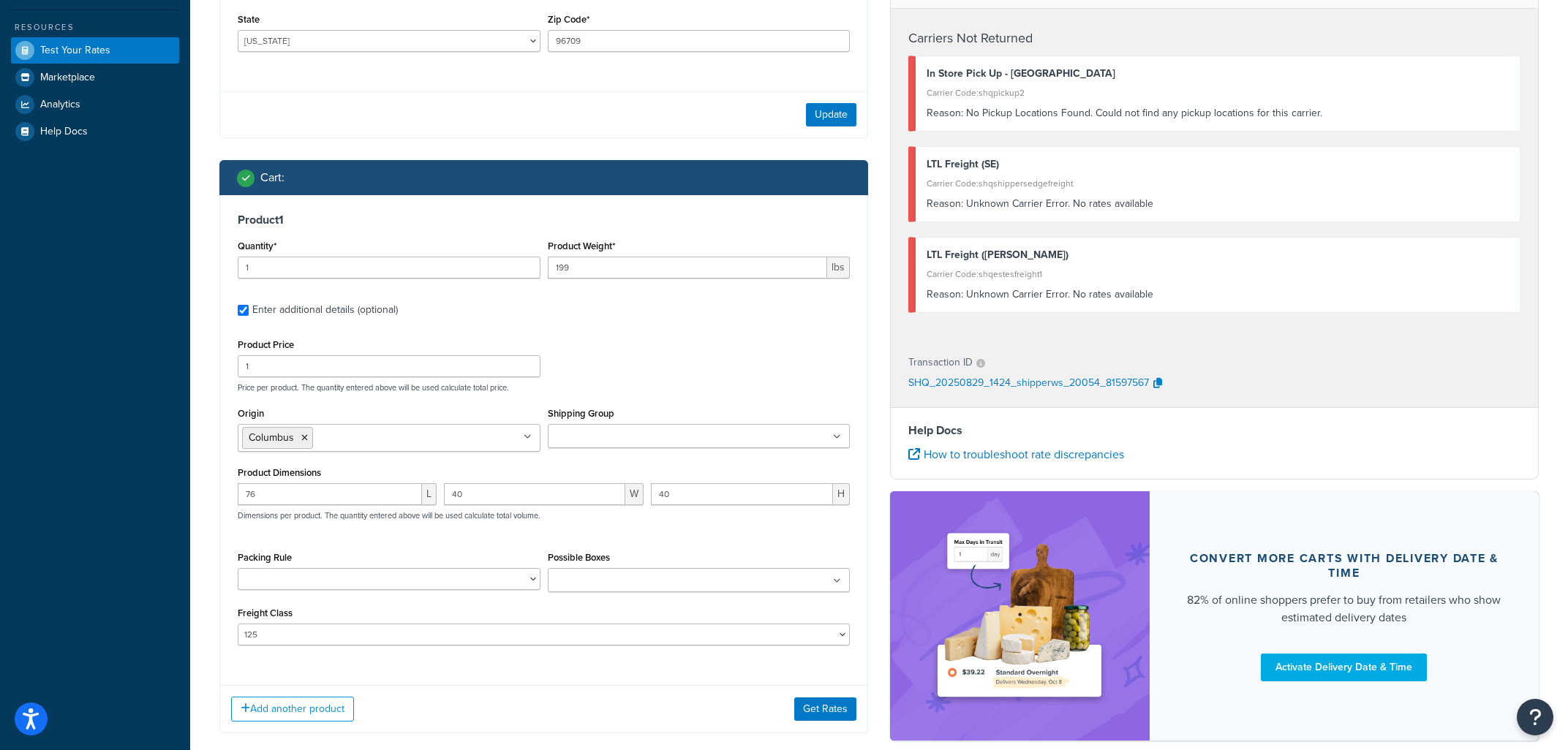
click at [526, 442] on icon at bounding box center [528, 437] width 8 height 9
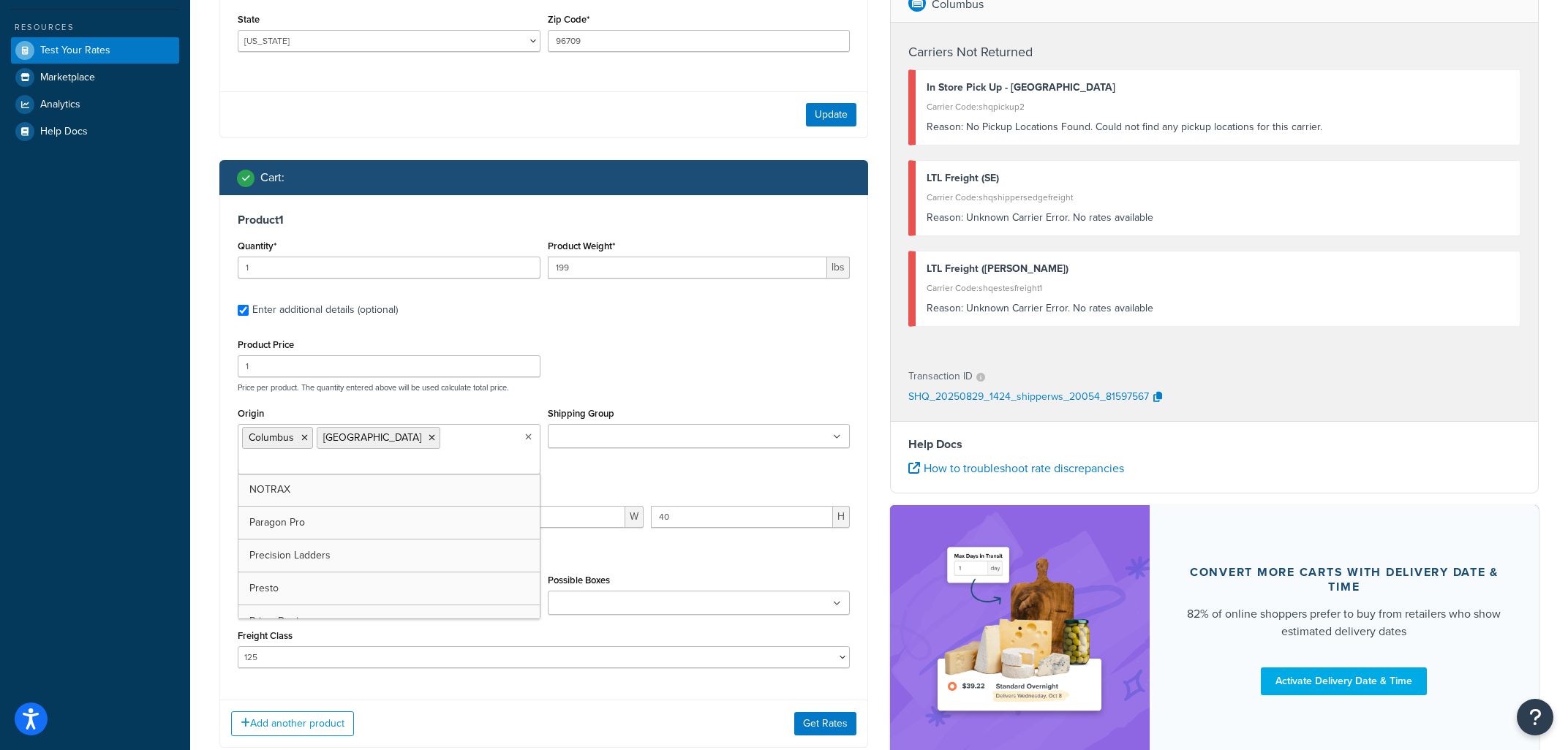
scroll to position [0, 0]
click at [810, 720] on div "Add another product Get Rates" at bounding box center [544, 723] width 647 height 48
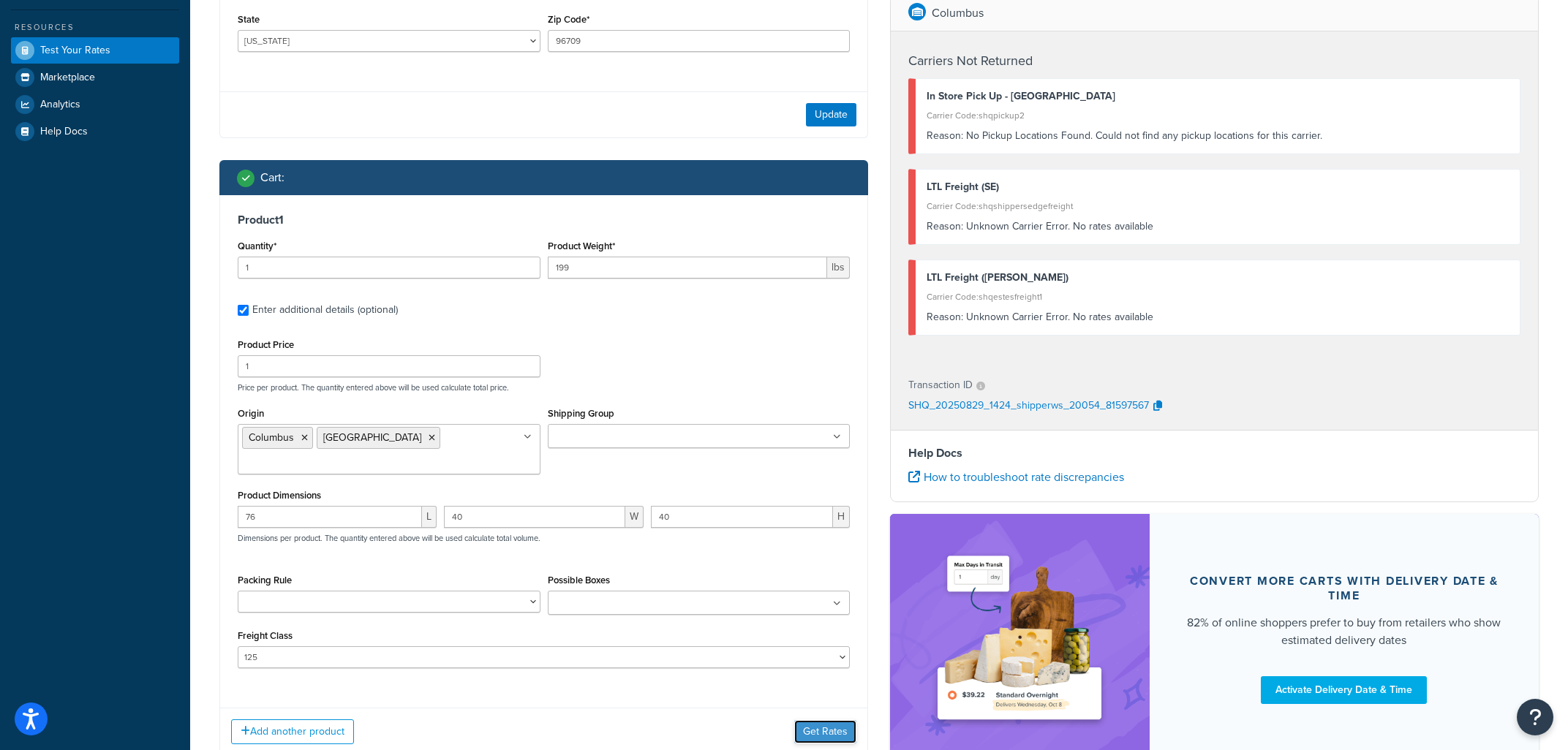
click at [813, 740] on button "Get Rates" at bounding box center [825, 731] width 62 height 24
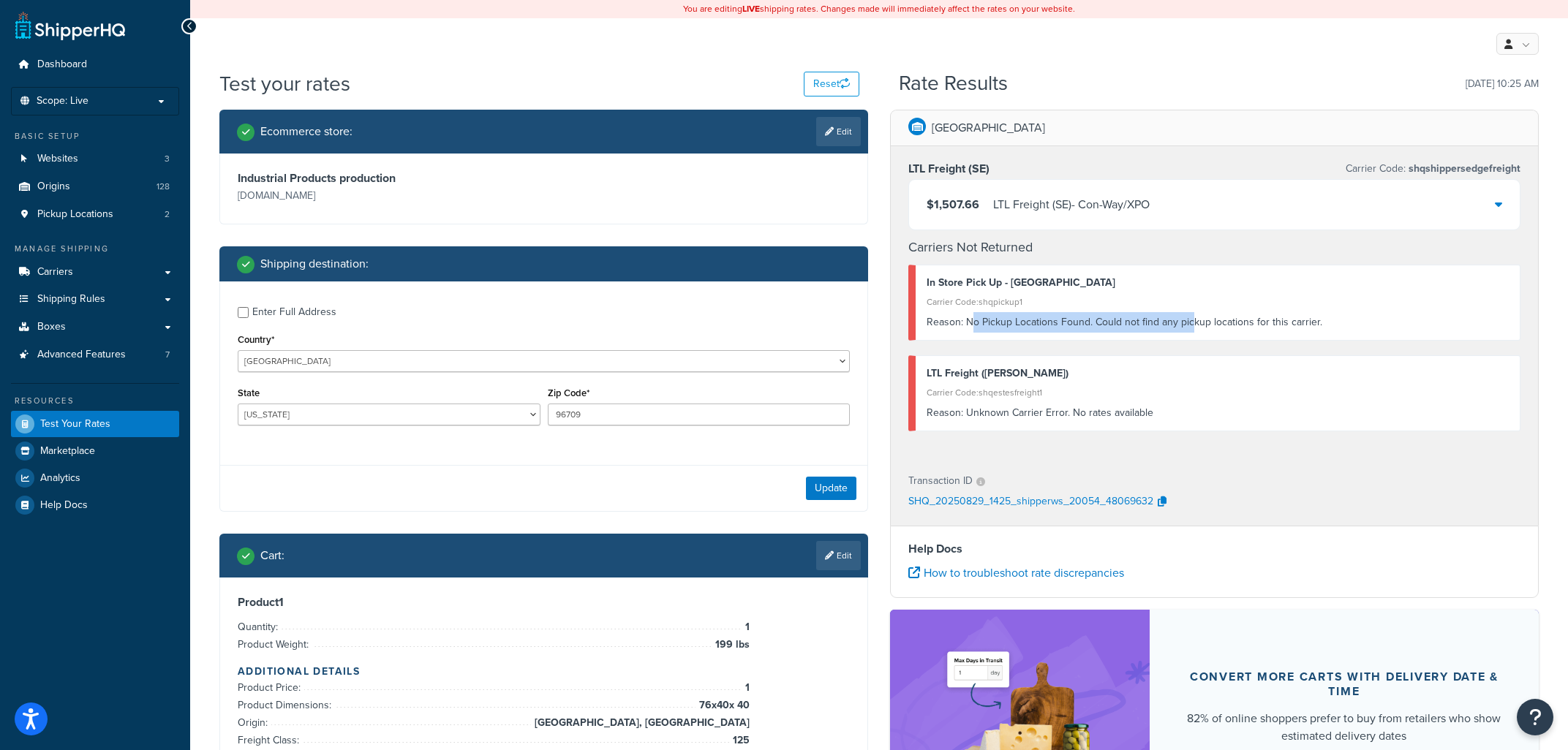
drag, startPoint x: 969, startPoint y: 316, endPoint x: 1197, endPoint y: 336, distance: 228.9
click at [1195, 335] on div "In Store Pick Up - New Orleans Carrier Code: shqpickup1 Reason: No Pickup Locat…" at bounding box center [1214, 303] width 612 height 76
click at [1197, 336] on div "In Store Pick Up - New Orleans Carrier Code: shqpickup1 Reason: No Pickup Locat…" at bounding box center [1214, 303] width 612 height 76
